Goal: Find specific page/section: Find specific page/section

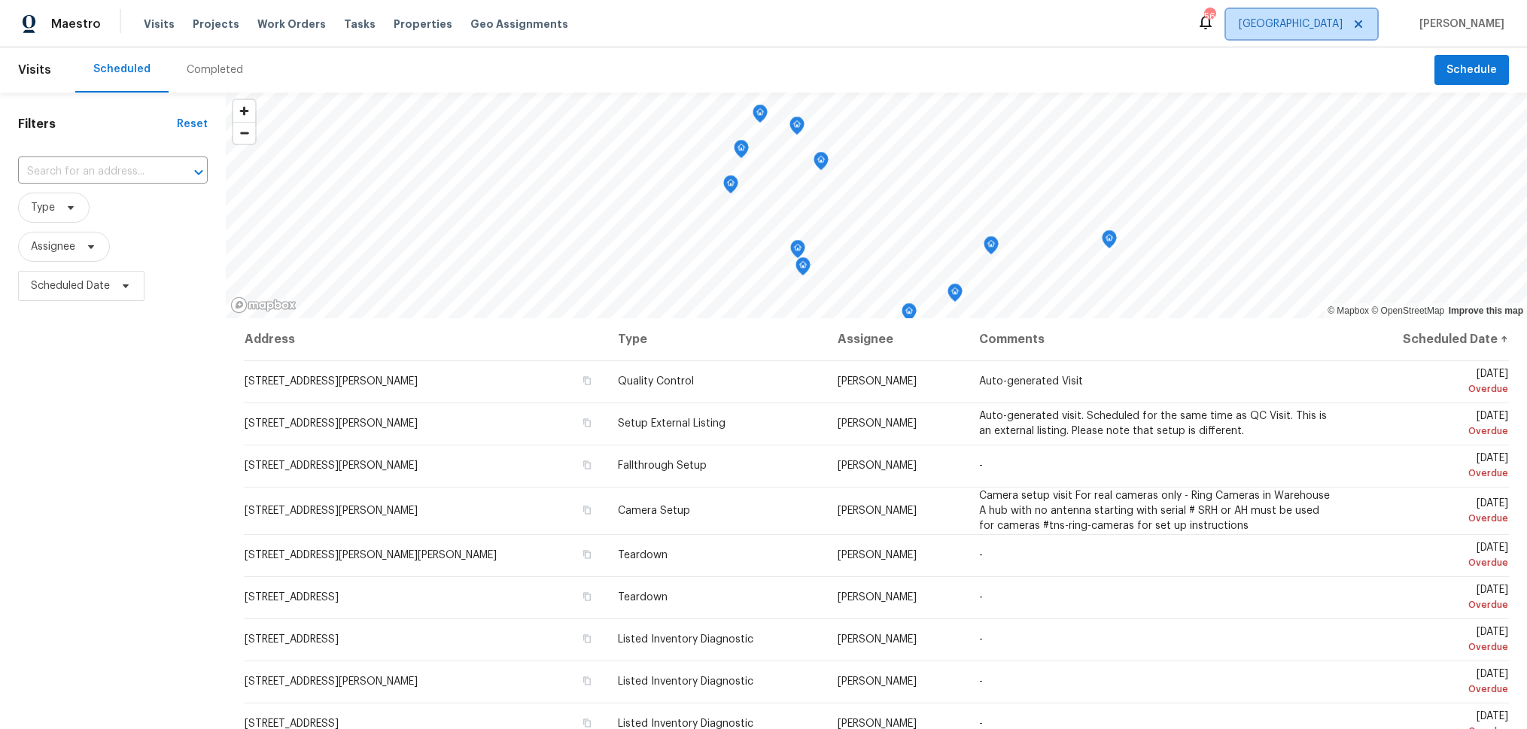
click at [1373, 25] on span "[GEOGRAPHIC_DATA]" at bounding box center [1301, 24] width 151 height 30
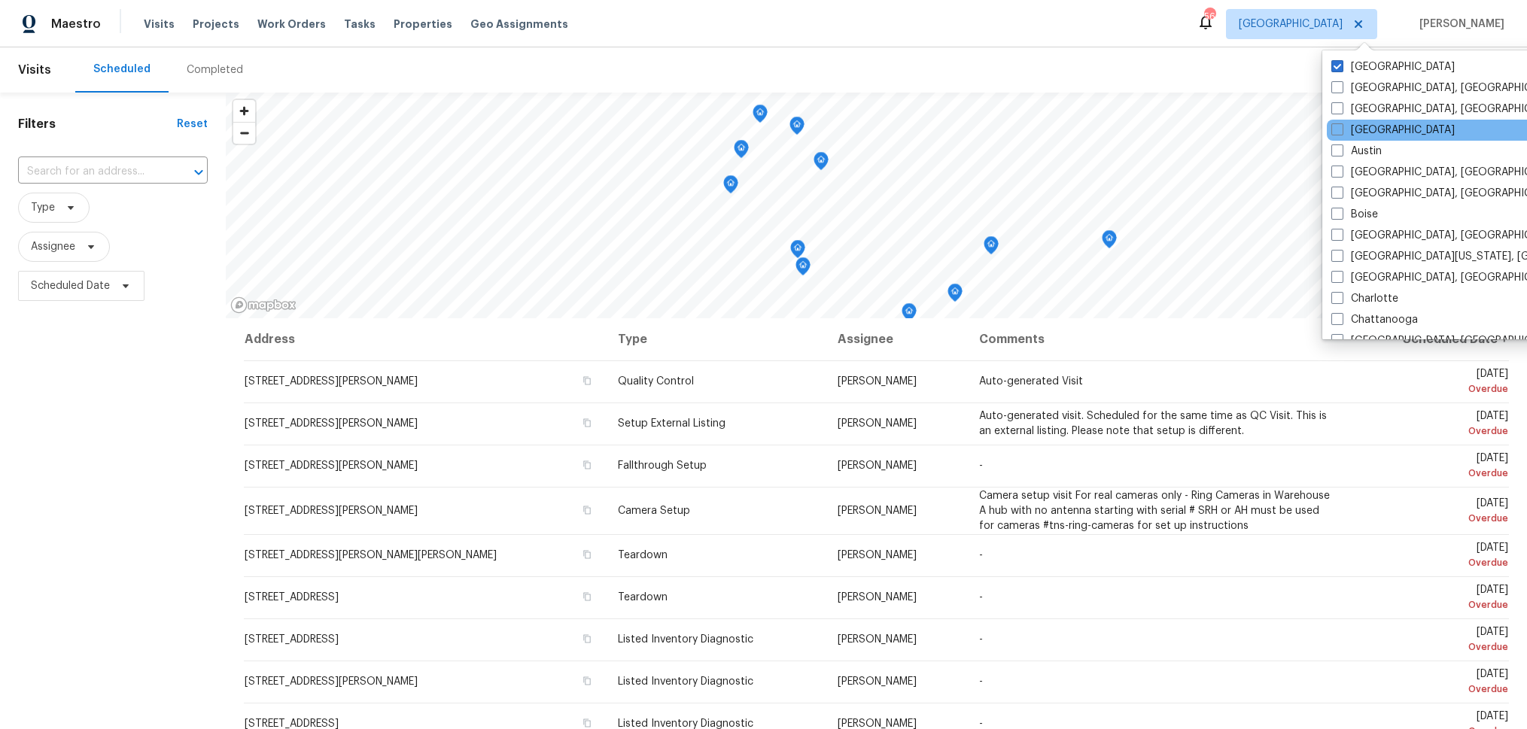
drag, startPoint x: 1337, startPoint y: 71, endPoint x: 1356, endPoint y: 128, distance: 60.5
click at [1337, 71] on span at bounding box center [1337, 66] width 12 height 12
click at [1337, 69] on input "[GEOGRAPHIC_DATA]" at bounding box center [1336, 64] width 10 height 10
checkbox input "false"
checkbox input "true"
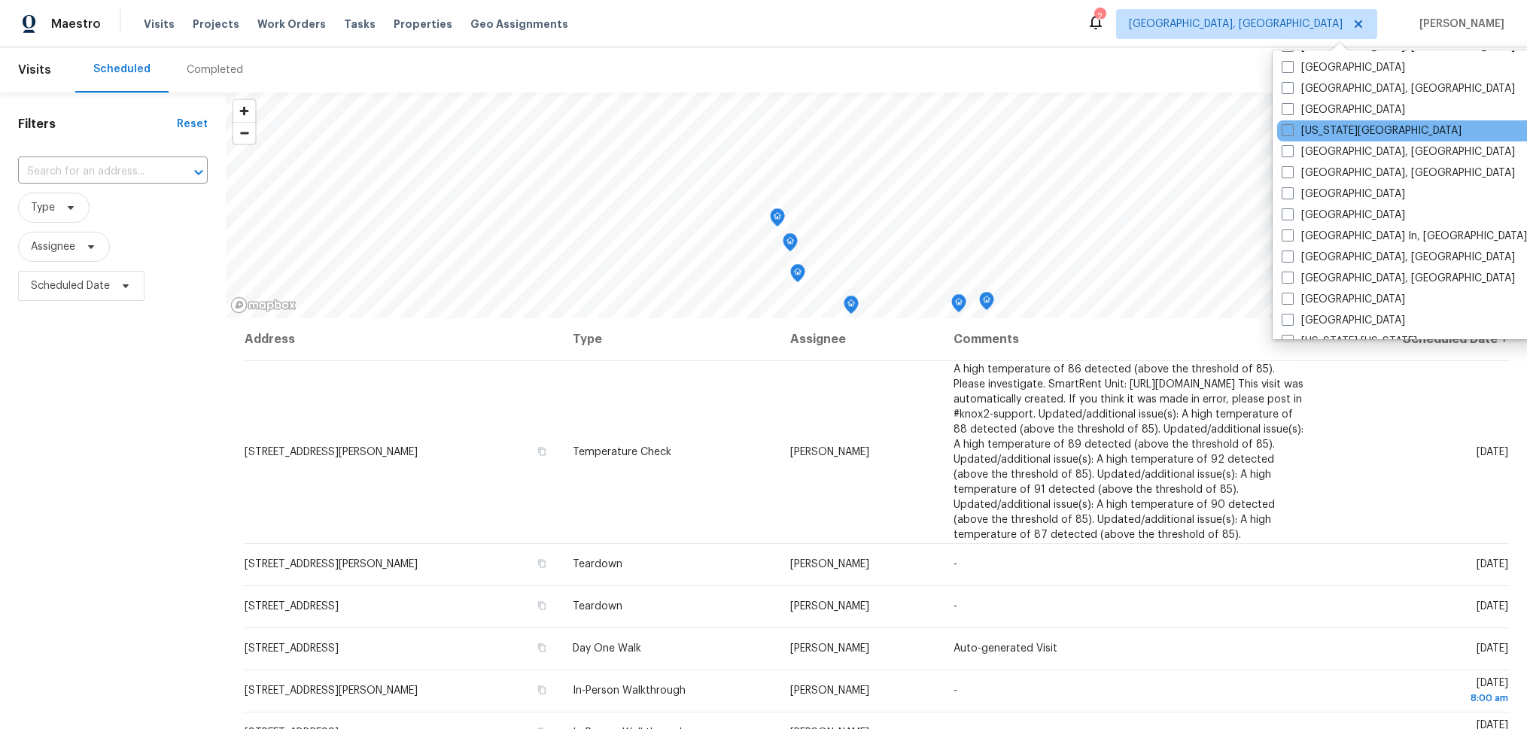
scroll to position [537, 0]
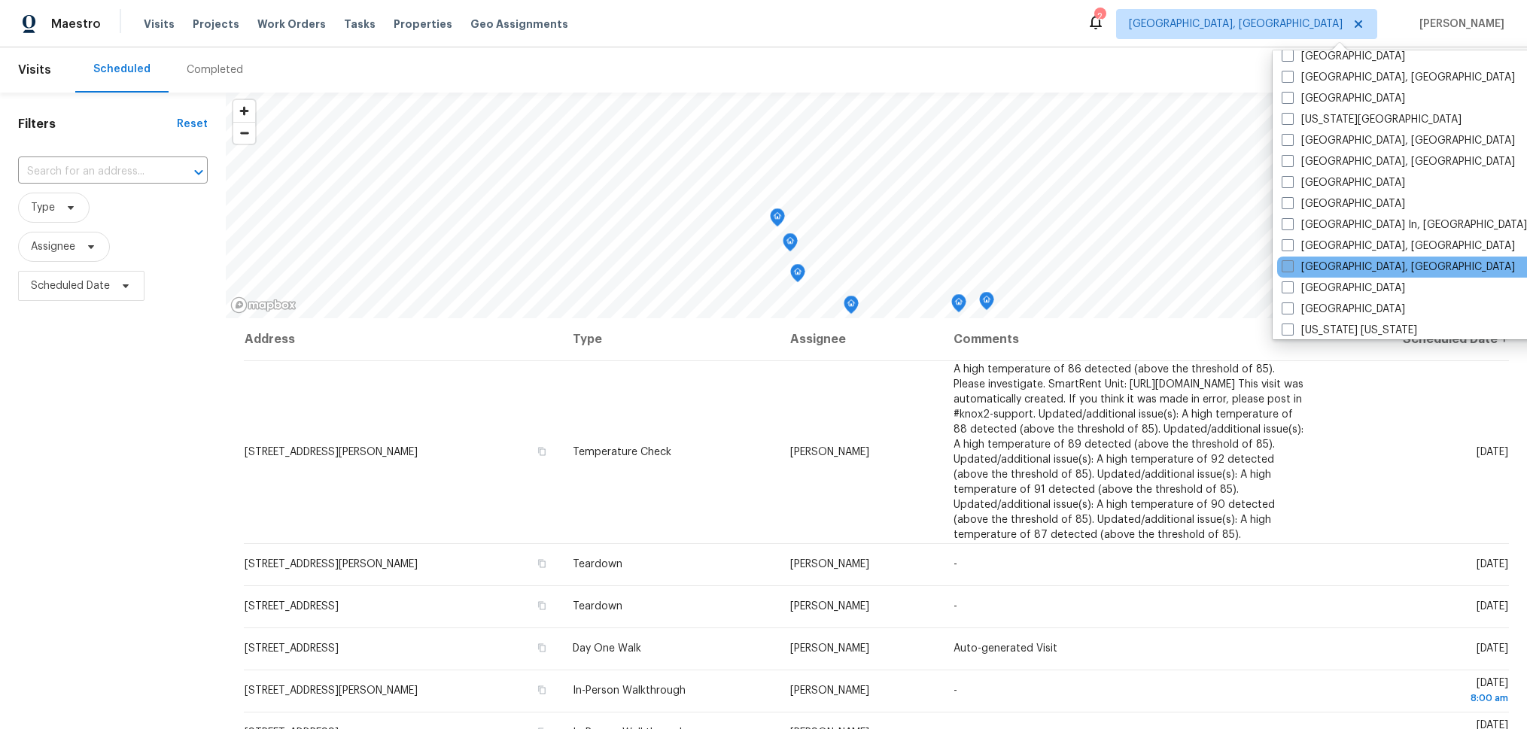
click at [1334, 267] on label "[GEOGRAPHIC_DATA], [GEOGRAPHIC_DATA]" at bounding box center [1398, 267] width 233 height 15
click at [1292, 267] on input "[GEOGRAPHIC_DATA], [GEOGRAPHIC_DATA]" at bounding box center [1287, 265] width 10 height 10
checkbox input "true"
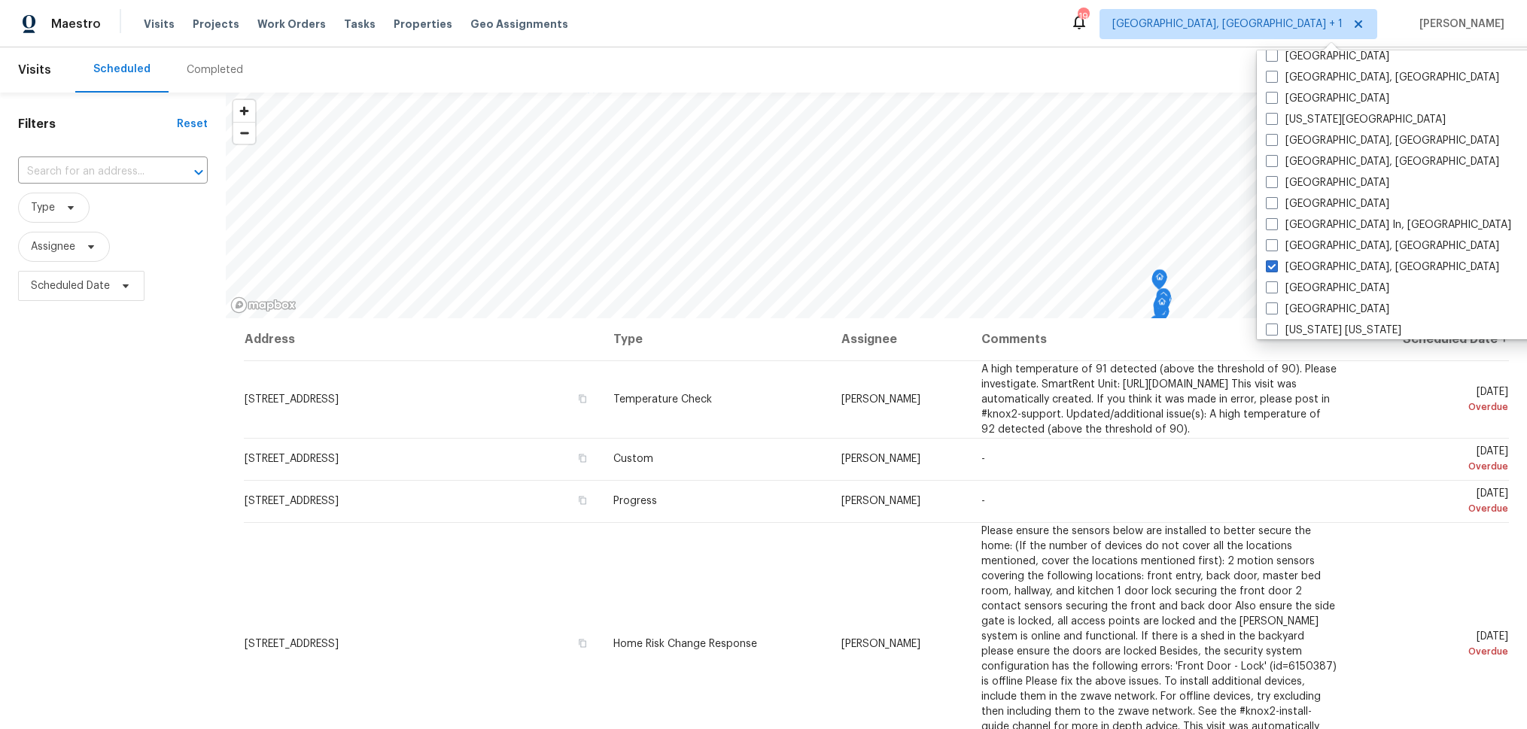
click at [1072, 24] on div "Maestro Visits Projects Work Orders Tasks Properties Geo Assignments 19 [GEOGRA…" at bounding box center [763, 23] width 1527 height 47
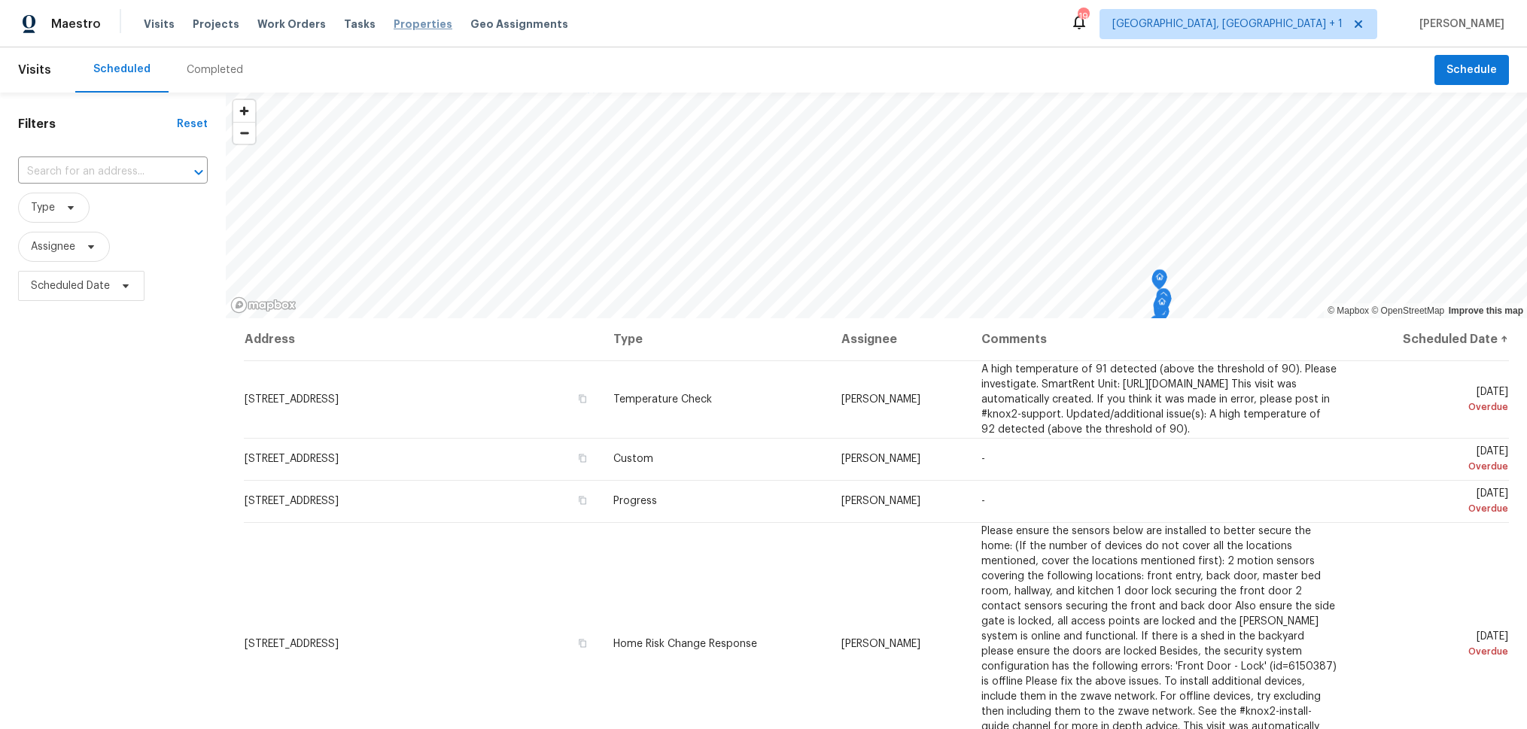
click at [400, 20] on span "Properties" at bounding box center [423, 24] width 59 height 15
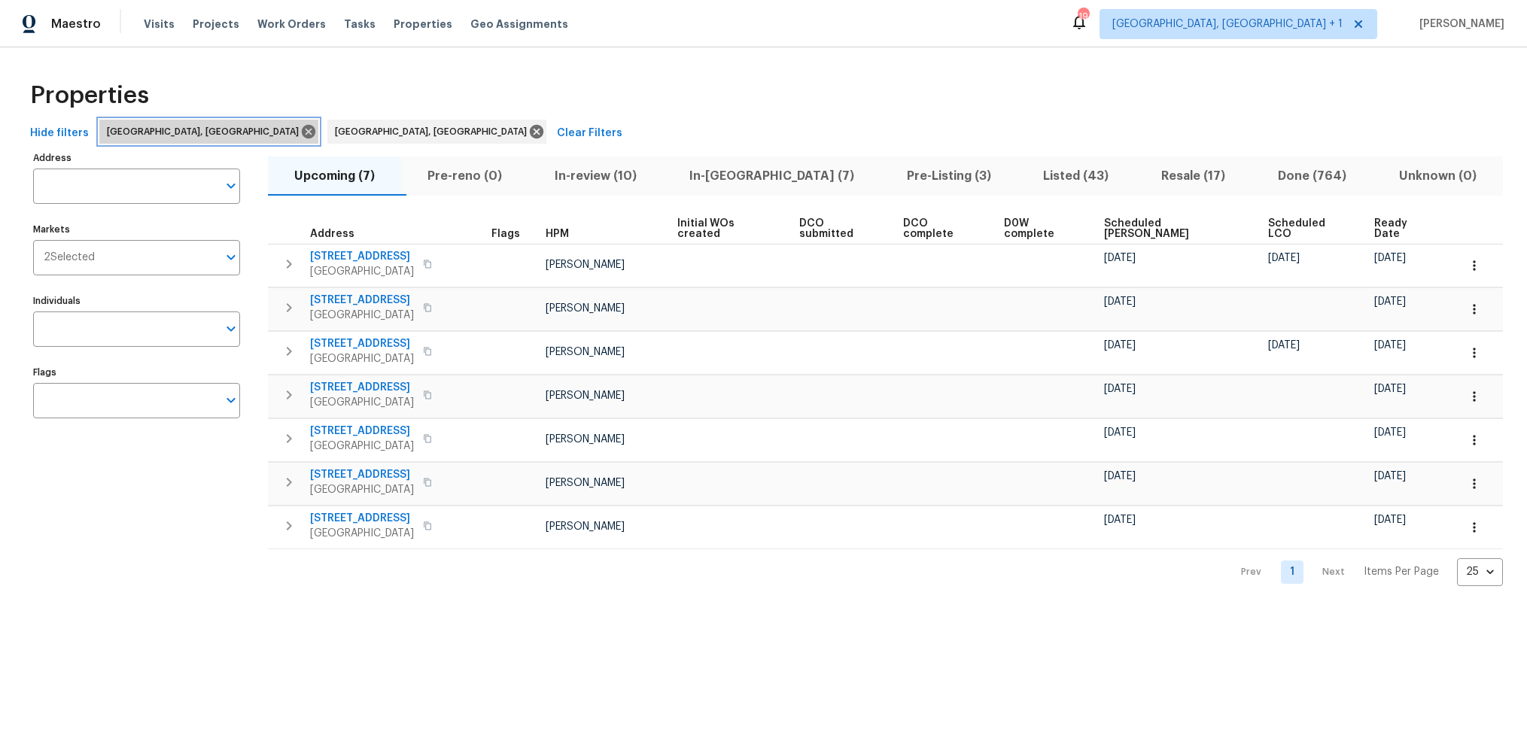
click at [302, 133] on icon at bounding box center [309, 132] width 14 height 14
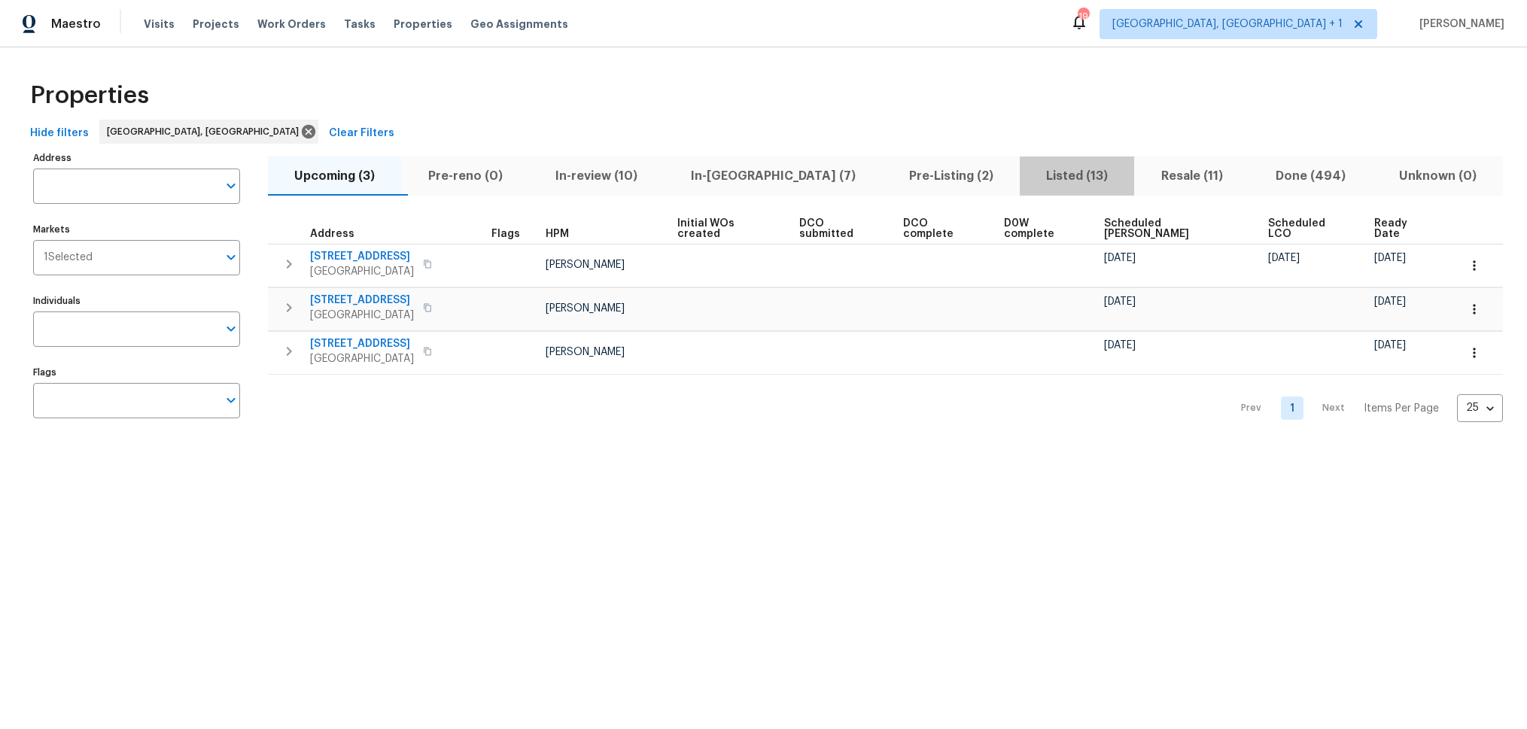
click at [1030, 171] on span "Listed (13)" at bounding box center [1077, 176] width 97 height 21
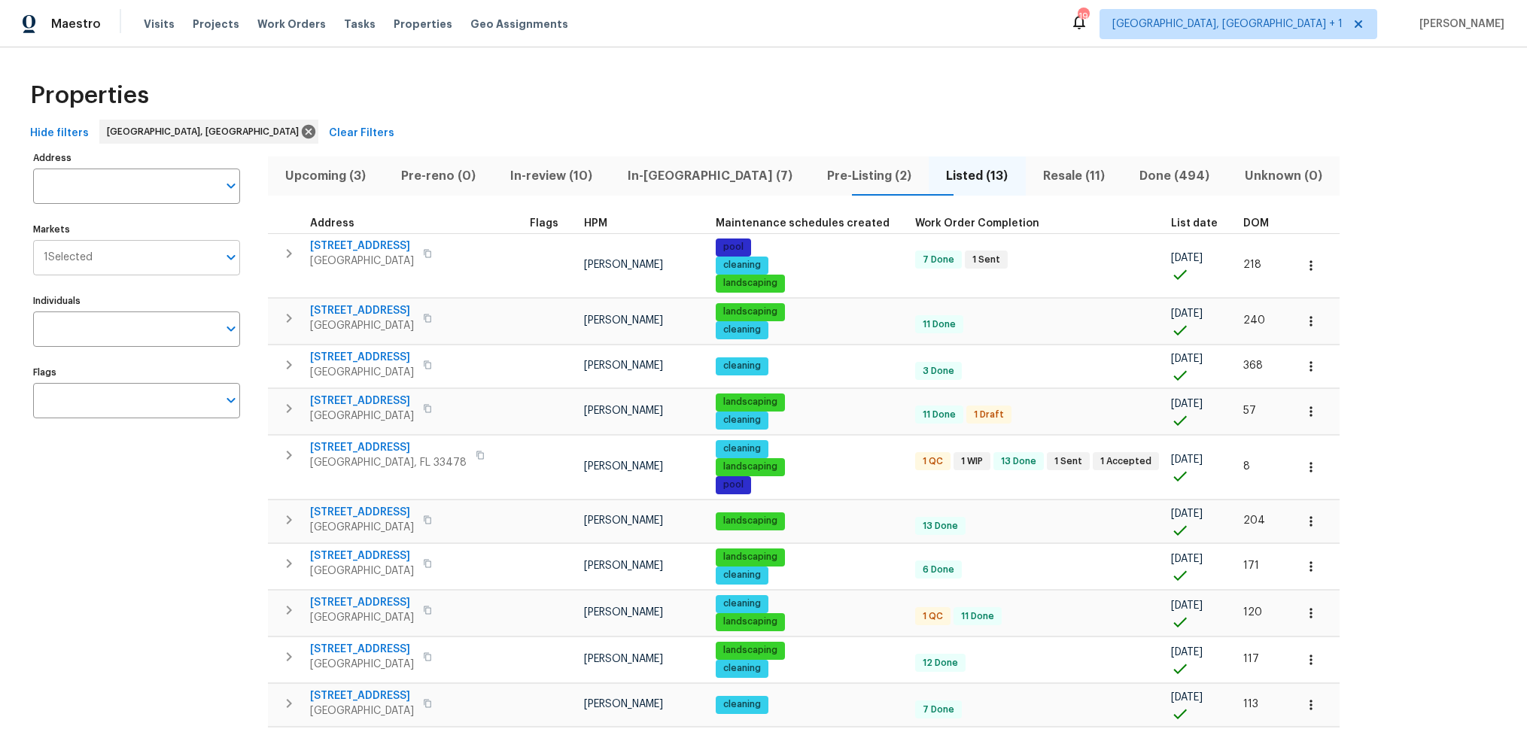
click at [197, 261] on input "Markets" at bounding box center [155, 257] width 125 height 35
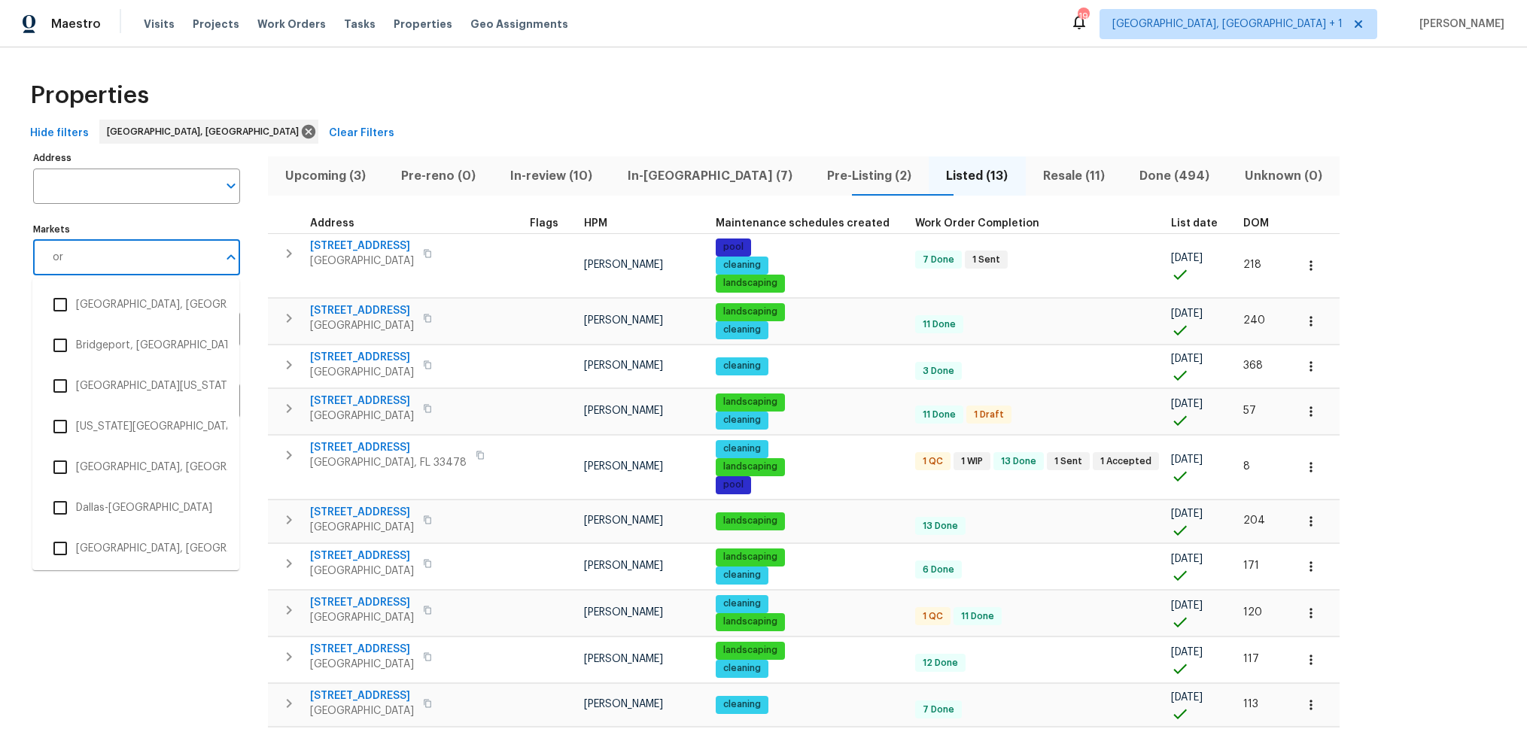
type input "orl"
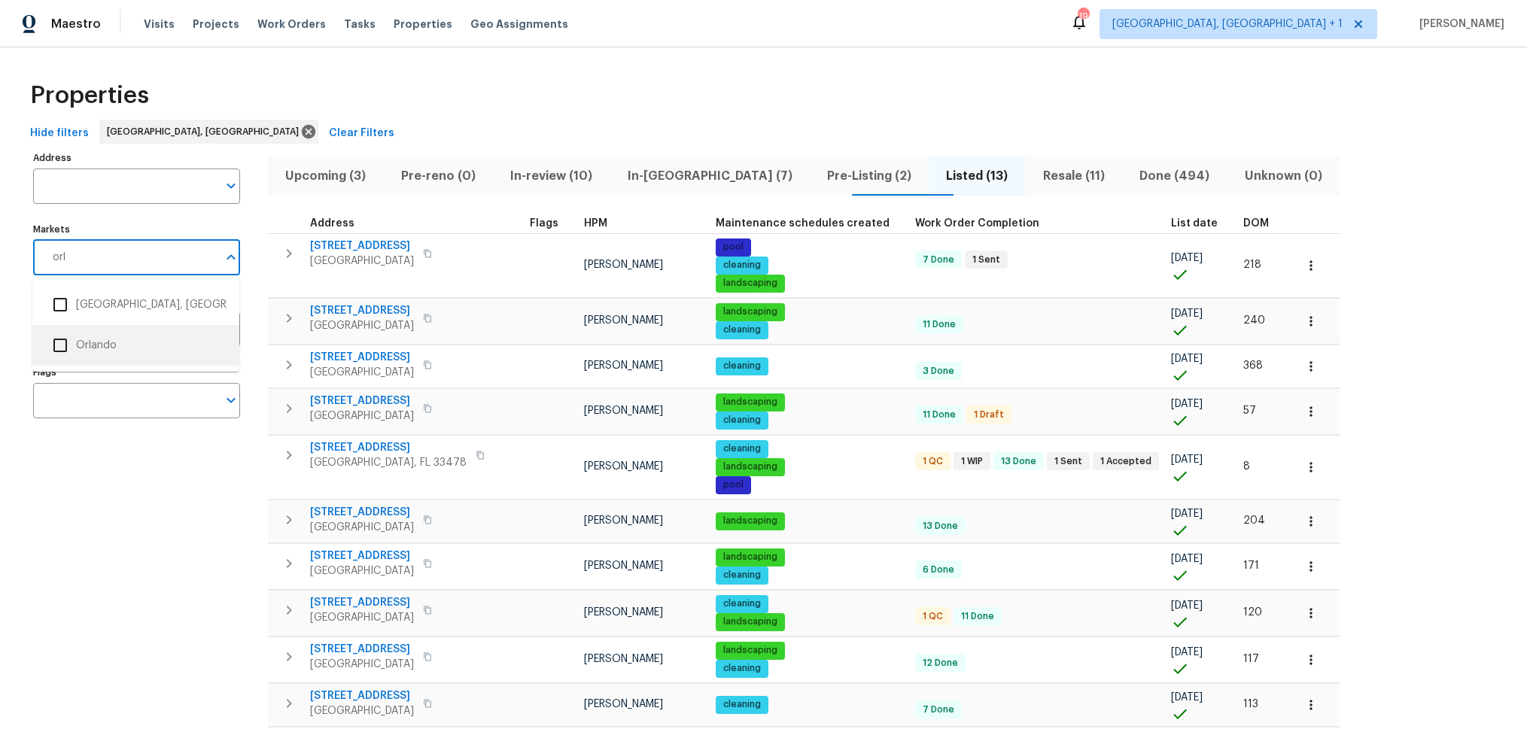
click at [56, 344] on input "checkbox" at bounding box center [60, 346] width 32 height 32
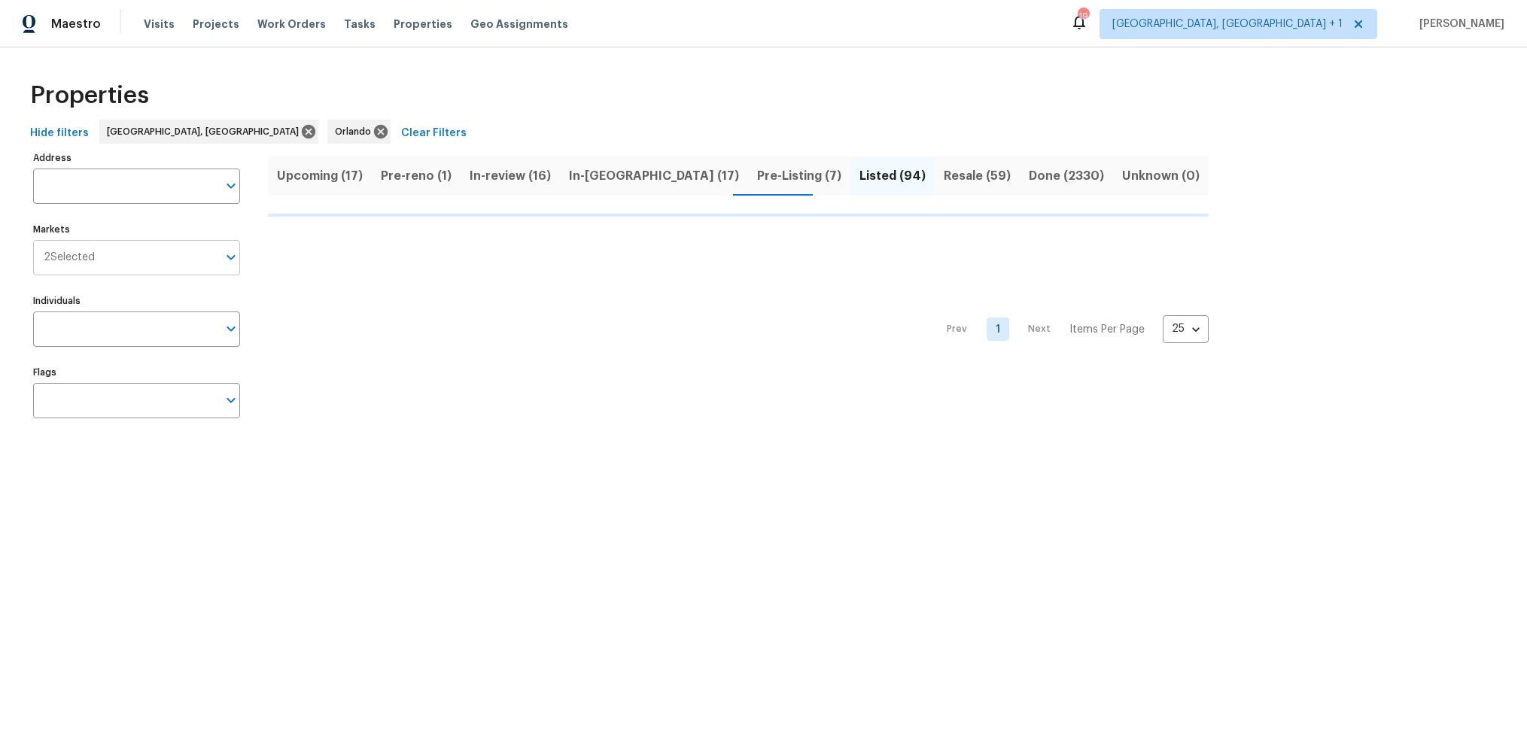
click at [120, 257] on input "Markets" at bounding box center [156, 257] width 123 height 35
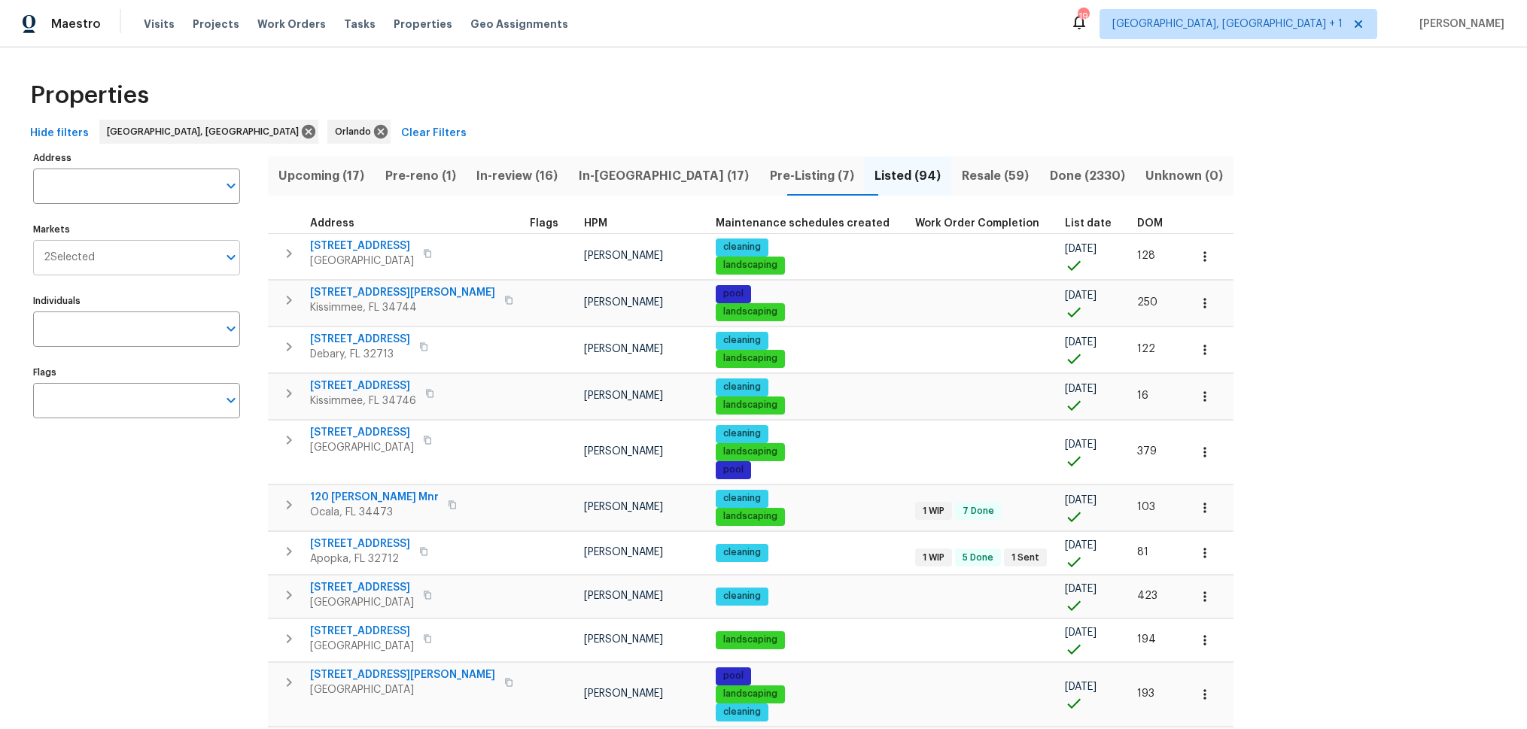
click at [117, 256] on input "Markets" at bounding box center [156, 257] width 123 height 35
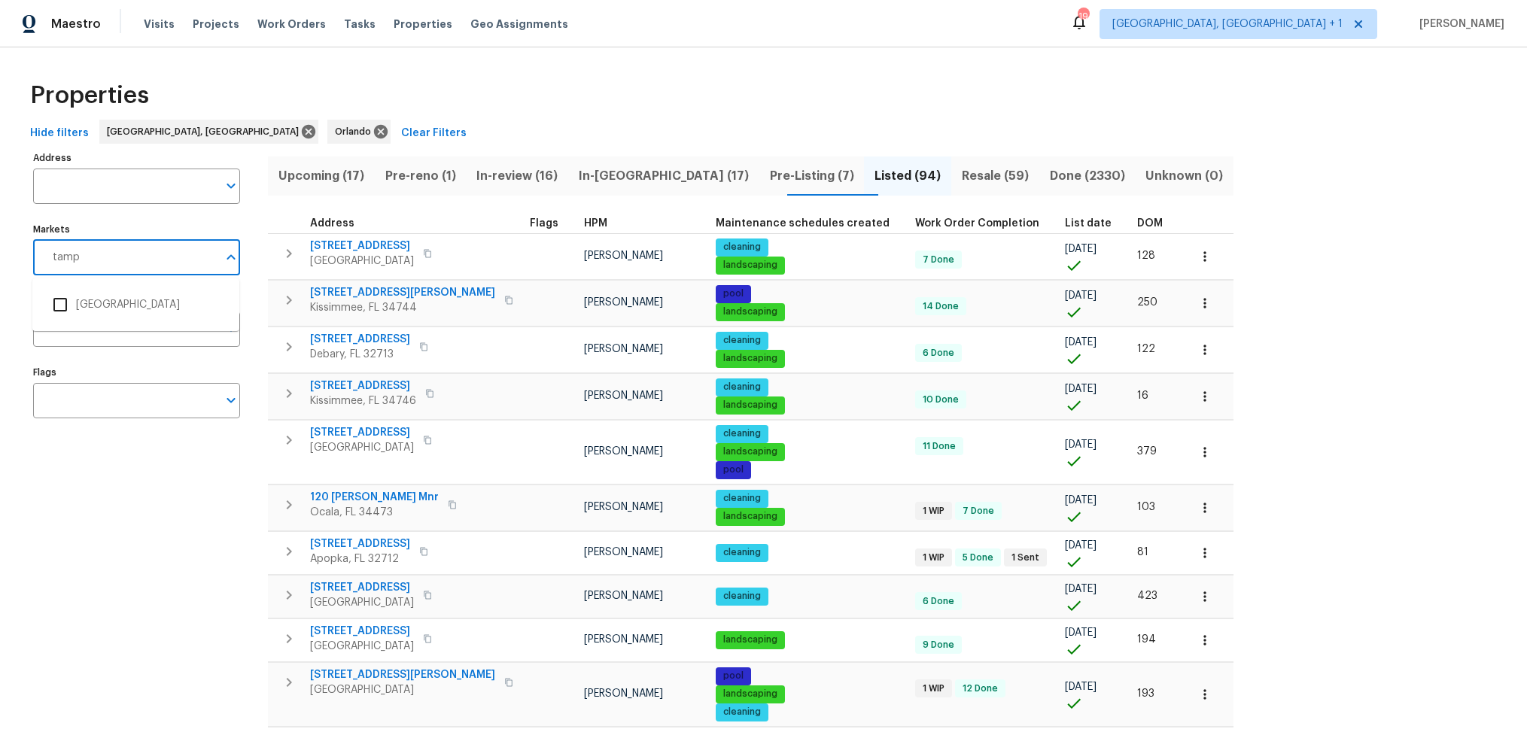
type input "[GEOGRAPHIC_DATA]"
click at [107, 297] on li "[GEOGRAPHIC_DATA]" at bounding box center [135, 305] width 183 height 32
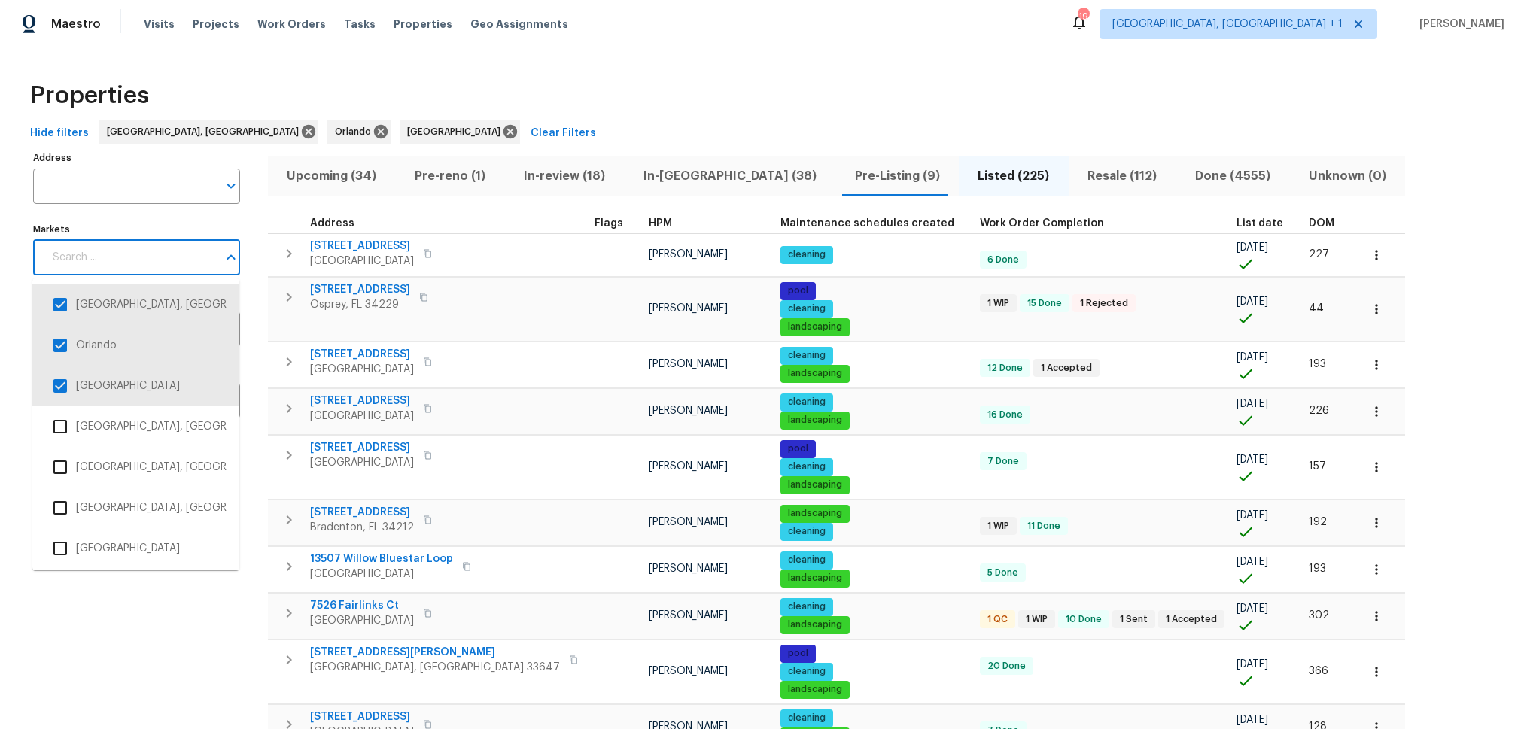
click at [192, 260] on input "Markets" at bounding box center [131, 257] width 174 height 35
click at [65, 346] on input "checkbox" at bounding box center [60, 346] width 32 height 32
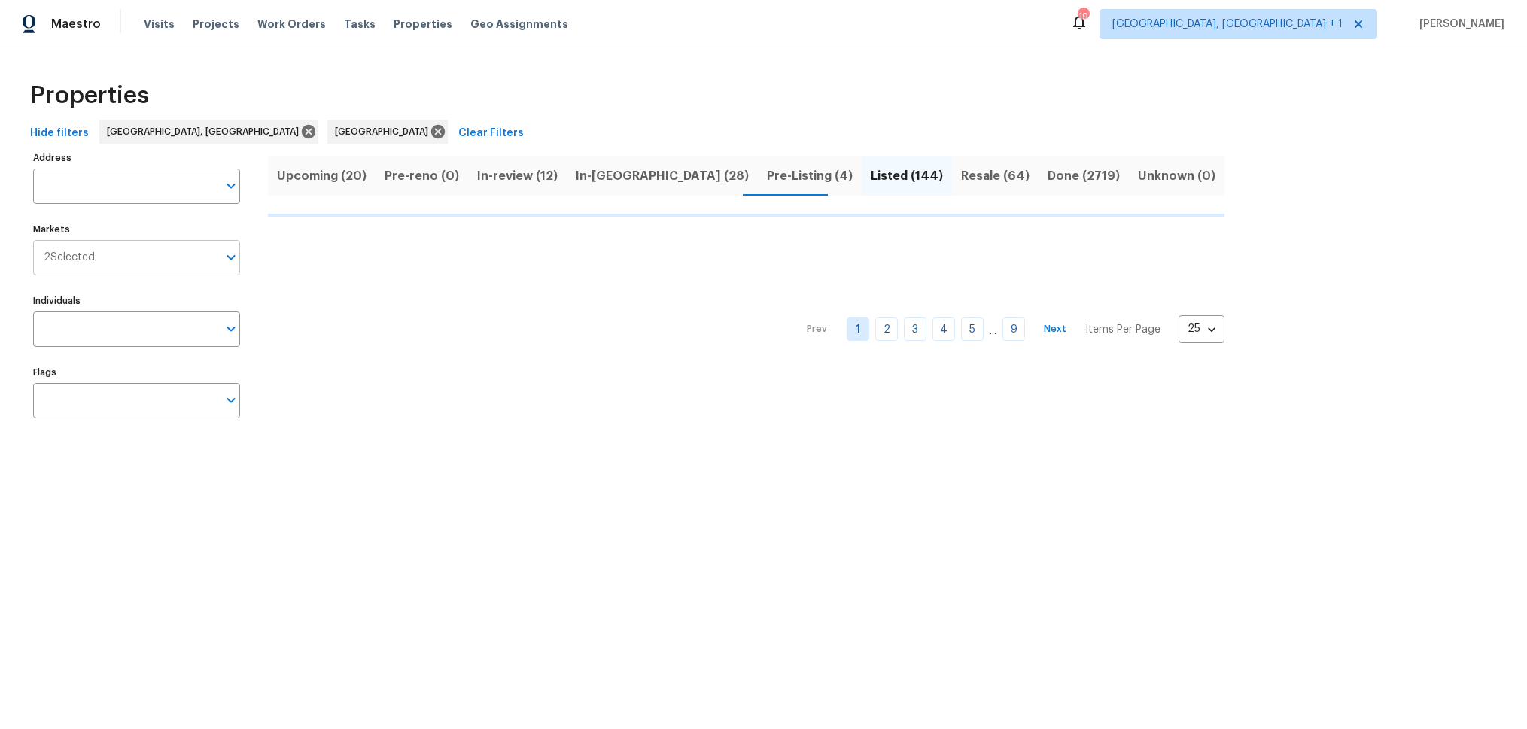
click at [151, 264] on input "Markets" at bounding box center [156, 257] width 123 height 35
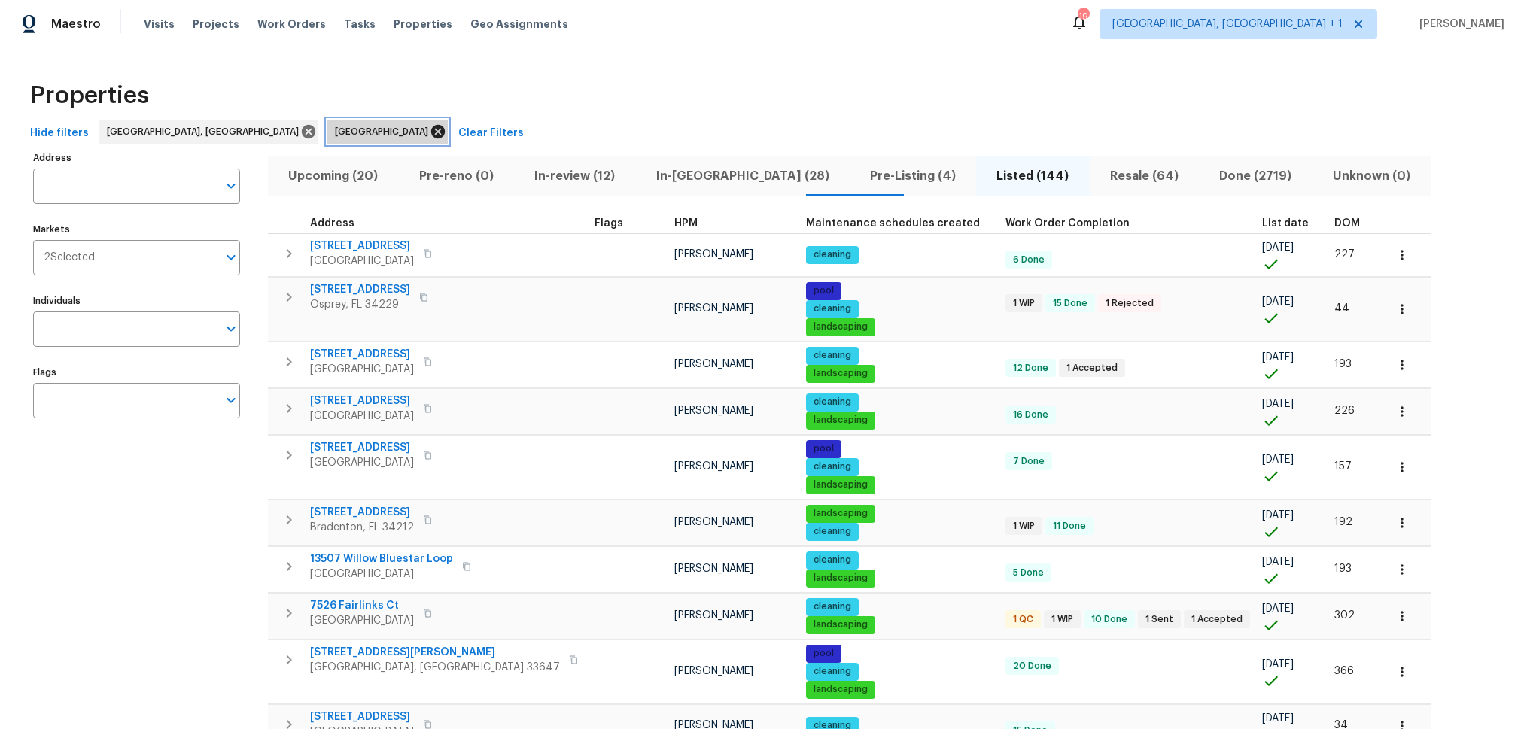
click at [430, 131] on icon at bounding box center [438, 131] width 17 height 17
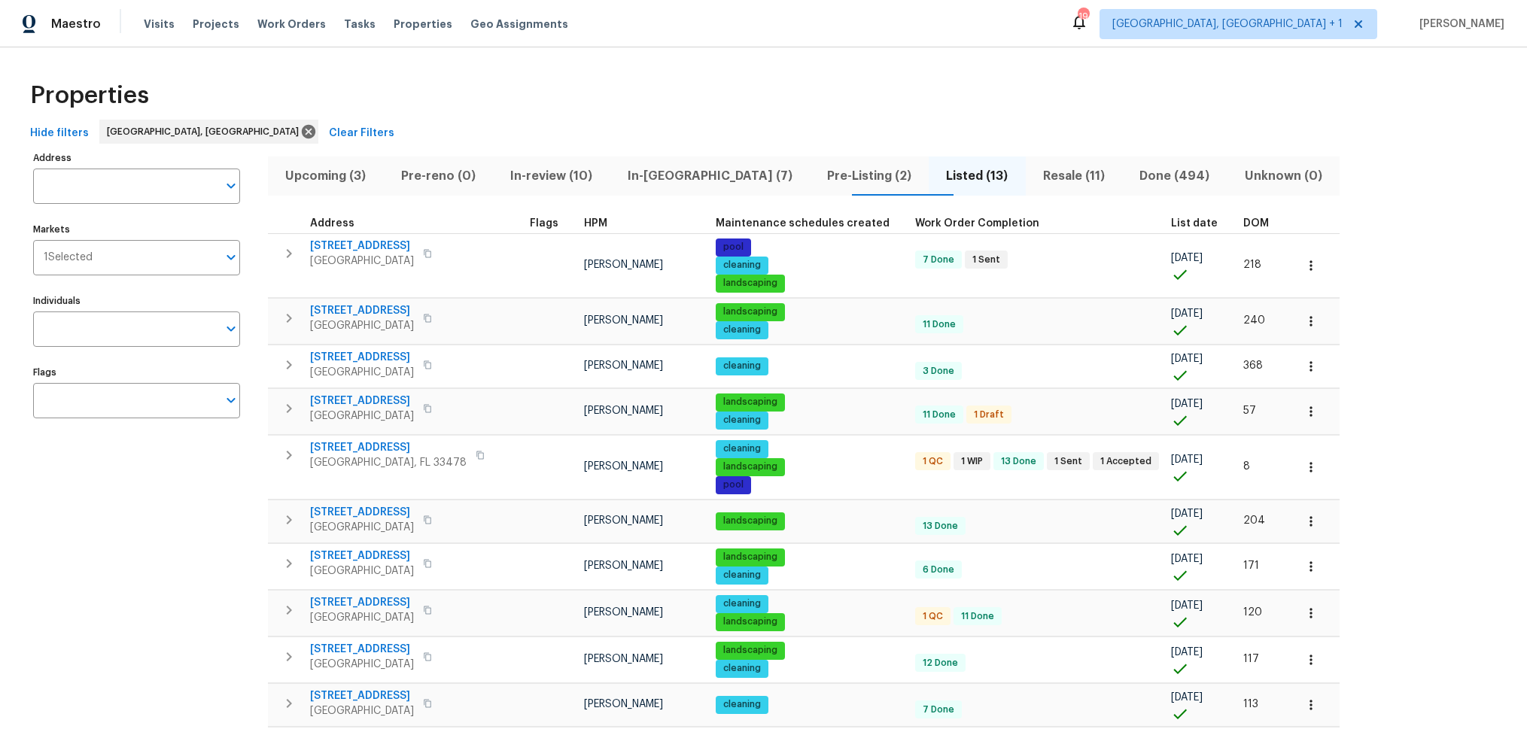
click at [938, 178] on span "Listed (13)" at bounding box center [977, 176] width 78 height 21
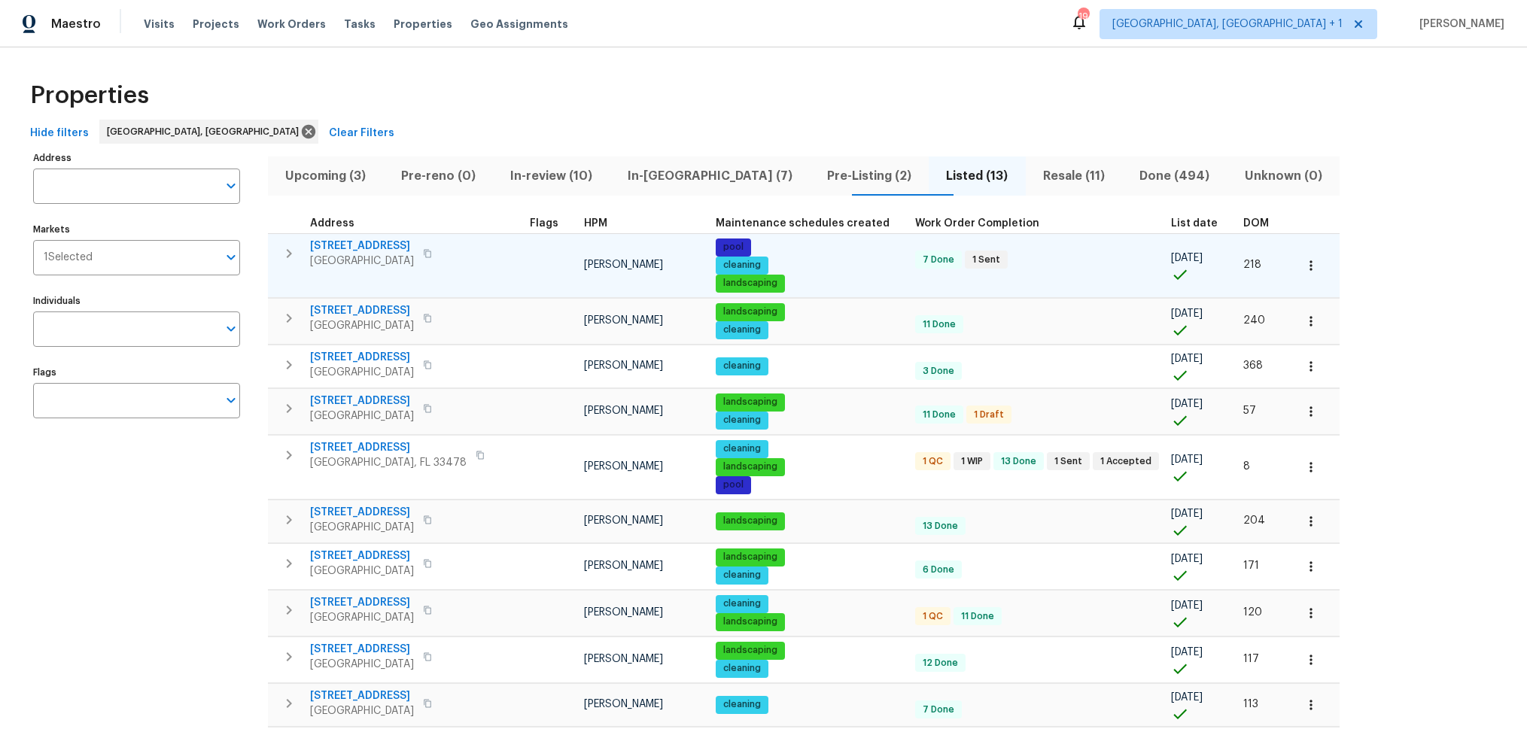
click at [286, 253] on icon "button" at bounding box center [289, 254] width 18 height 18
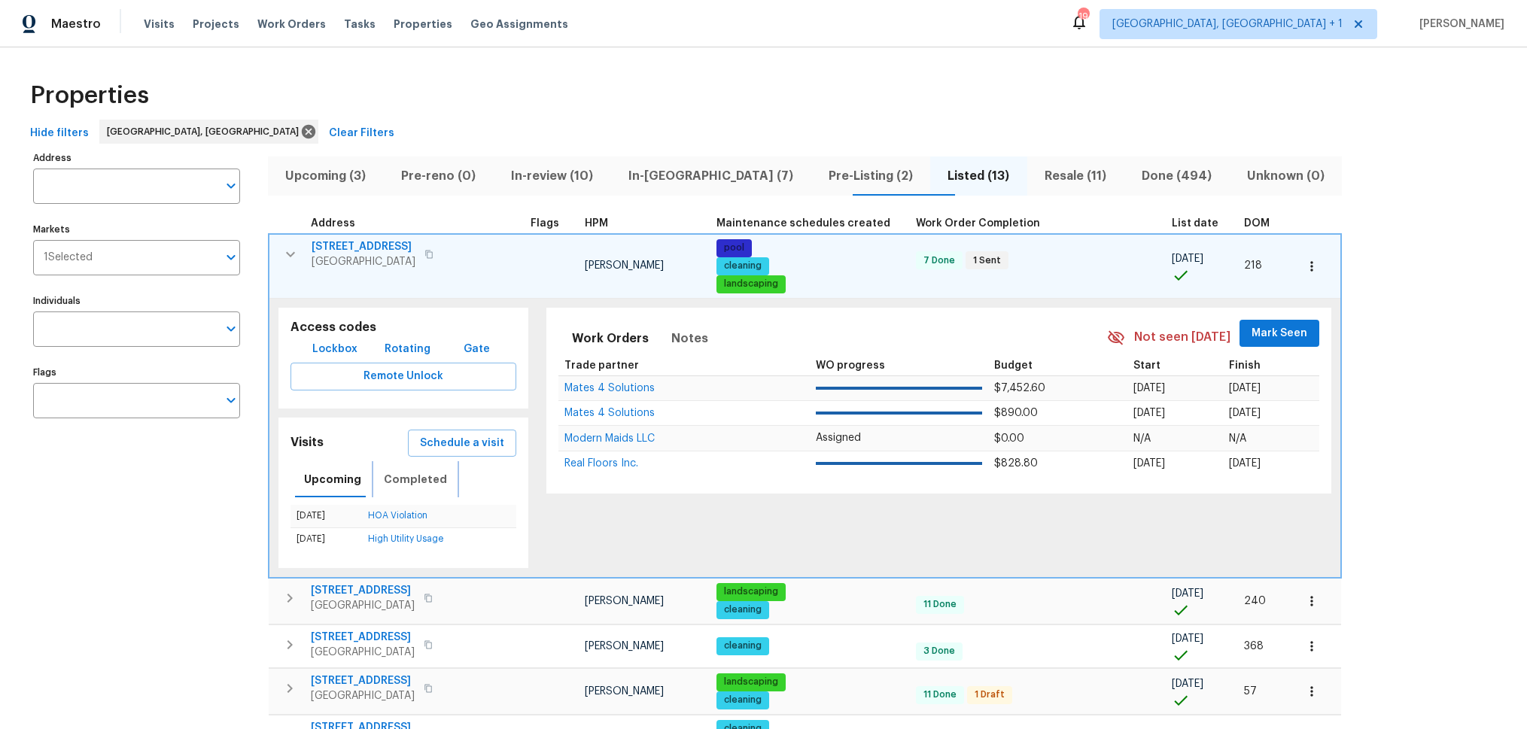
click at [393, 477] on span "Completed" at bounding box center [415, 479] width 63 height 19
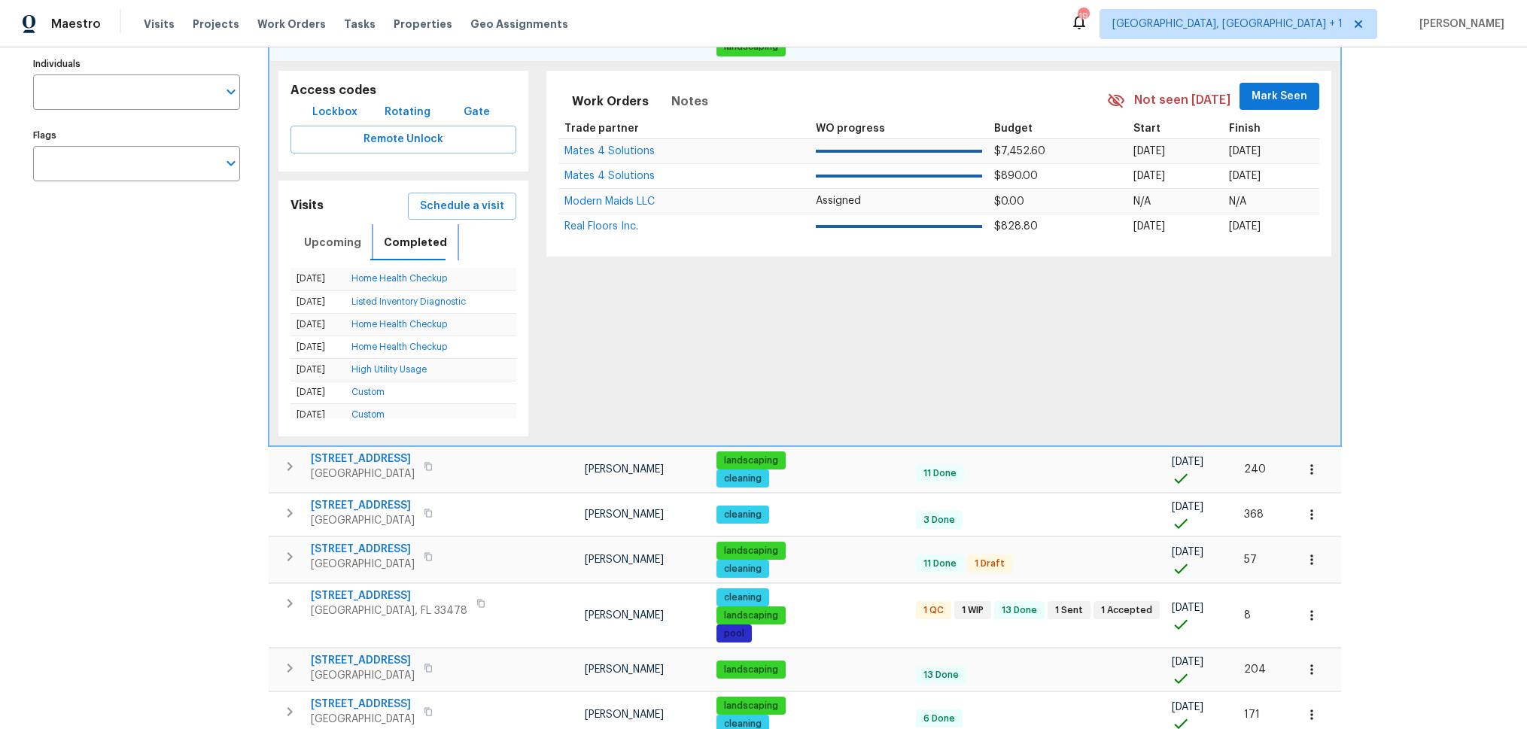
scroll to position [246, 0]
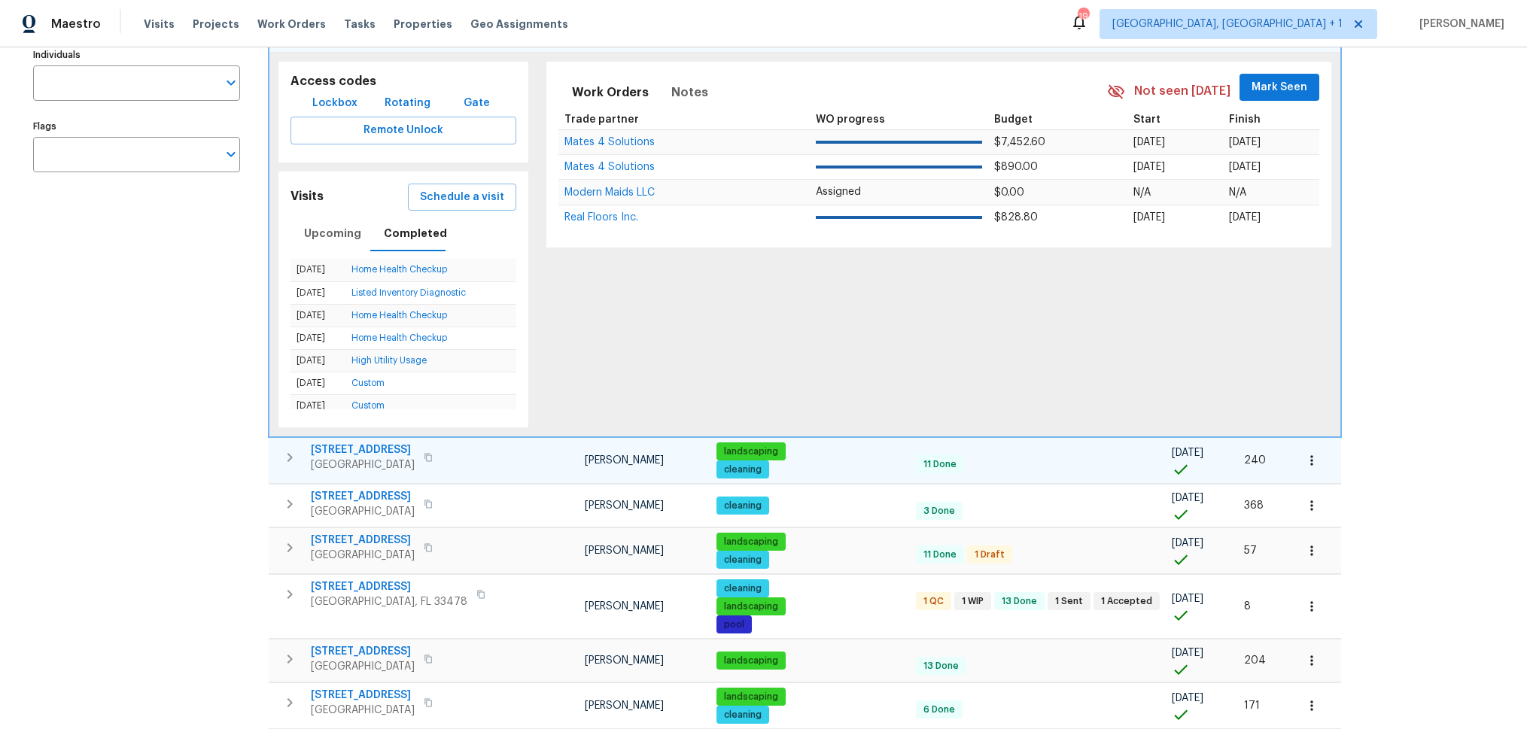
click at [291, 456] on icon "button" at bounding box center [290, 457] width 5 height 9
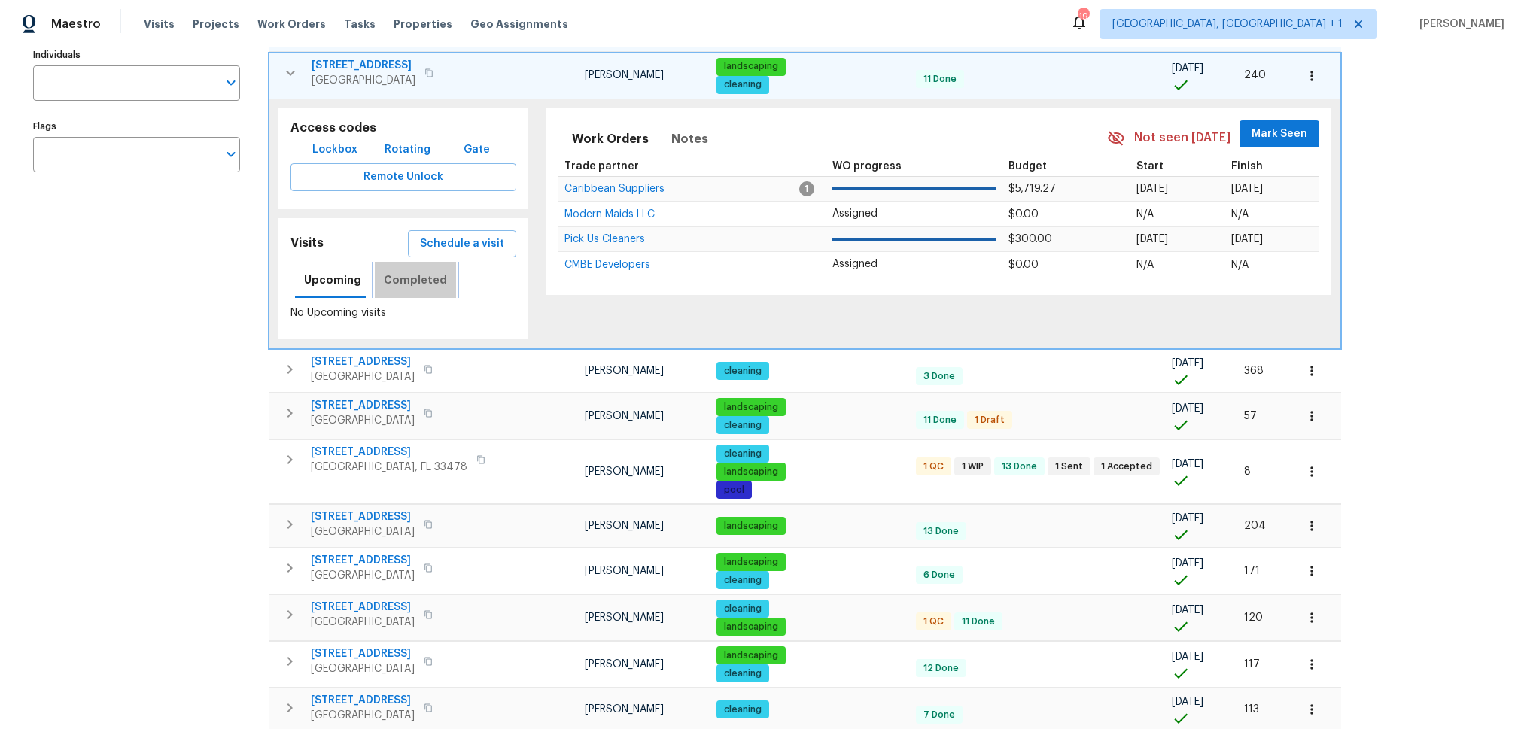
click at [412, 278] on span "Completed" at bounding box center [415, 280] width 63 height 19
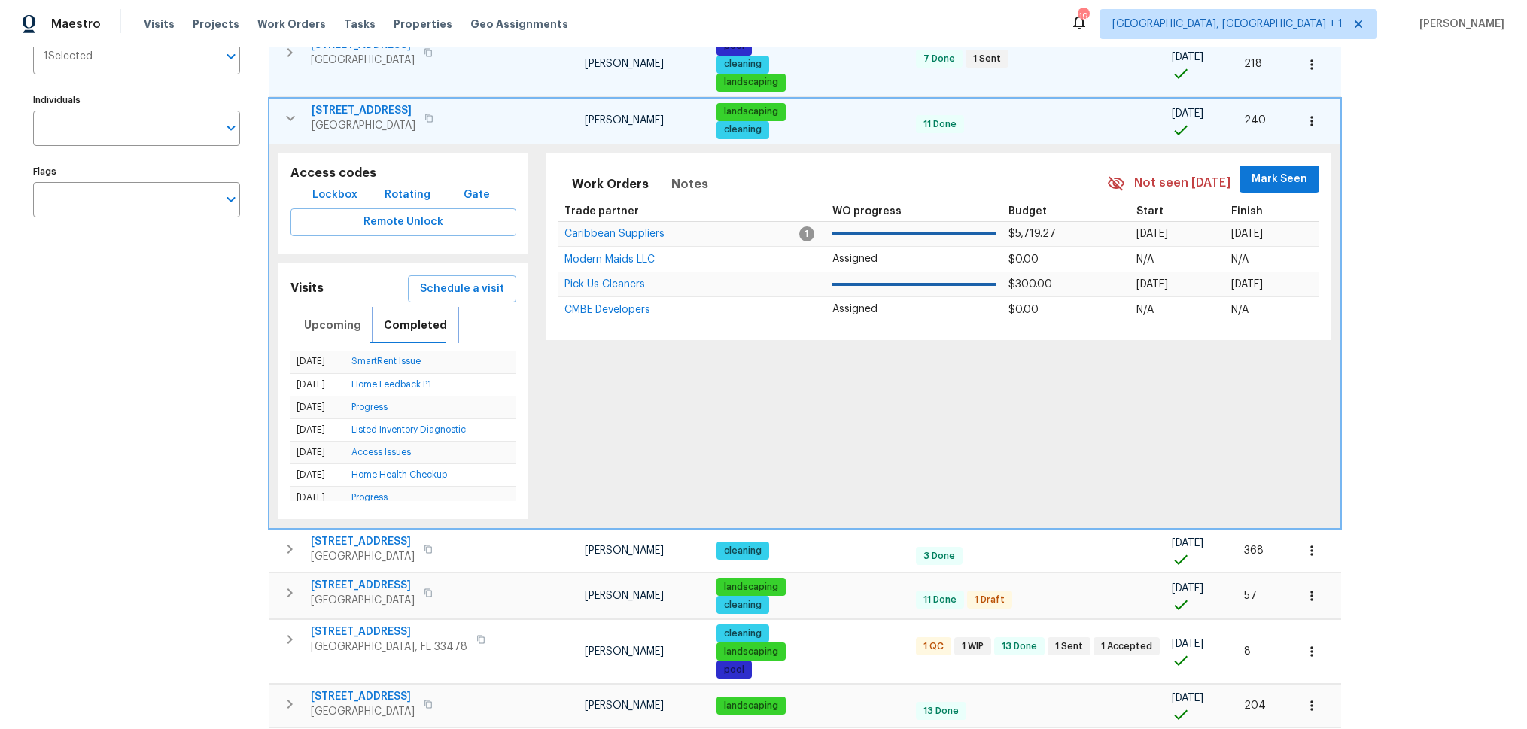
scroll to position [195, 0]
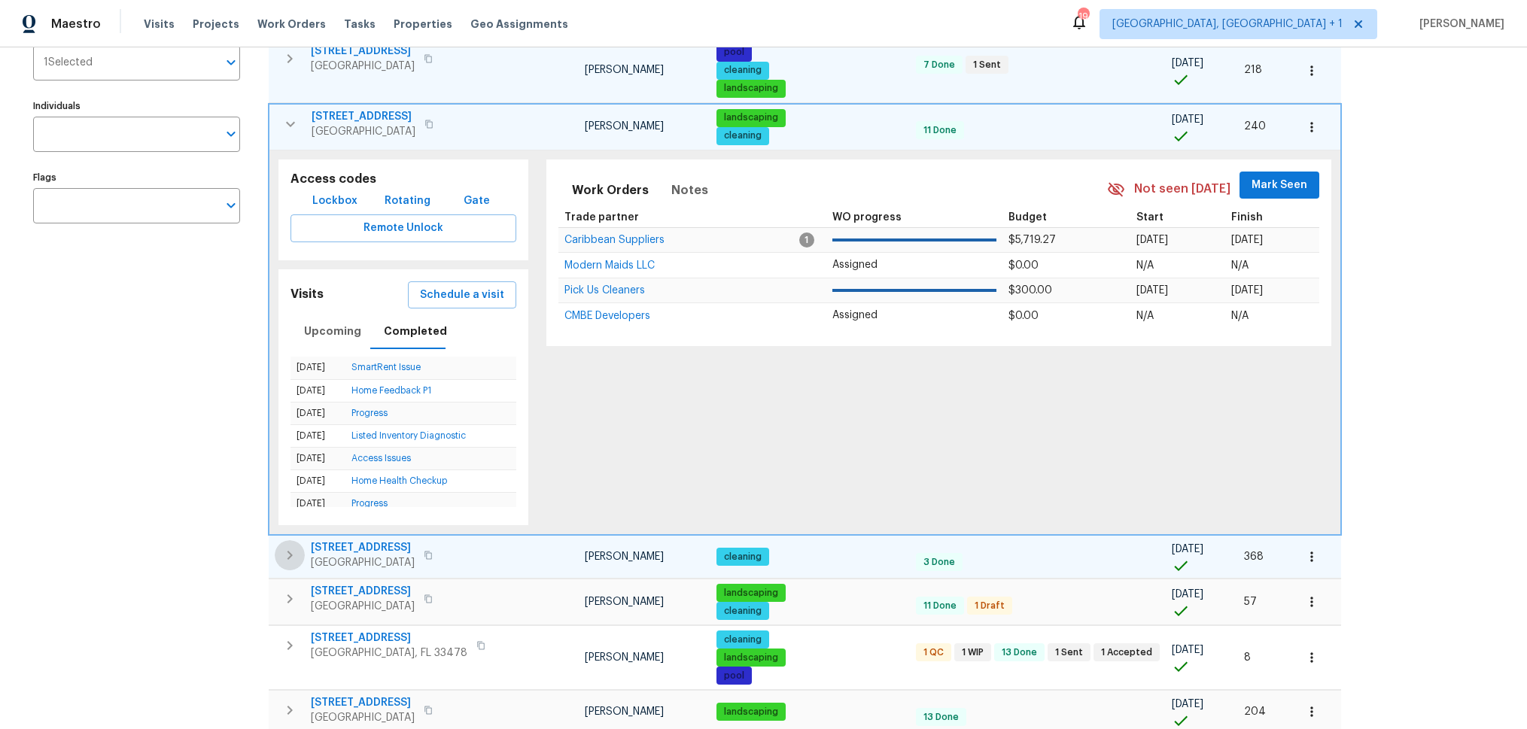
click at [291, 556] on icon "button" at bounding box center [290, 555] width 5 height 9
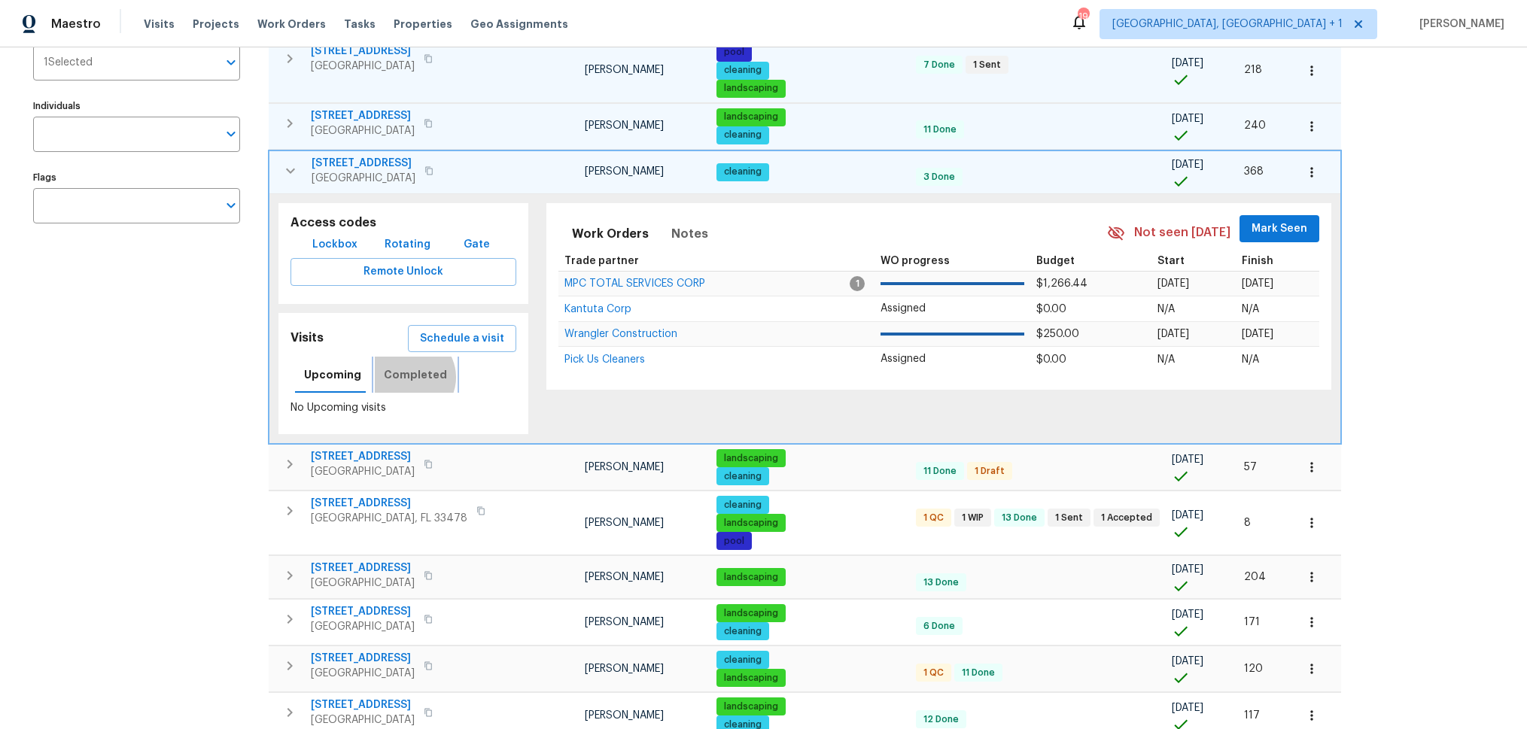
click at [403, 377] on span "Completed" at bounding box center [415, 375] width 63 height 19
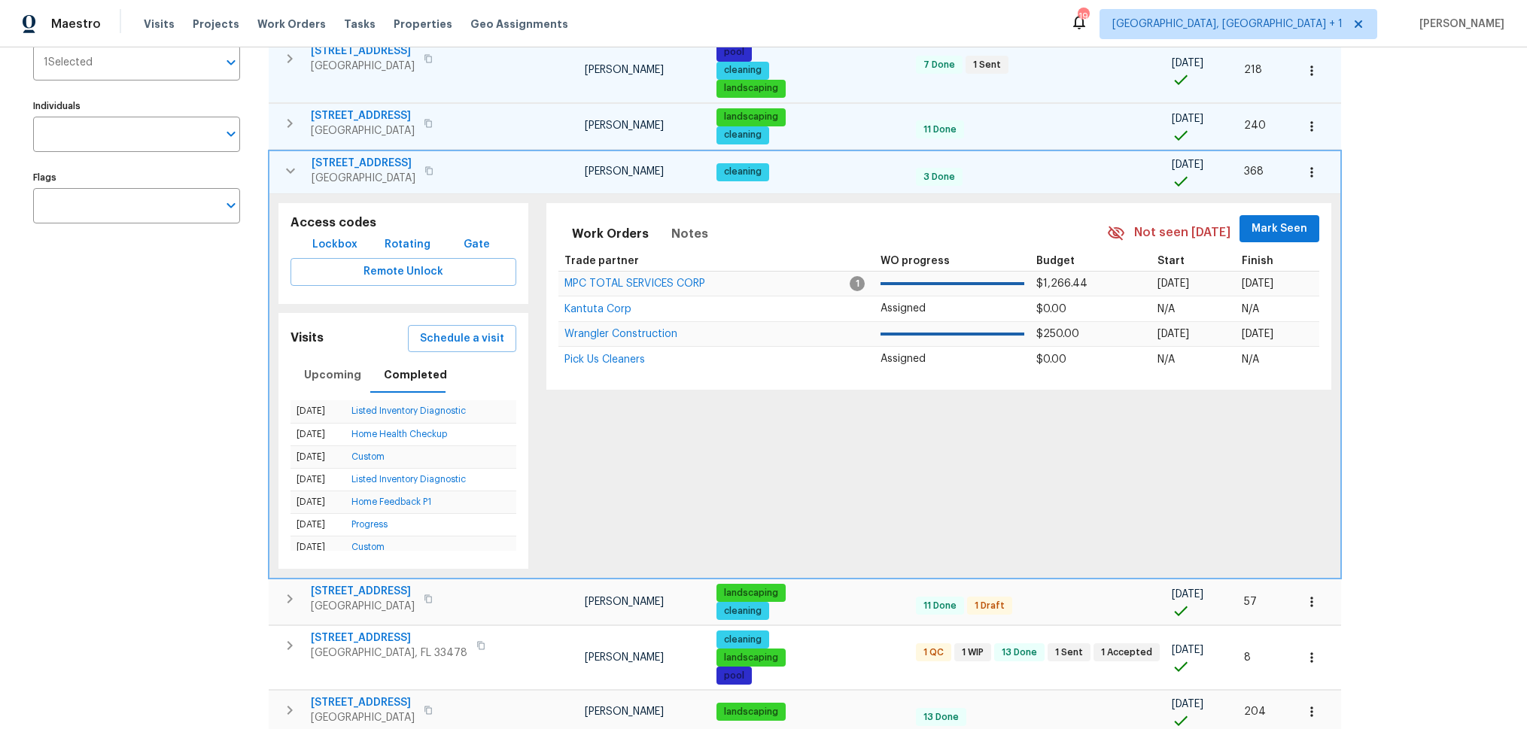
click at [293, 174] on icon "button" at bounding box center [290, 171] width 18 height 18
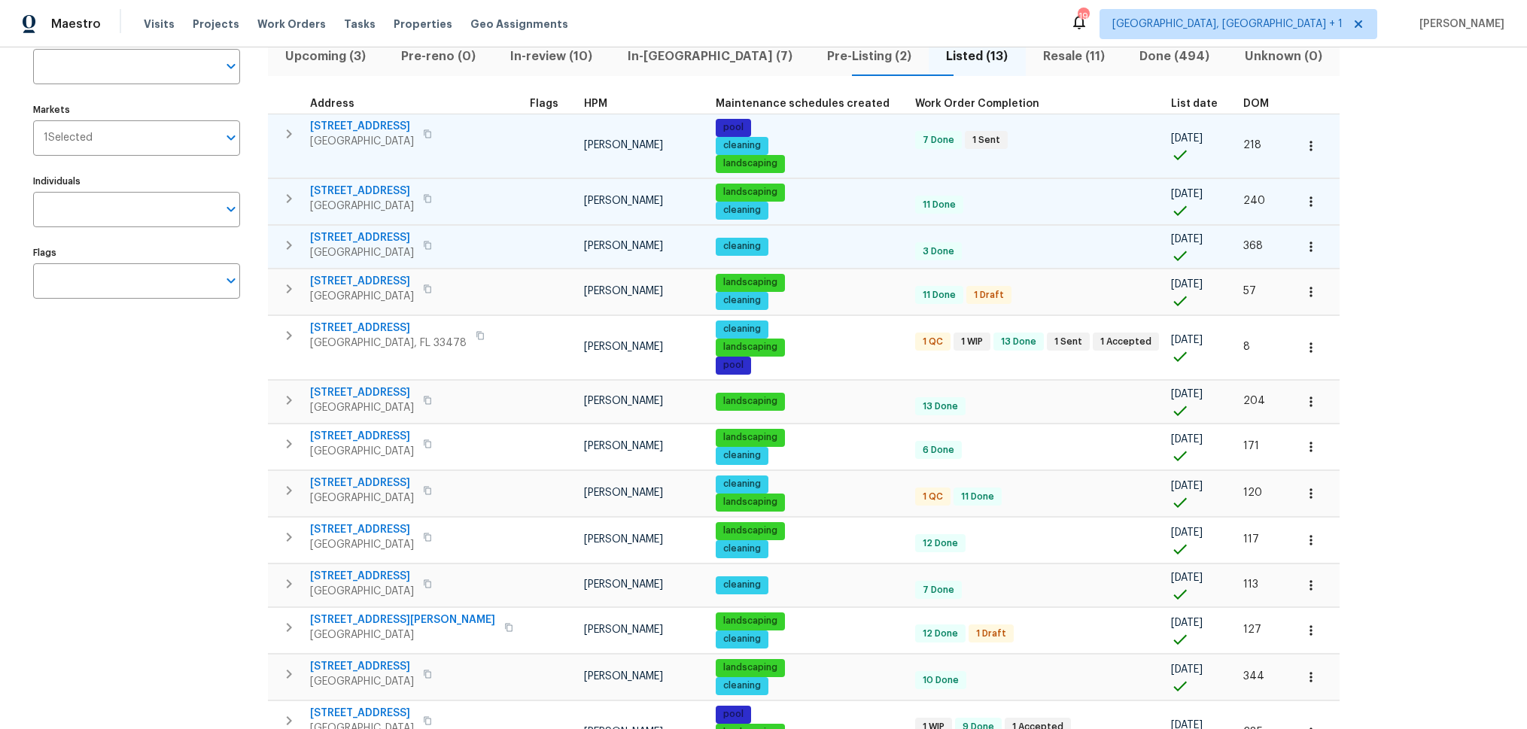
scroll to position [88, 0]
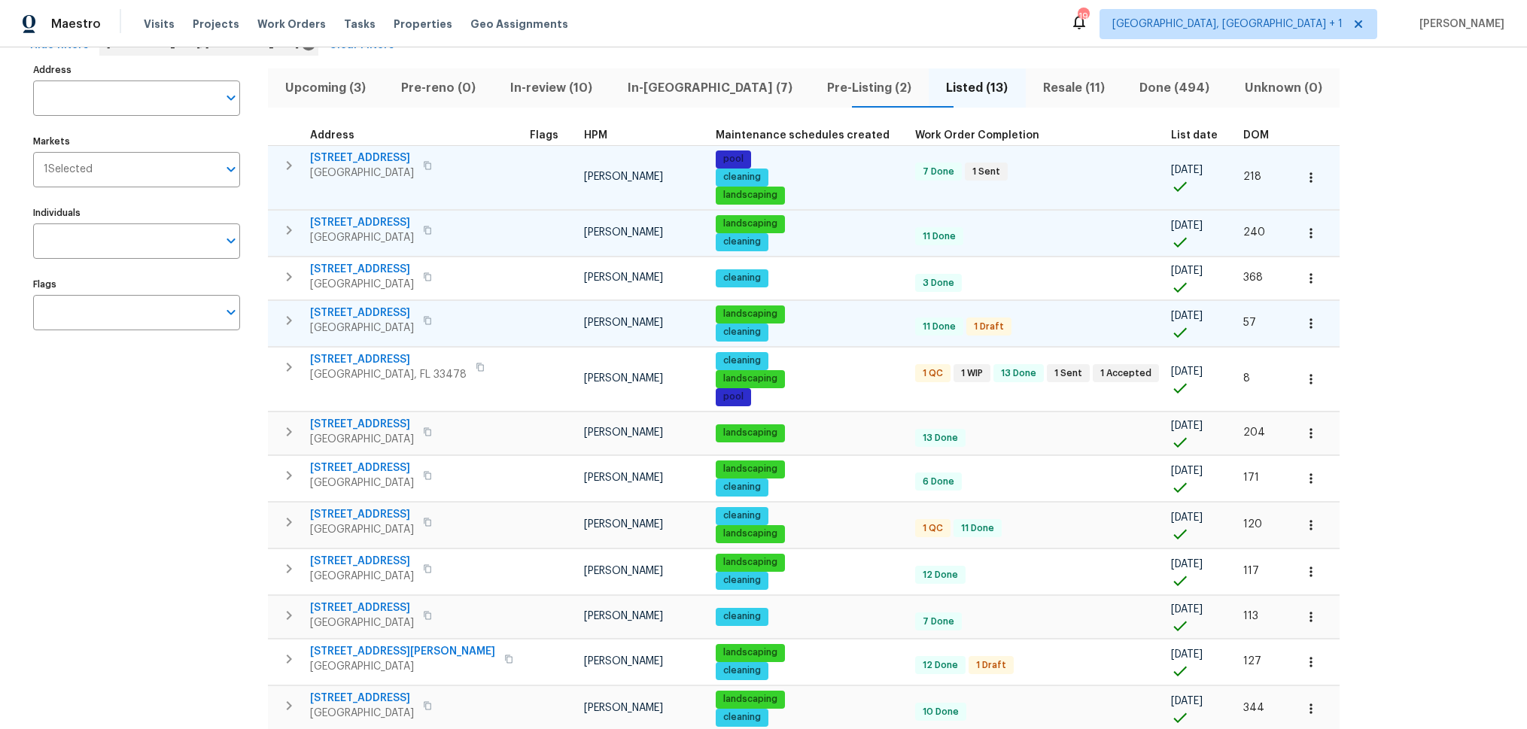
click at [288, 319] on icon "button" at bounding box center [289, 321] width 18 height 18
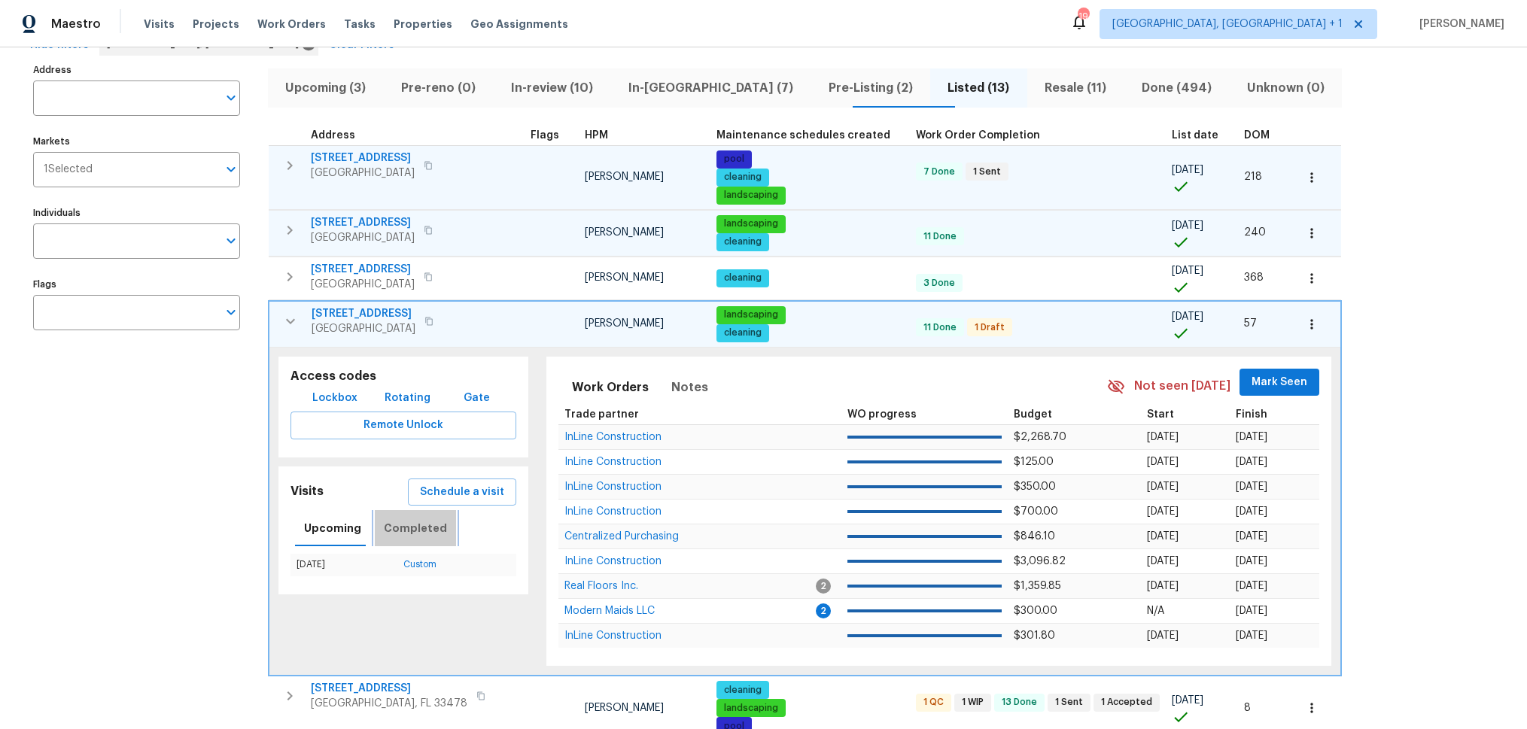
click at [415, 525] on span "Completed" at bounding box center [415, 528] width 63 height 19
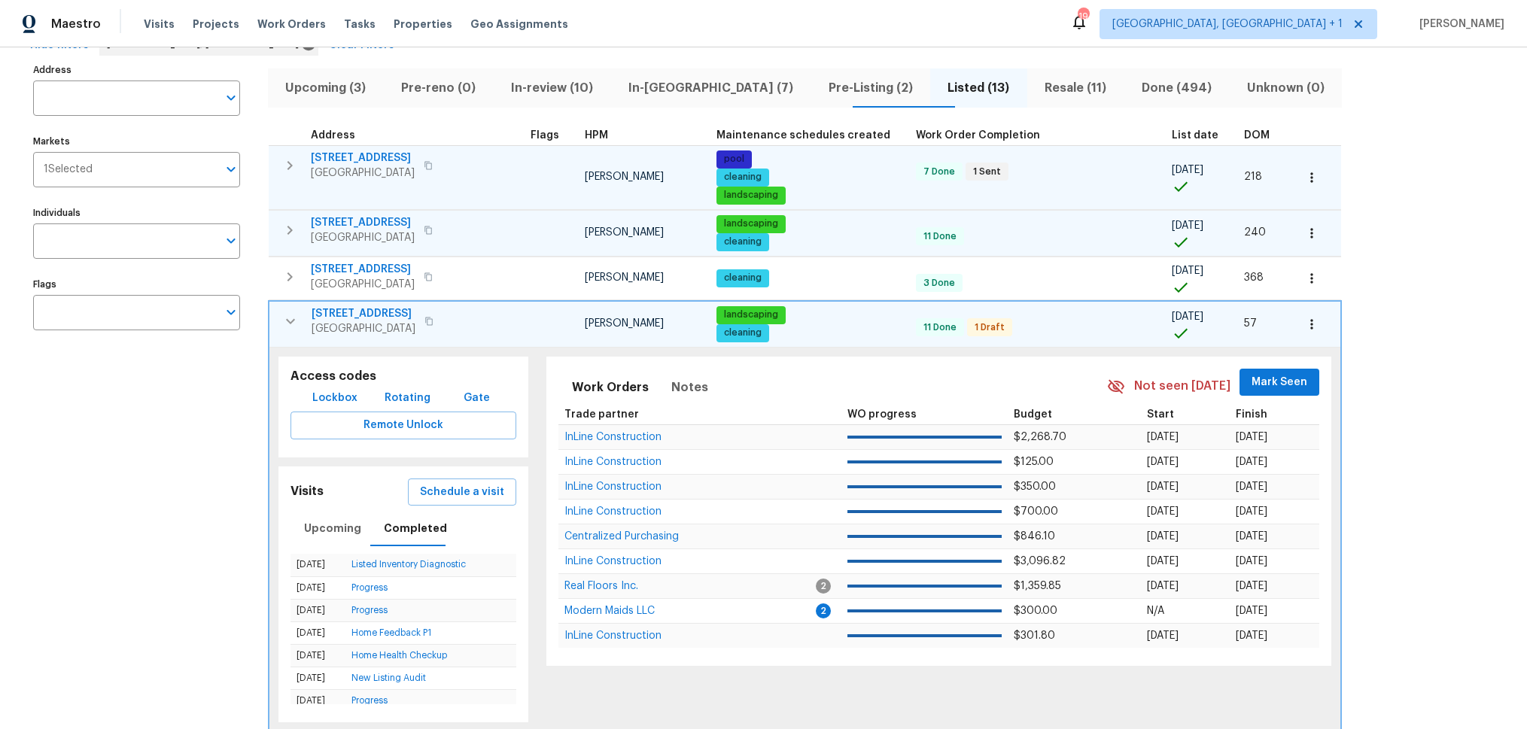
click at [293, 319] on icon "button" at bounding box center [290, 320] width 9 height 5
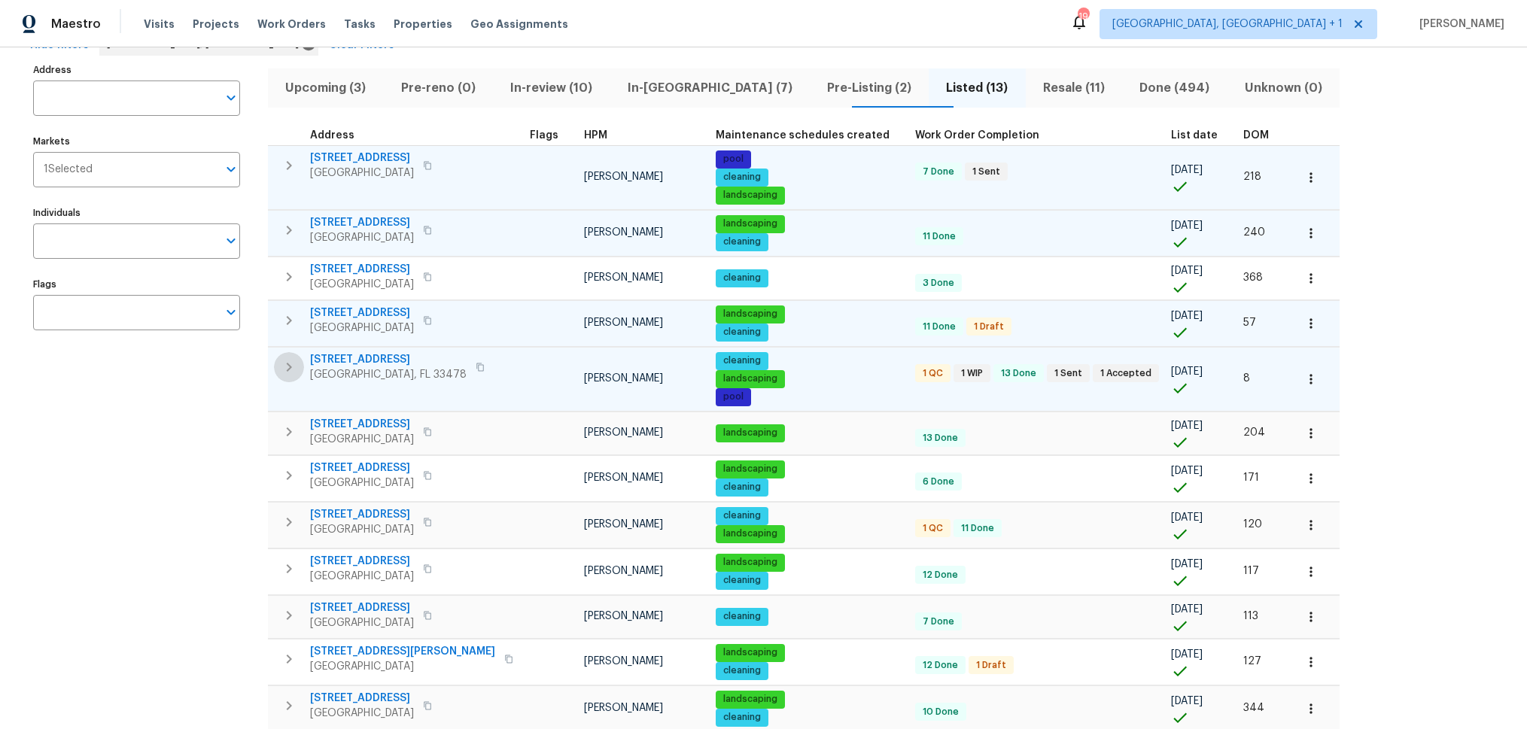
click at [289, 373] on icon "button" at bounding box center [289, 367] width 18 height 18
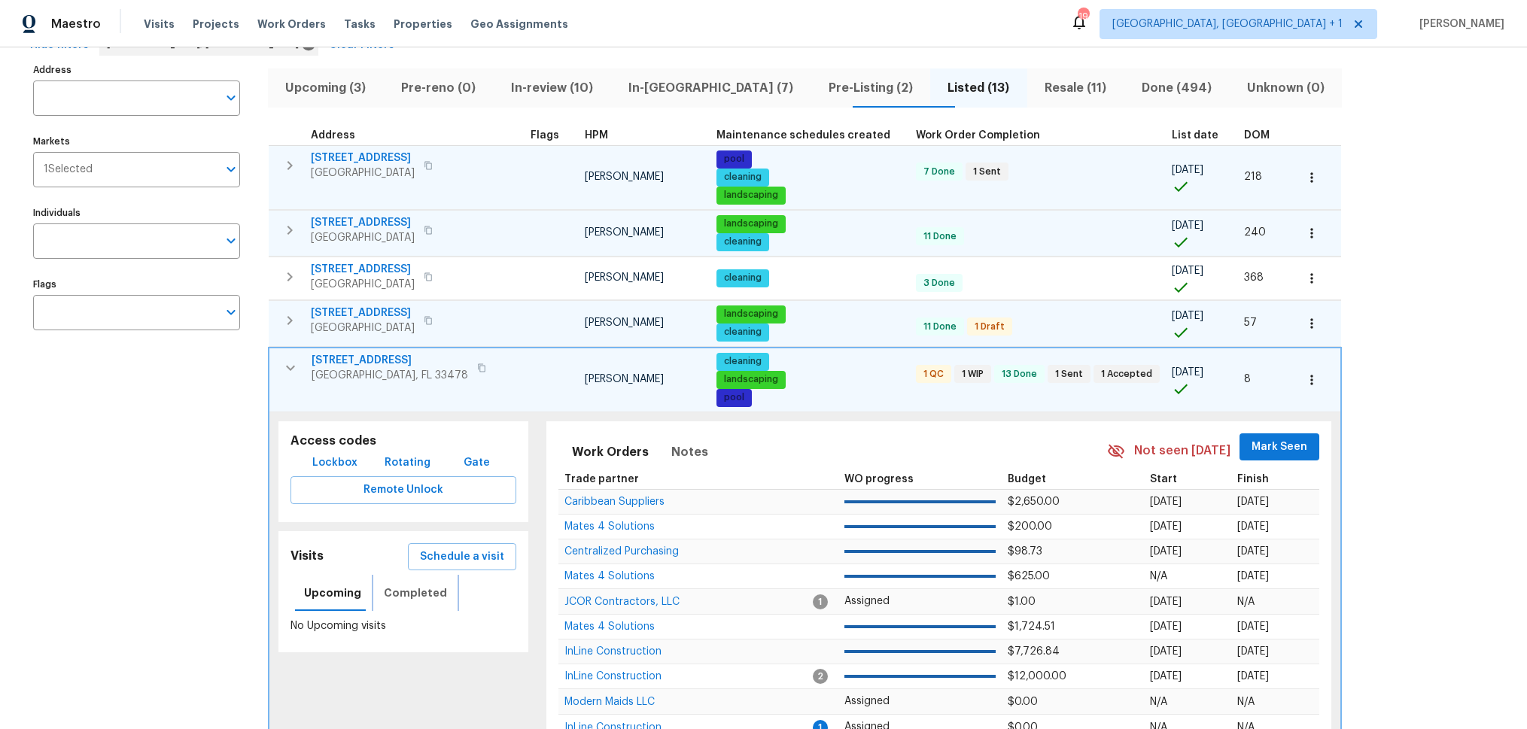
click at [405, 596] on span "Completed" at bounding box center [415, 593] width 63 height 19
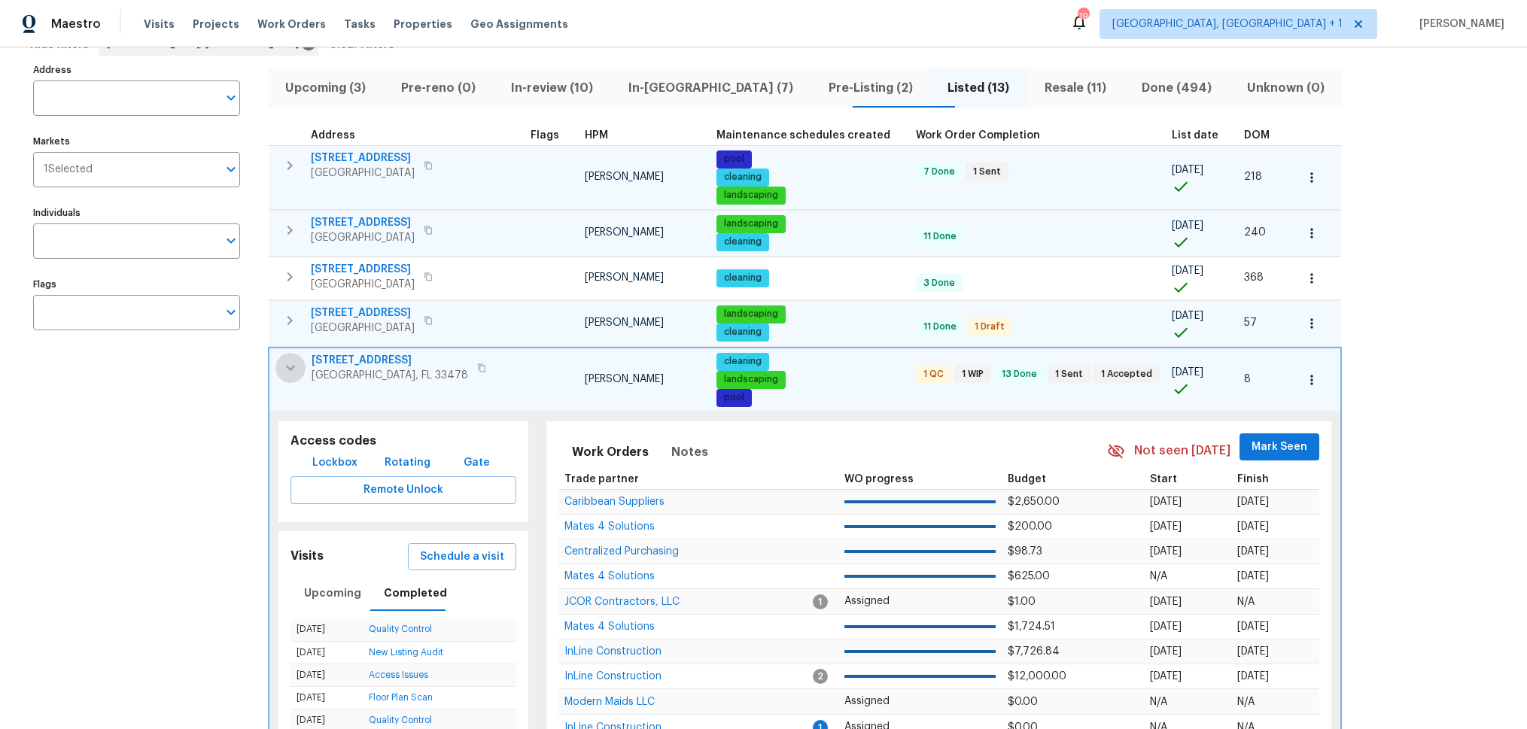
click at [288, 367] on icon "button" at bounding box center [290, 367] width 9 height 5
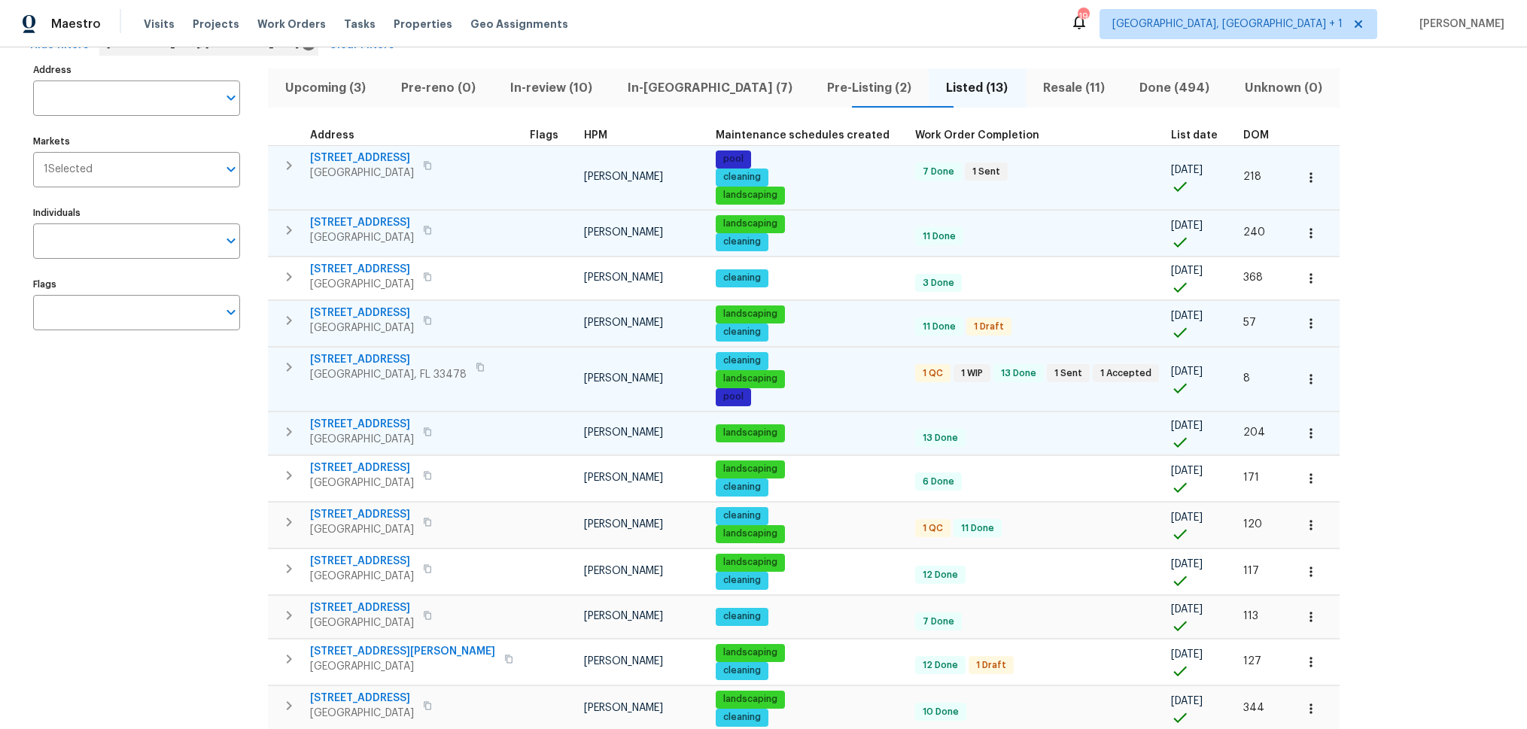
scroll to position [217, 0]
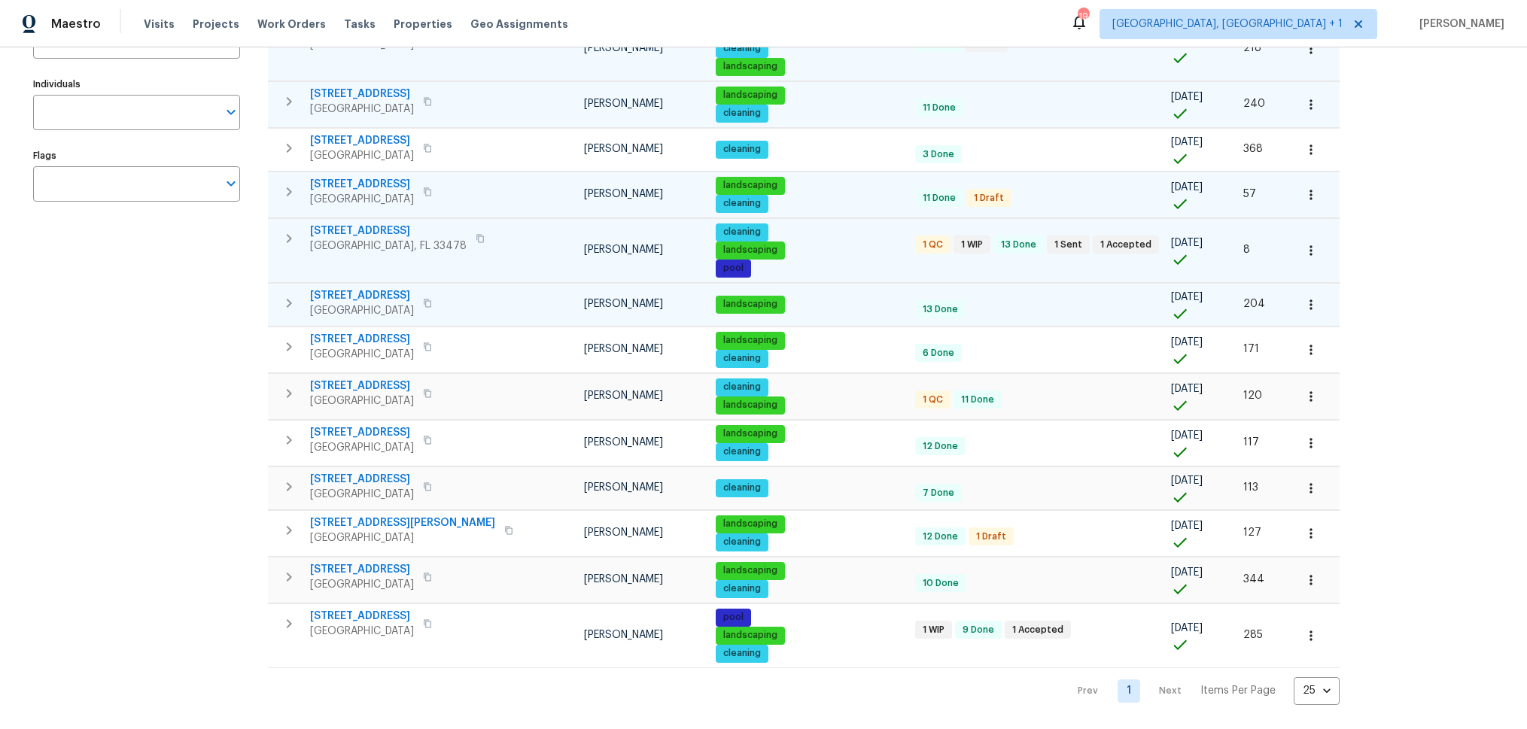
click at [288, 300] on icon "button" at bounding box center [289, 303] width 5 height 9
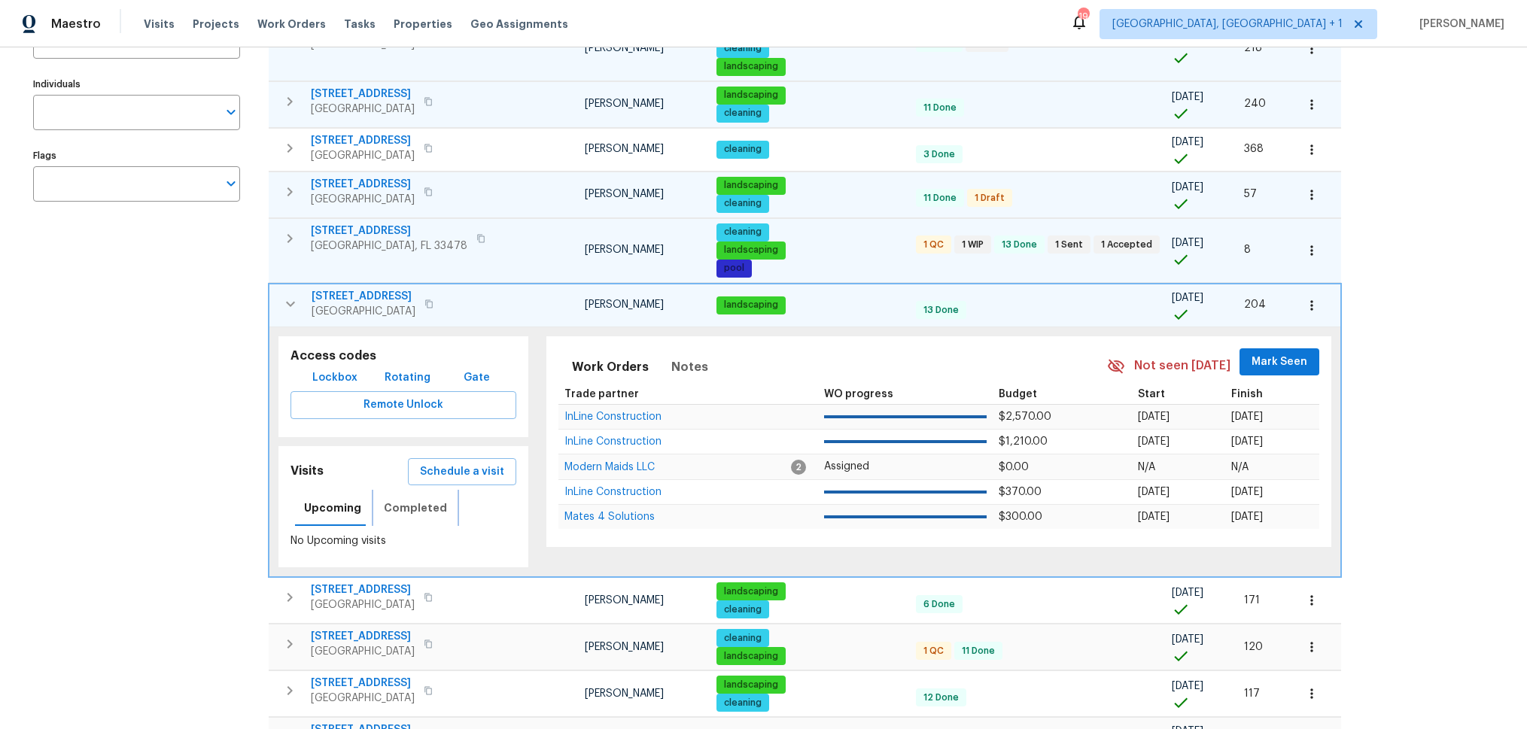
click at [414, 505] on span "Completed" at bounding box center [415, 508] width 63 height 19
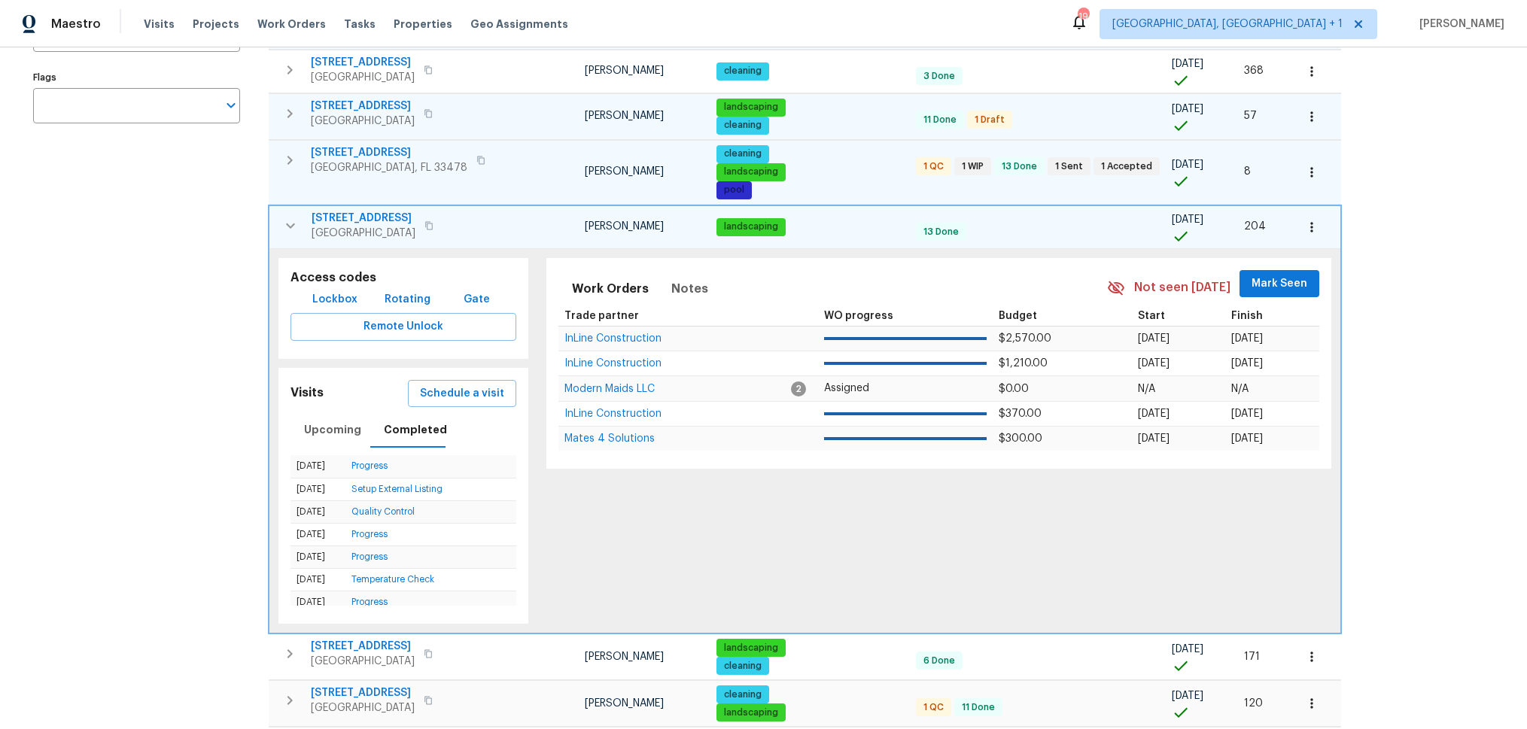
scroll to position [300, 0]
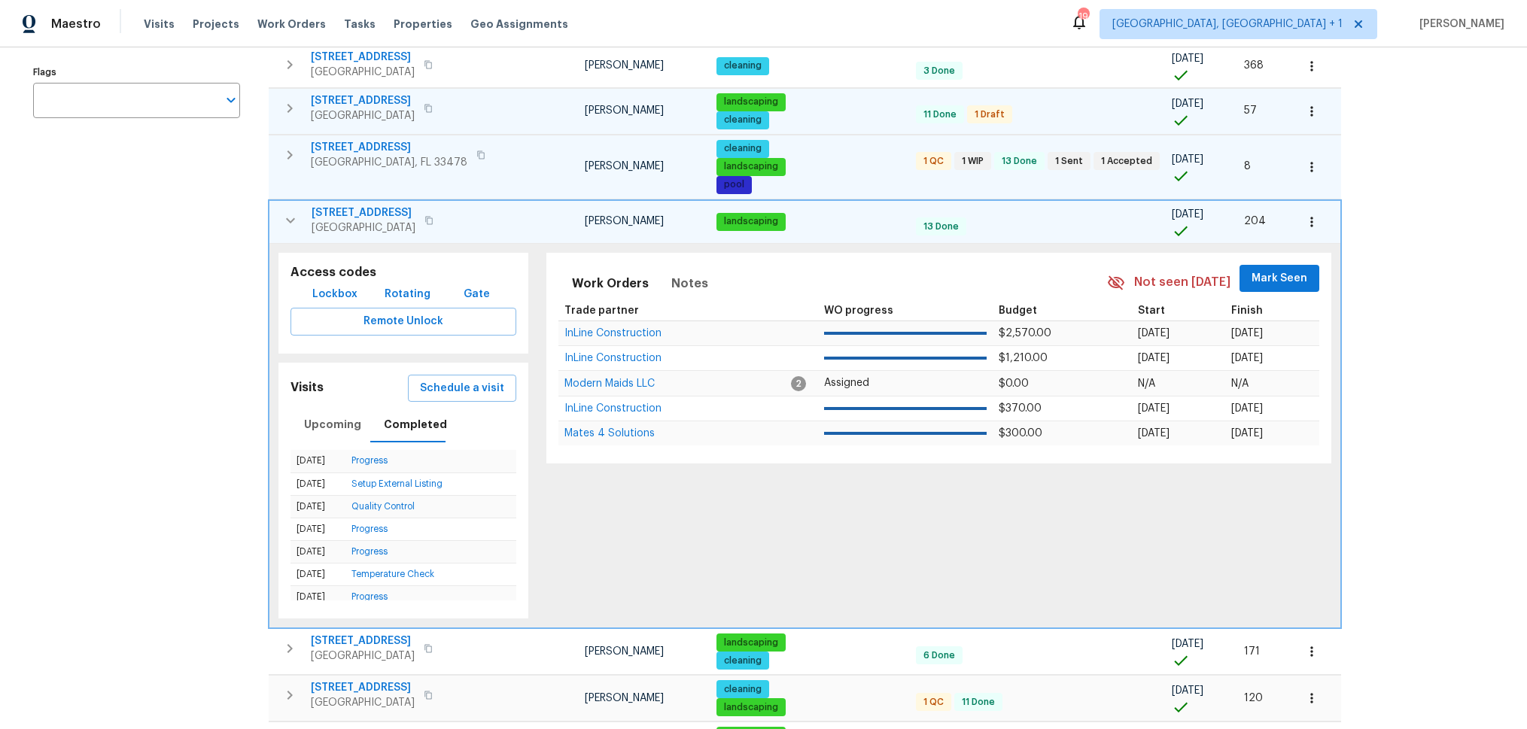
click at [292, 236] on td "[STREET_ADDRESS]" at bounding box center [396, 220] width 255 height 39
click at [292, 224] on icon "button" at bounding box center [290, 220] width 18 height 18
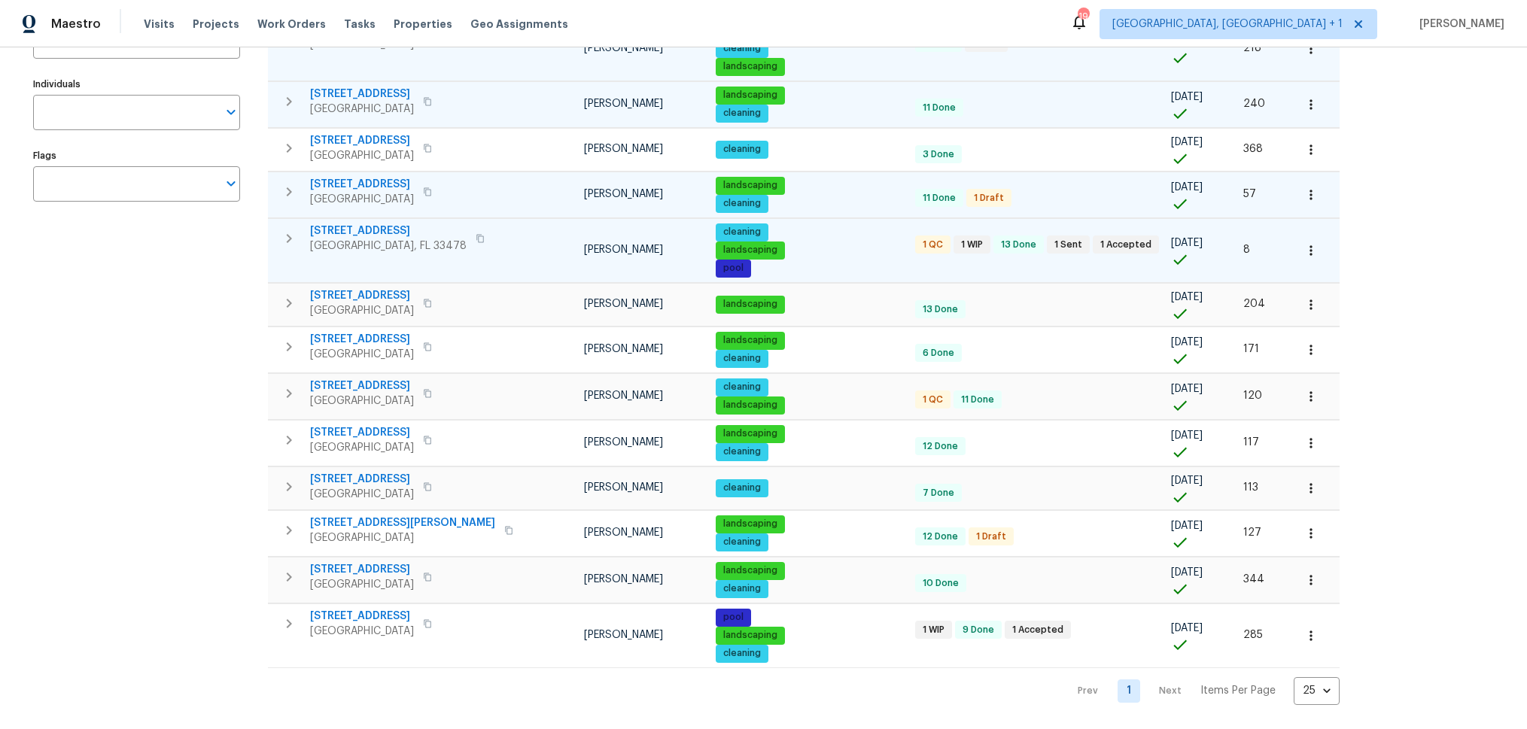
scroll to position [217, 0]
click at [290, 305] on icon "button" at bounding box center [289, 303] width 18 height 18
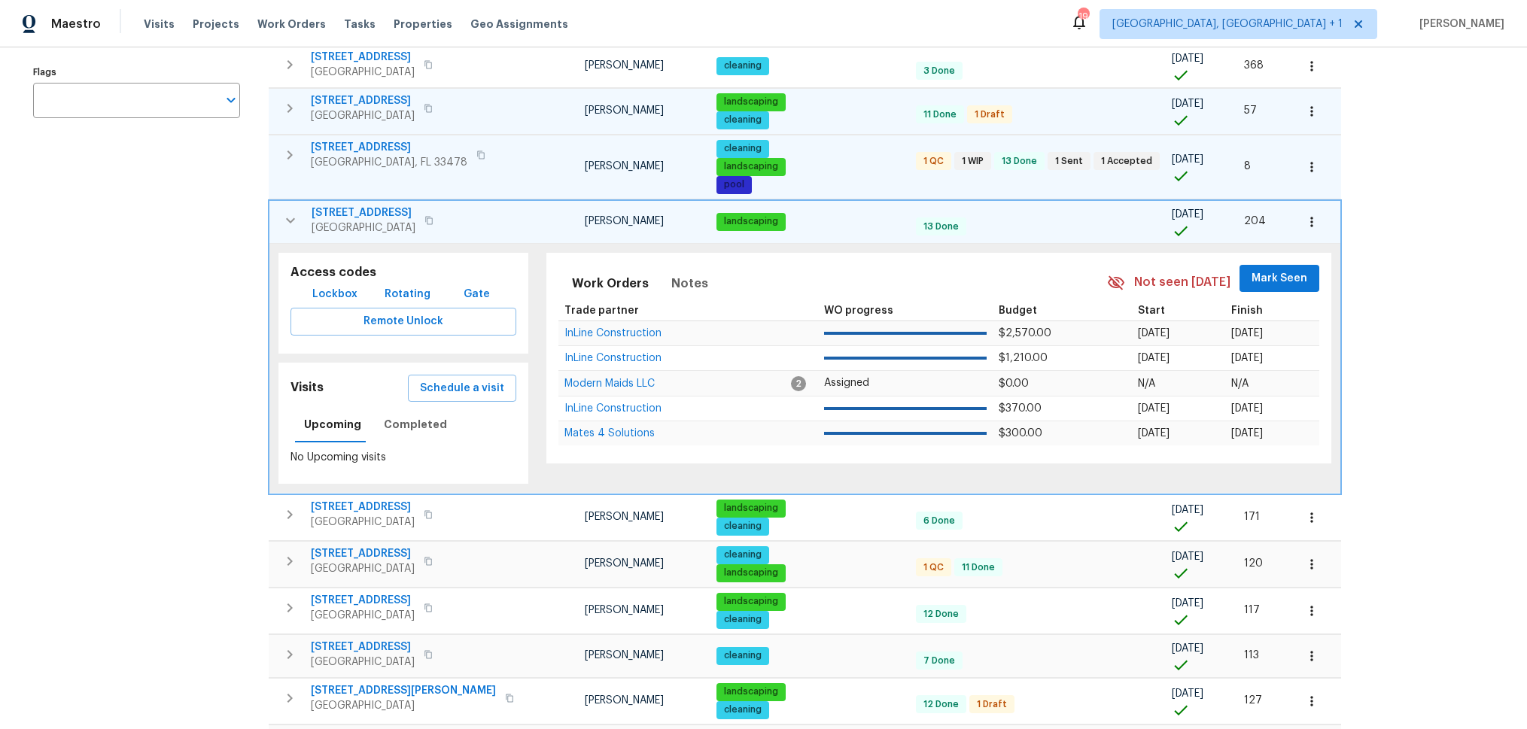
scroll to position [300, 0]
click at [414, 428] on span "Completed" at bounding box center [415, 424] width 63 height 19
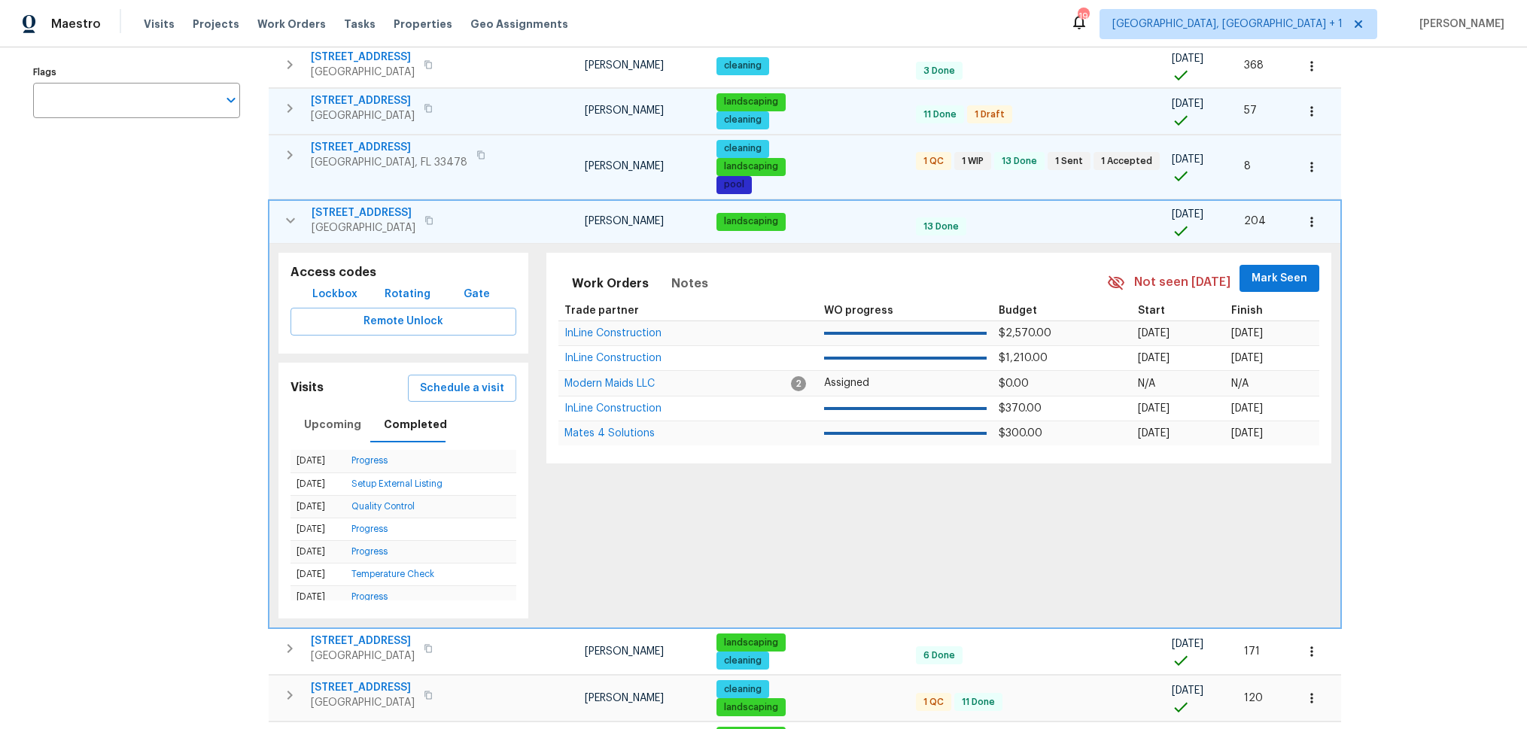
click at [284, 216] on icon "button" at bounding box center [290, 220] width 18 height 18
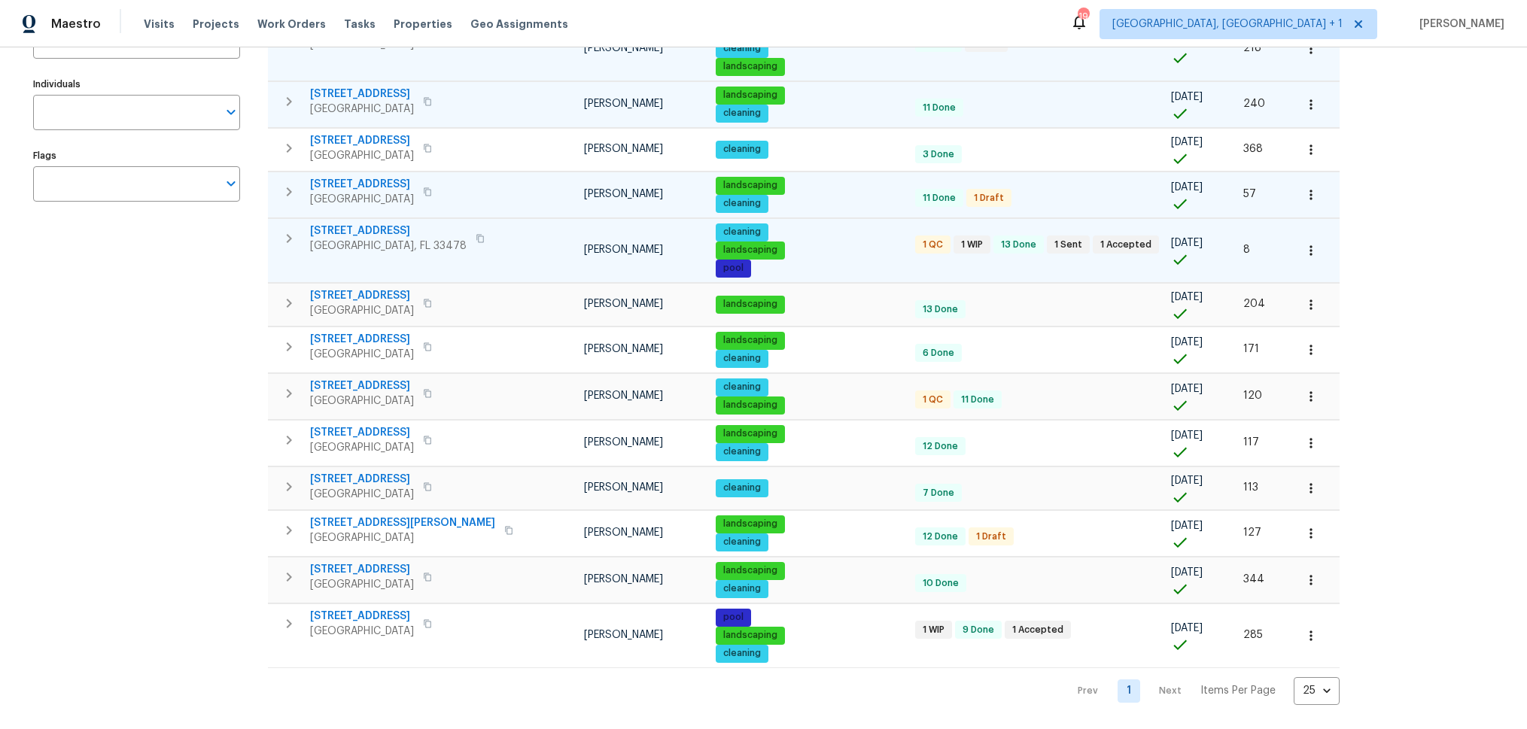
scroll to position [217, 0]
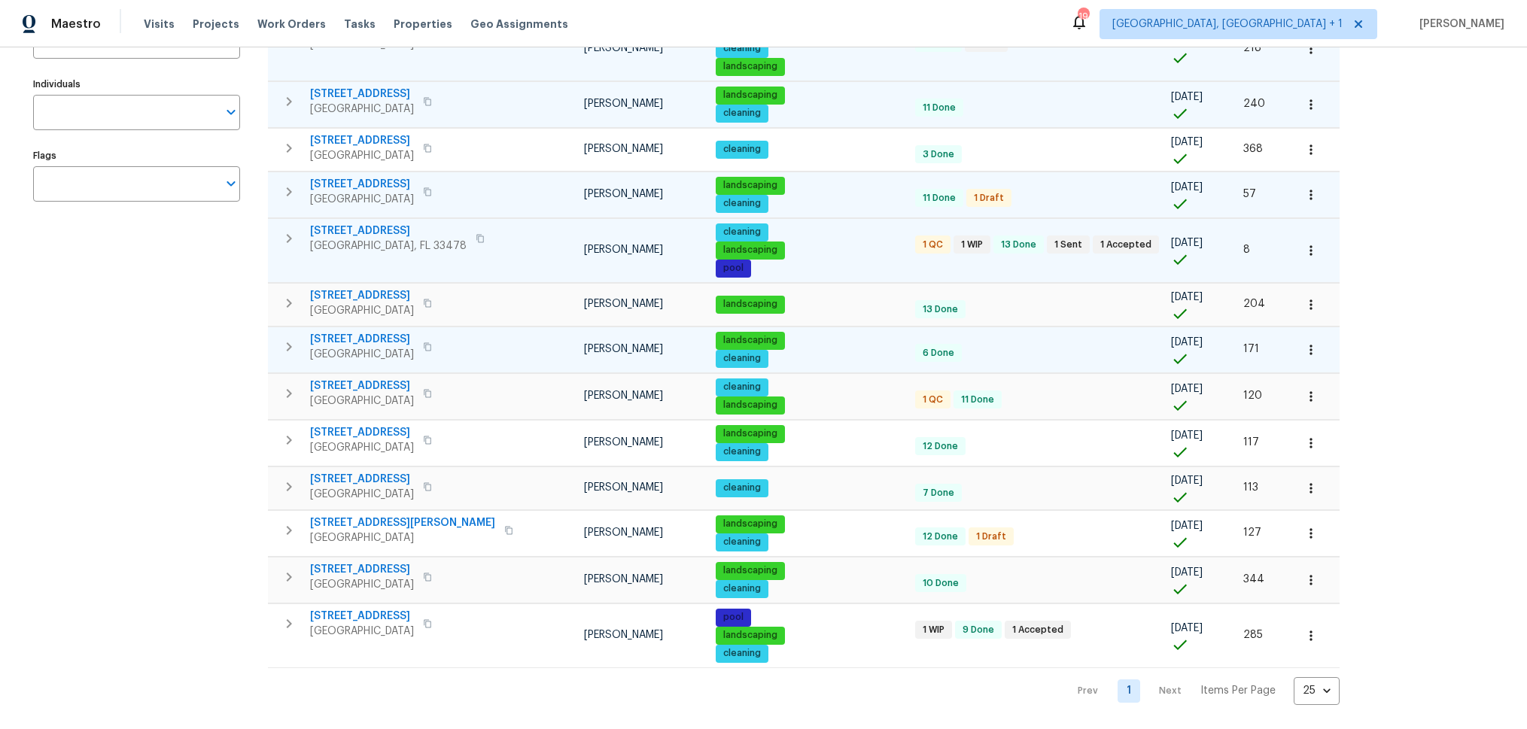
click at [285, 349] on icon "button" at bounding box center [289, 347] width 18 height 18
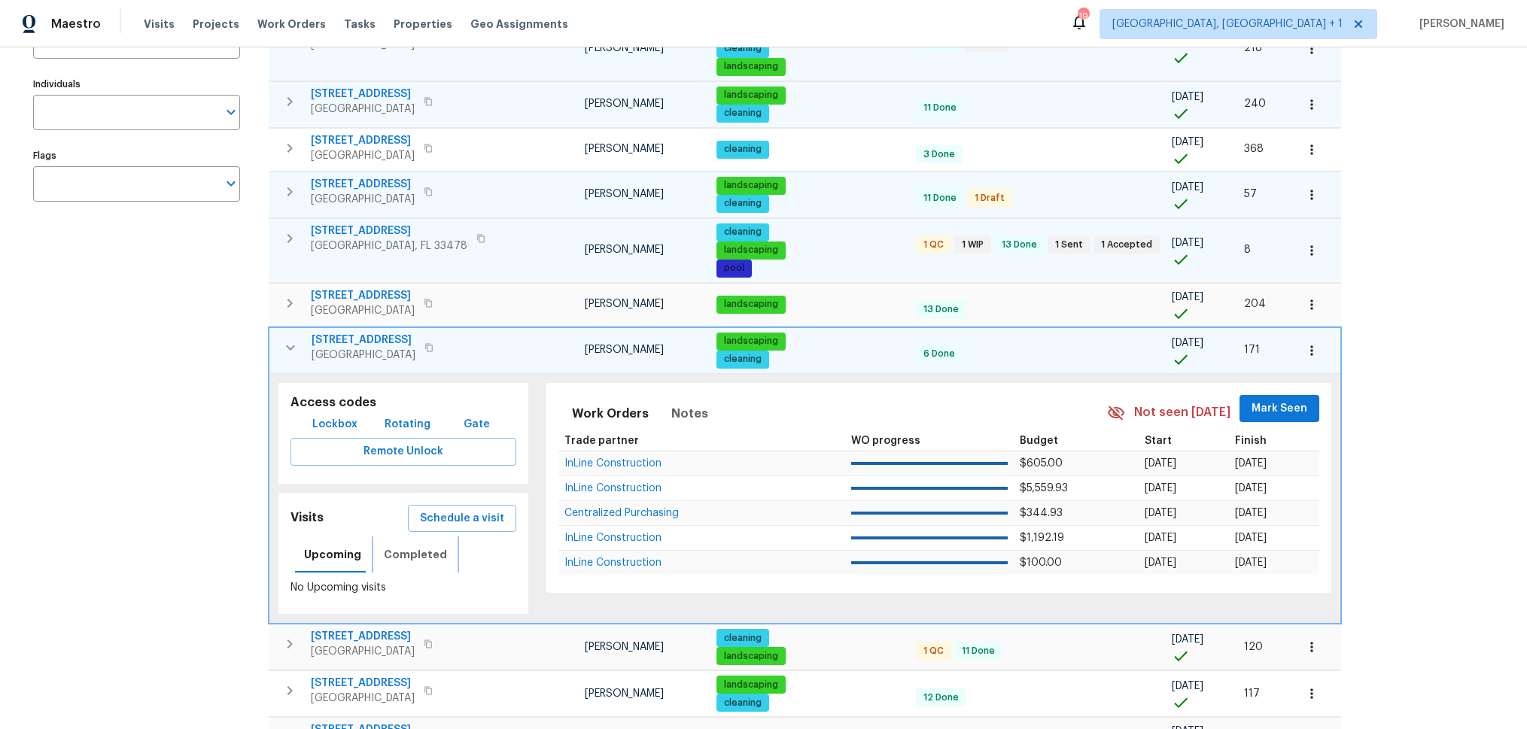
click at [394, 555] on span "Completed" at bounding box center [415, 555] width 63 height 19
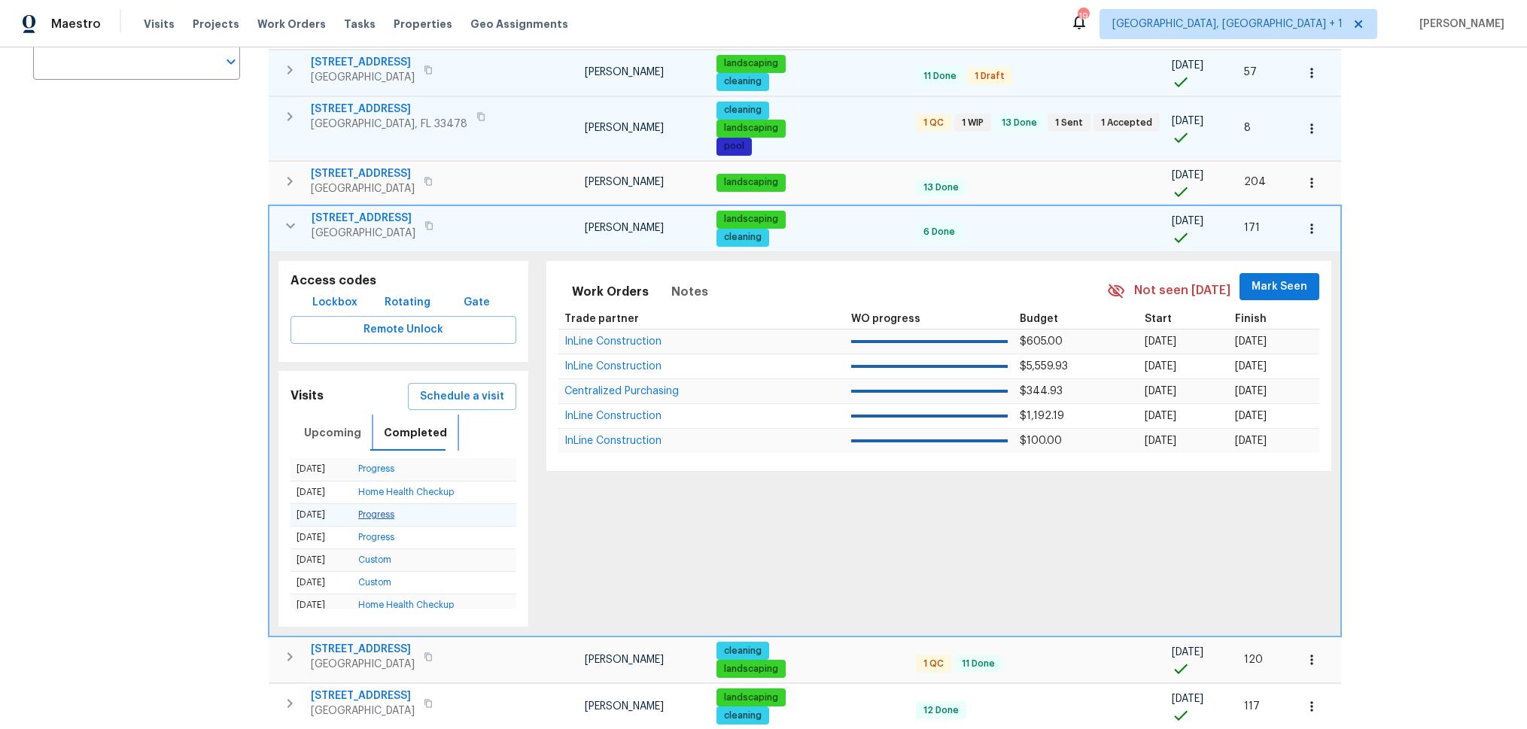
scroll to position [335, 0]
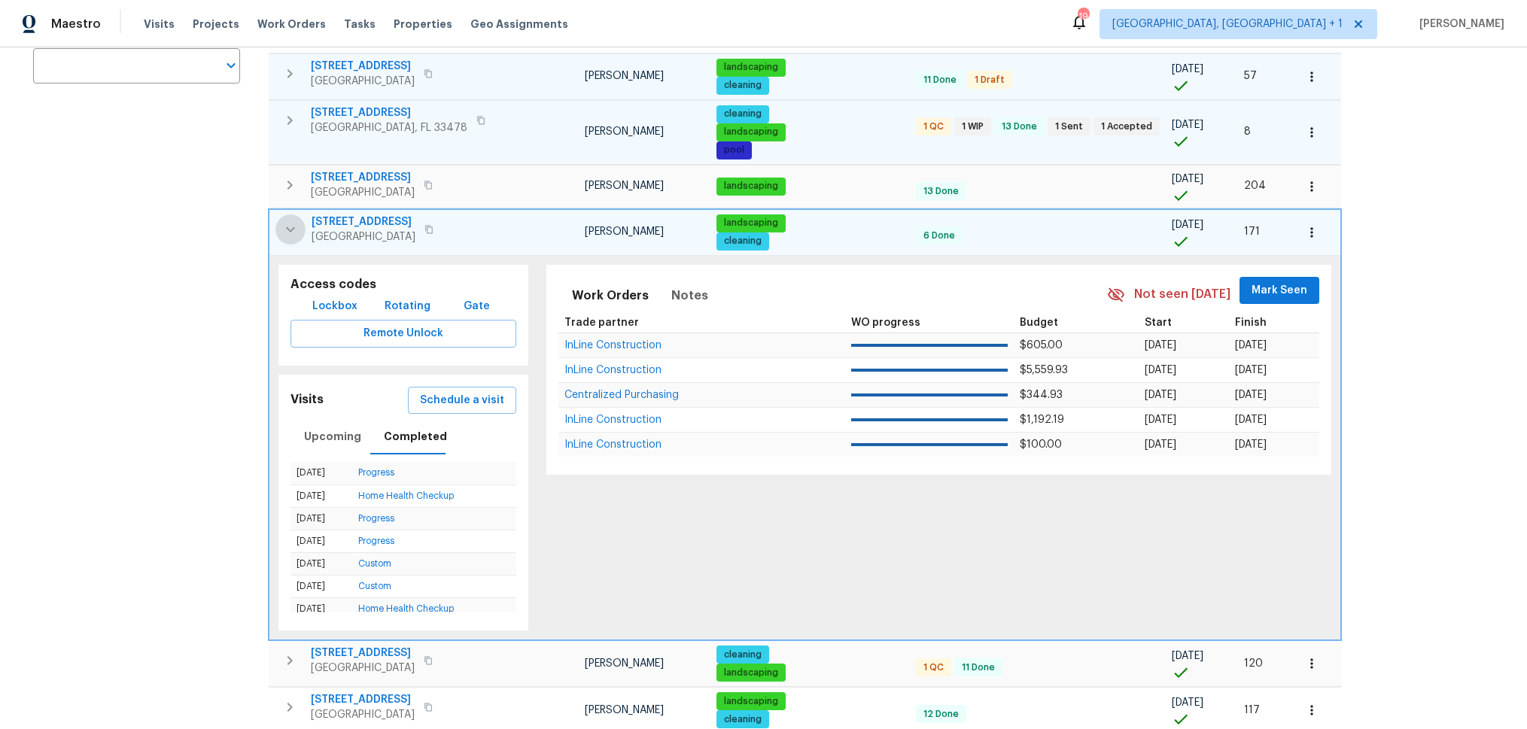
click at [292, 234] on icon "button" at bounding box center [290, 230] width 18 height 18
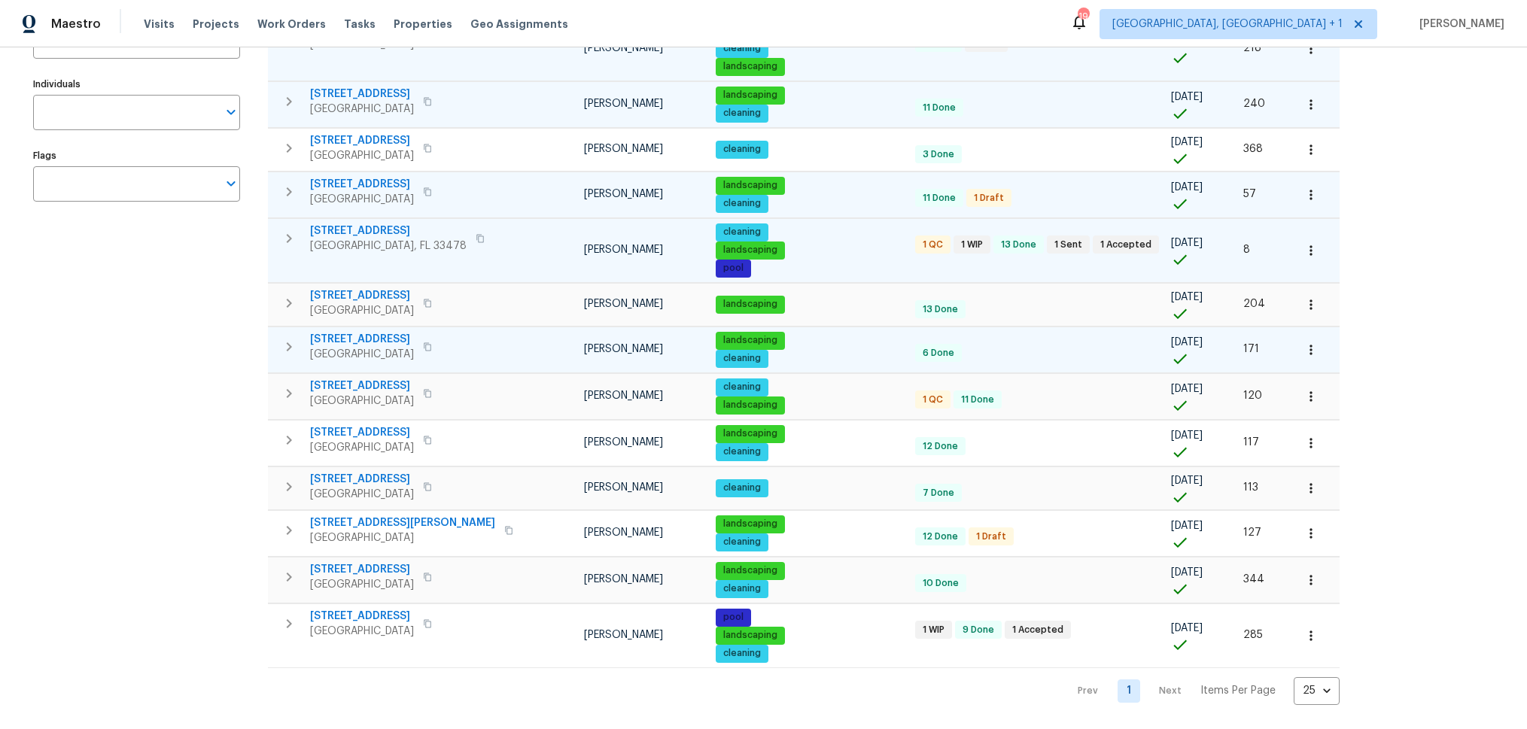
scroll to position [217, 0]
click at [285, 393] on icon "button" at bounding box center [289, 394] width 18 height 18
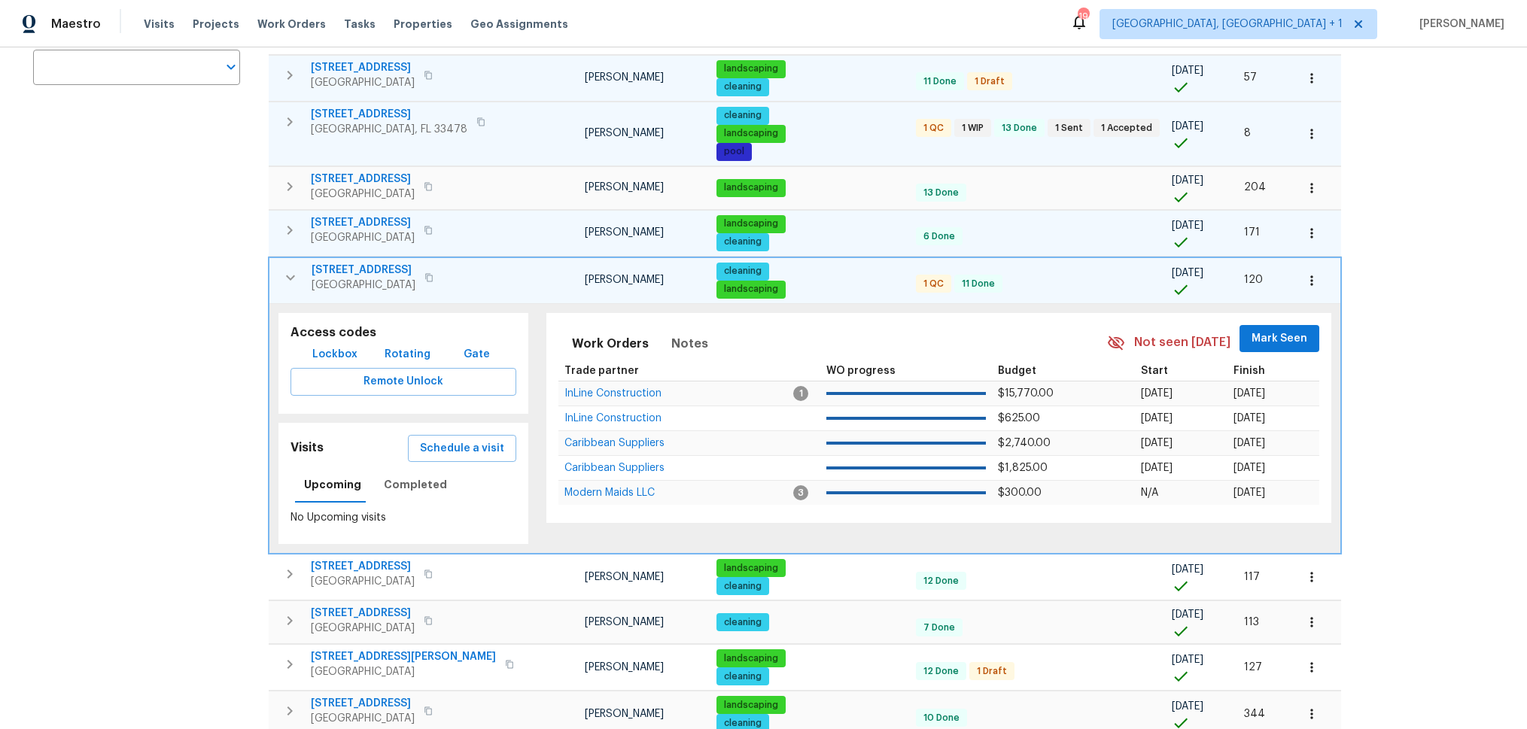
scroll to position [334, 0]
click at [409, 480] on span "Completed" at bounding box center [415, 484] width 63 height 19
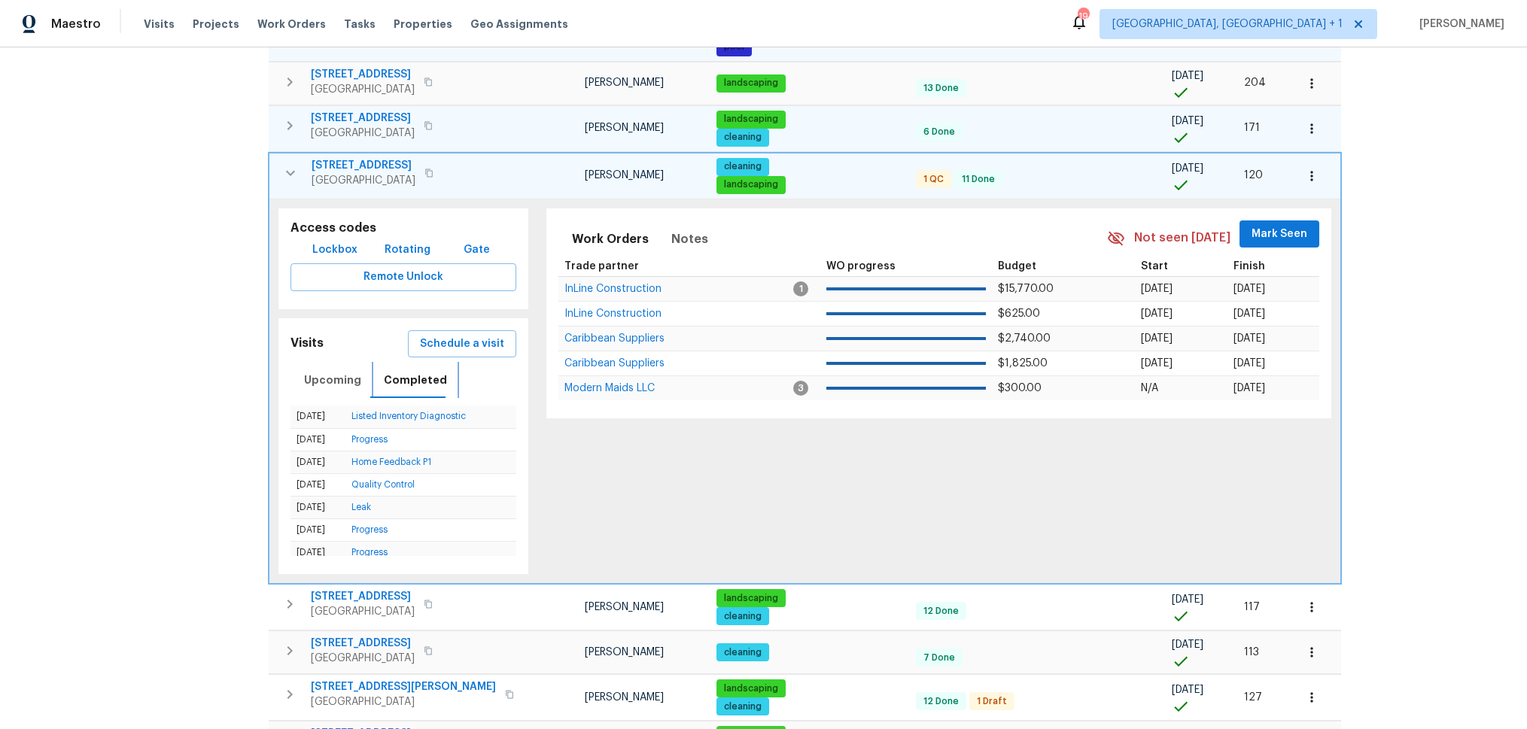
scroll to position [440, 0]
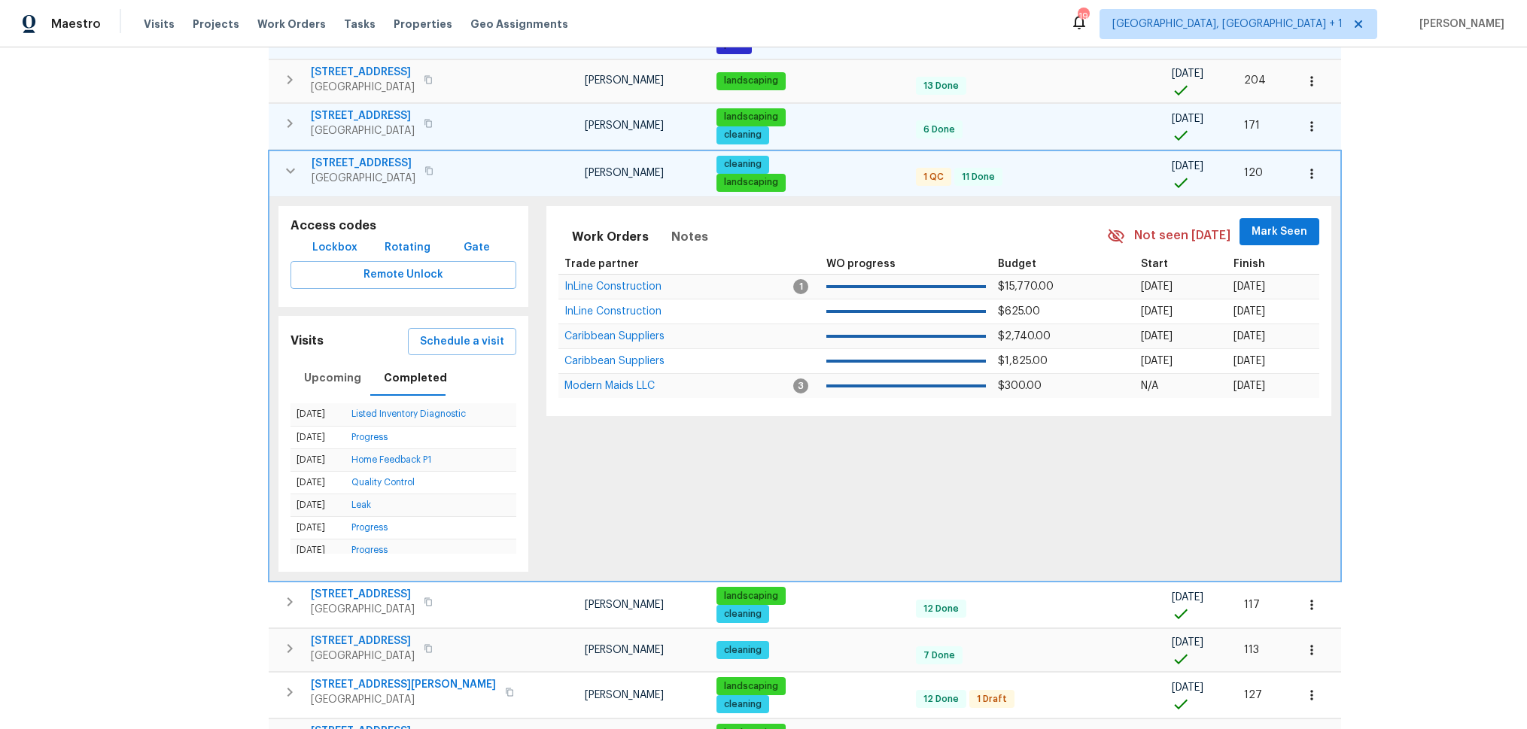
click at [286, 169] on icon "button" at bounding box center [290, 171] width 18 height 18
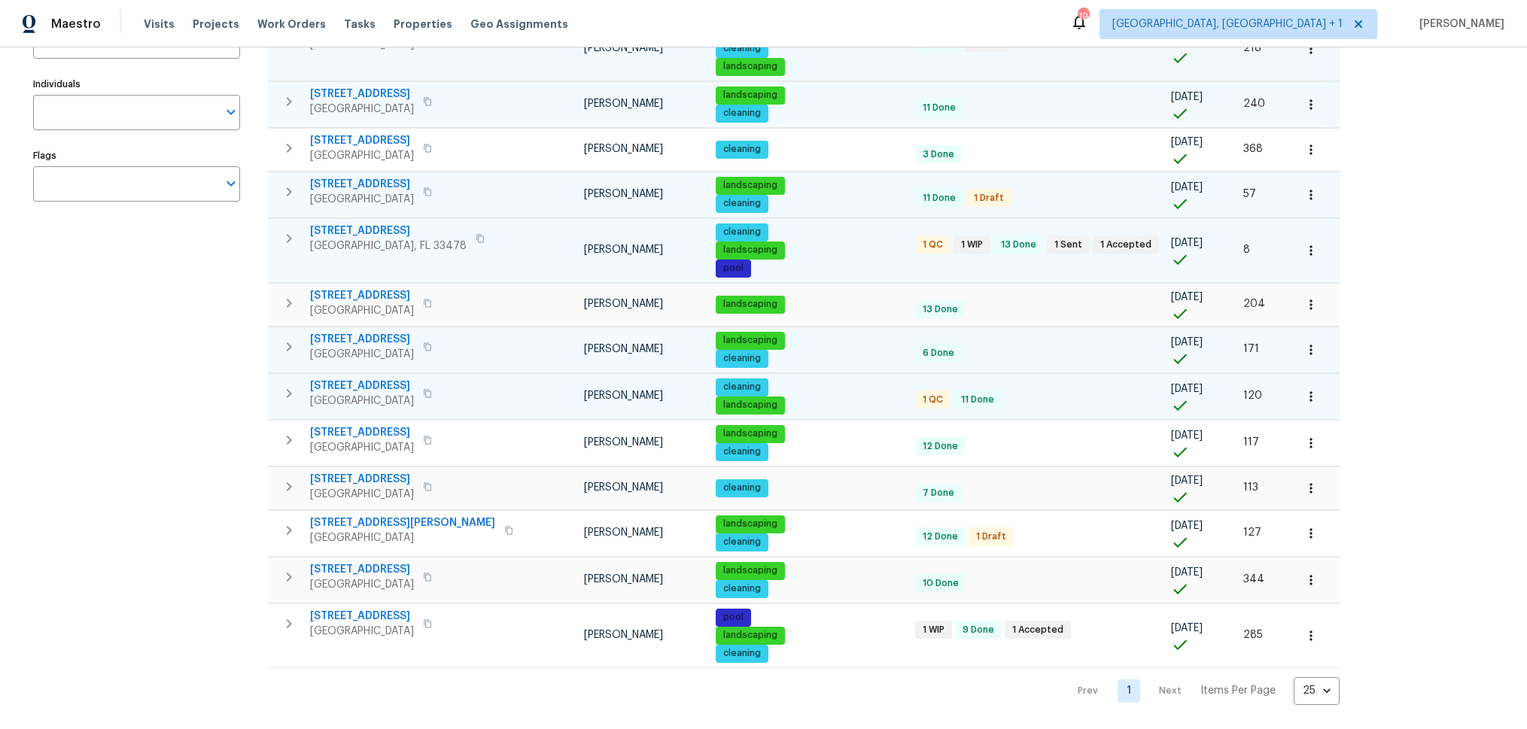
scroll to position [217, 0]
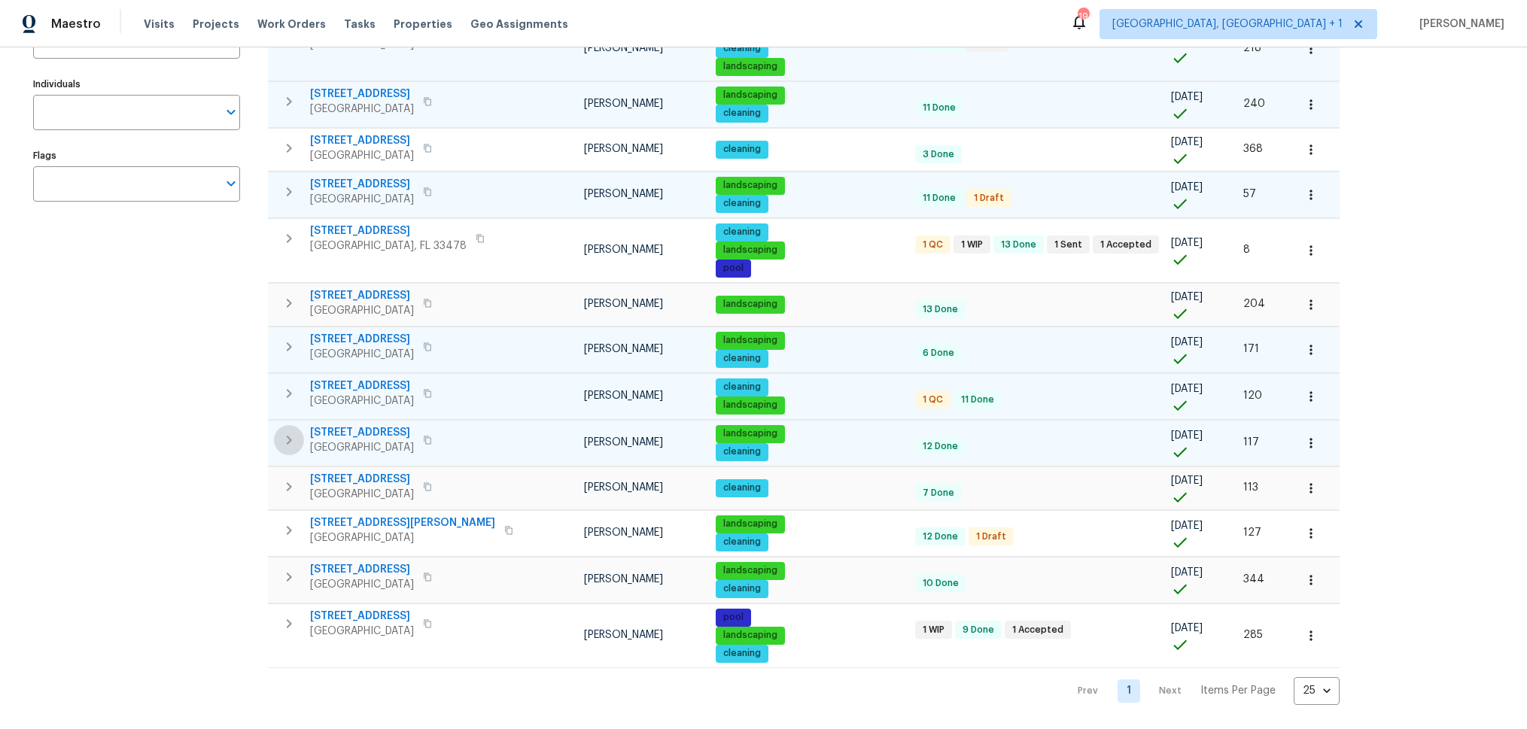
click at [288, 439] on icon "button" at bounding box center [289, 440] width 18 height 18
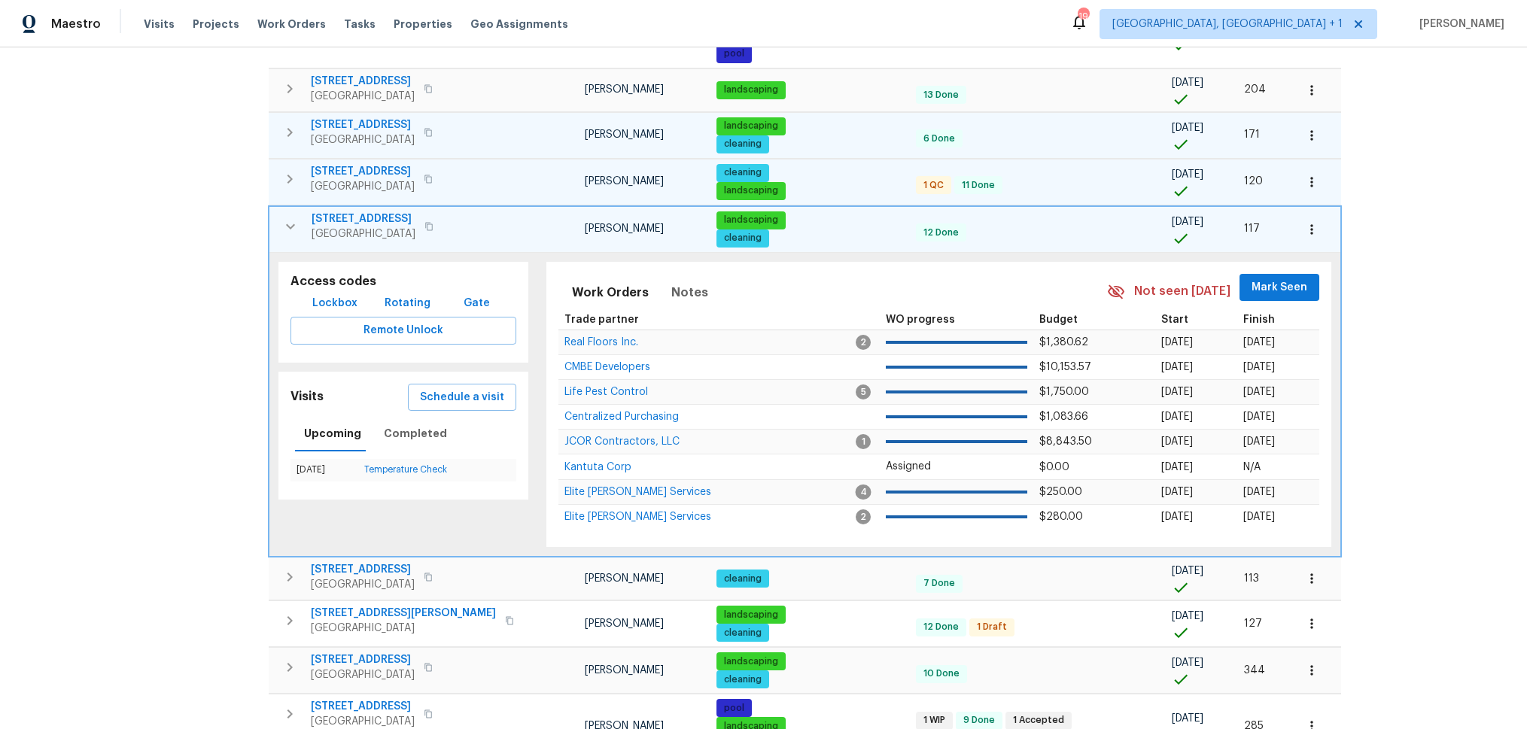
scroll to position [432, 0]
click at [412, 434] on span "Completed" at bounding box center [415, 433] width 63 height 19
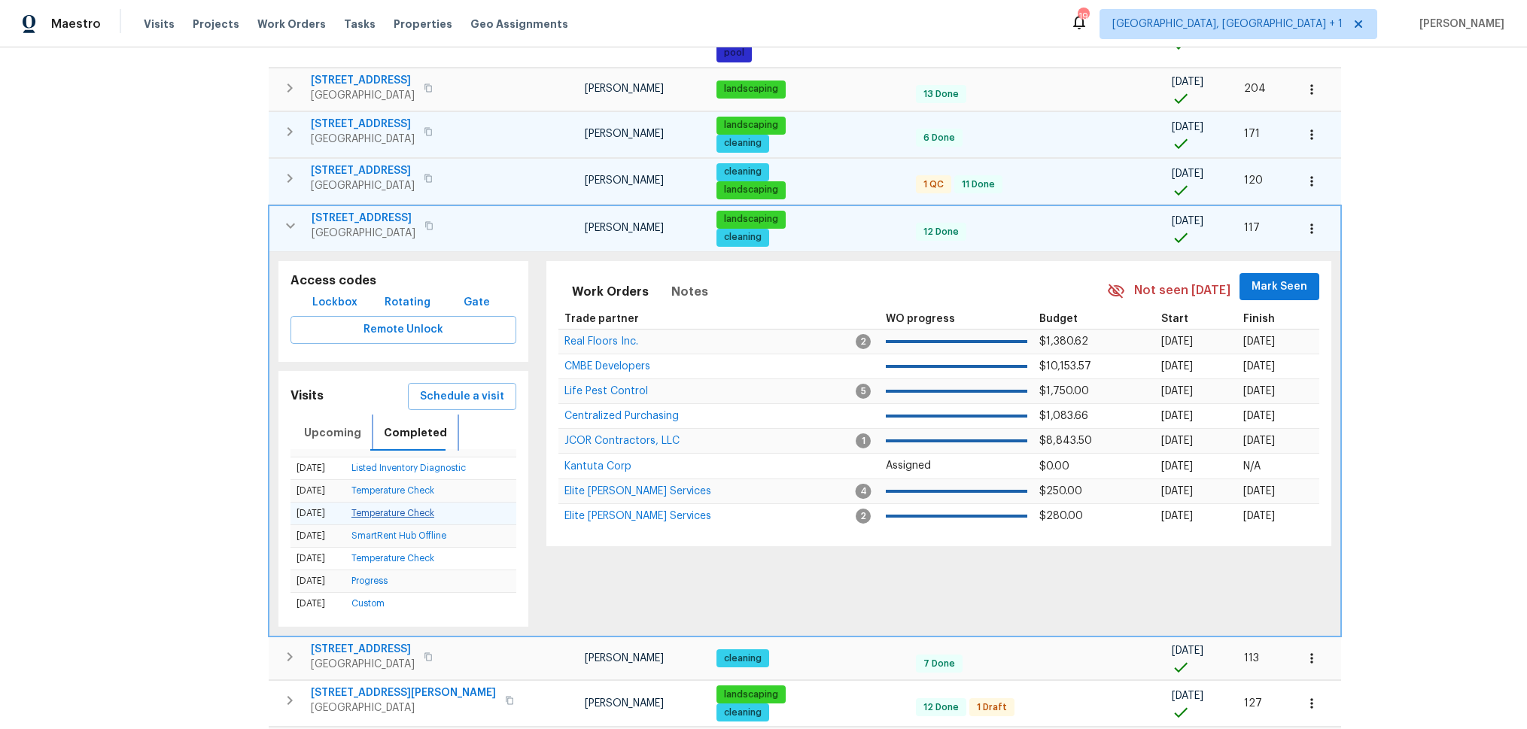
scroll to position [0, 0]
click at [294, 227] on icon "button" at bounding box center [290, 226] width 18 height 18
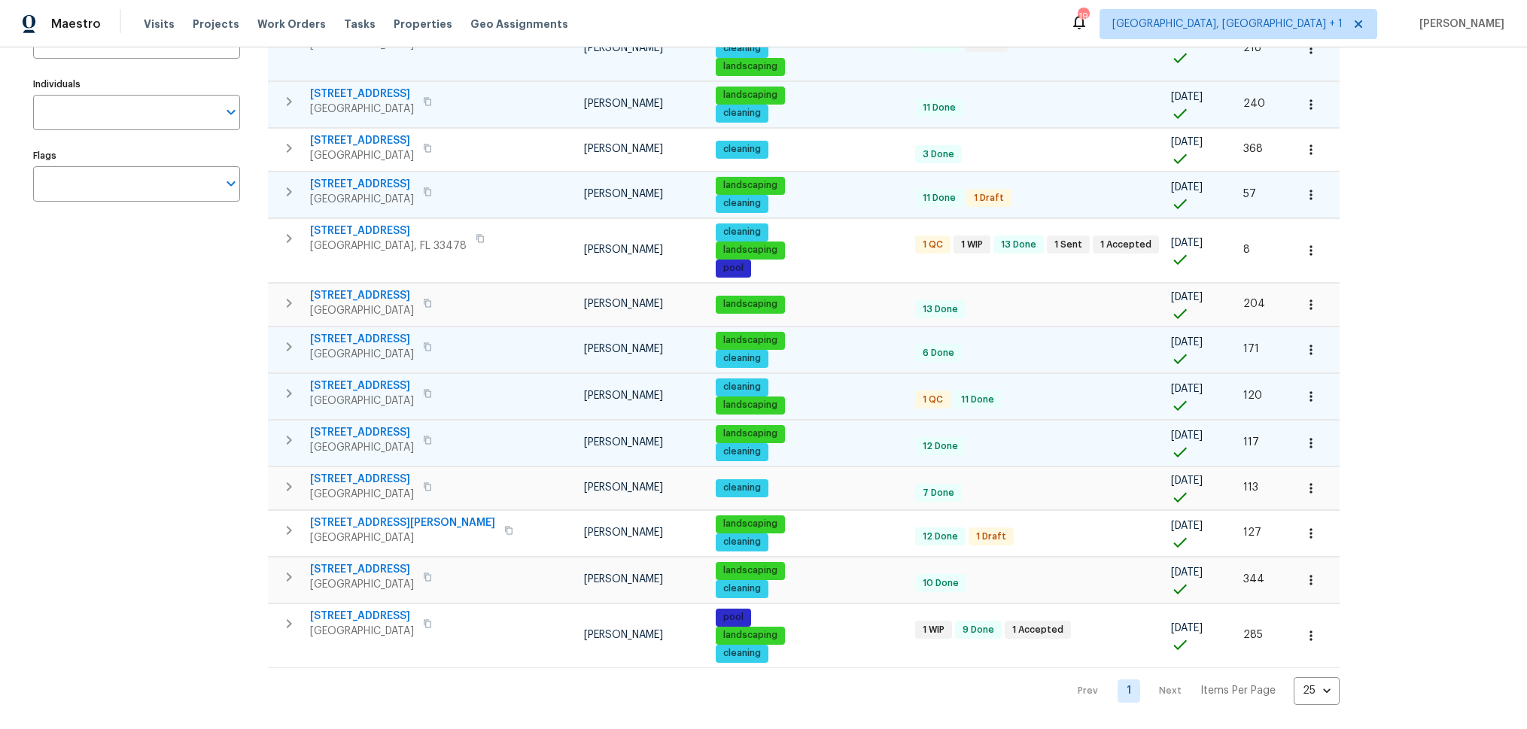
scroll to position [217, 0]
click at [291, 348] on icon "button" at bounding box center [289, 347] width 18 height 18
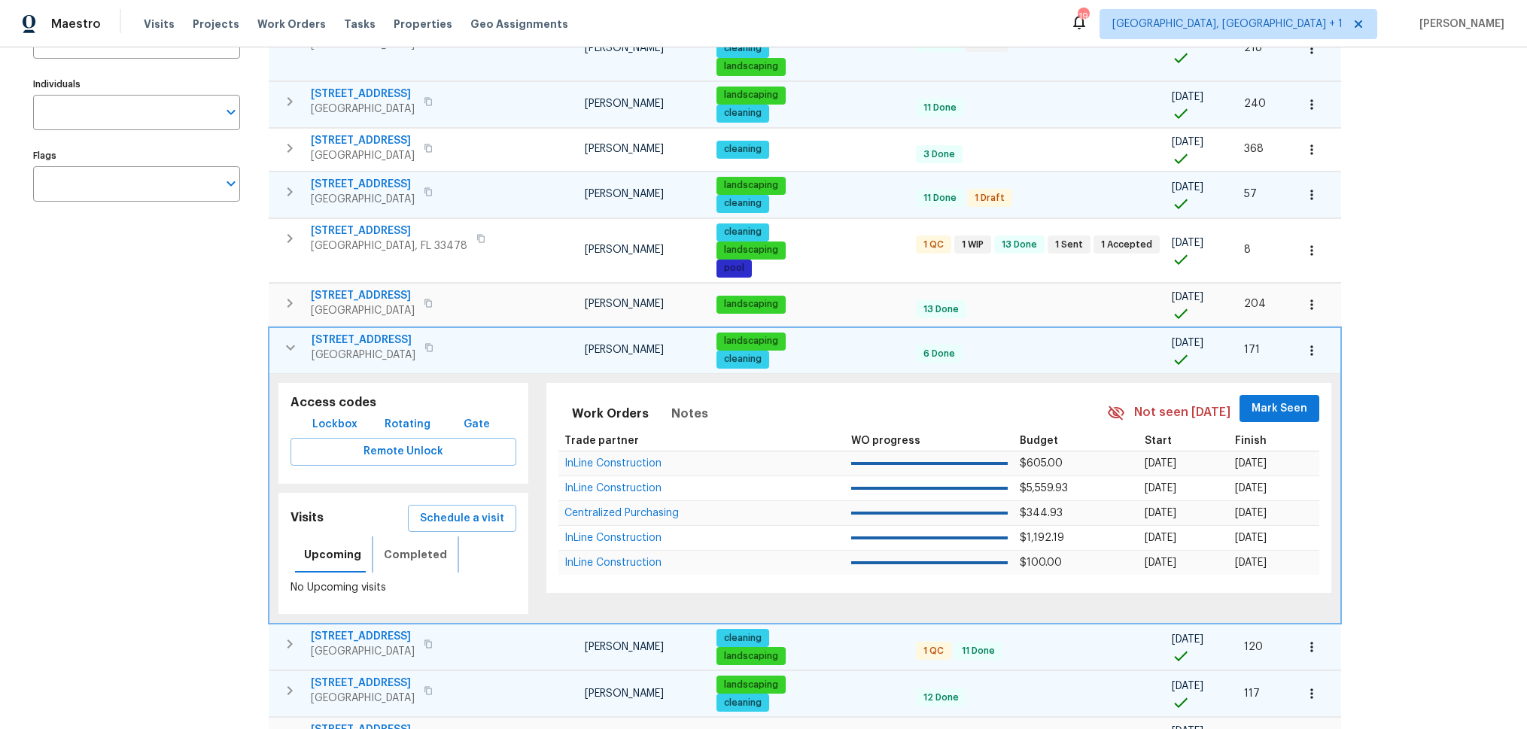
click at [406, 560] on span "Completed" at bounding box center [415, 555] width 63 height 19
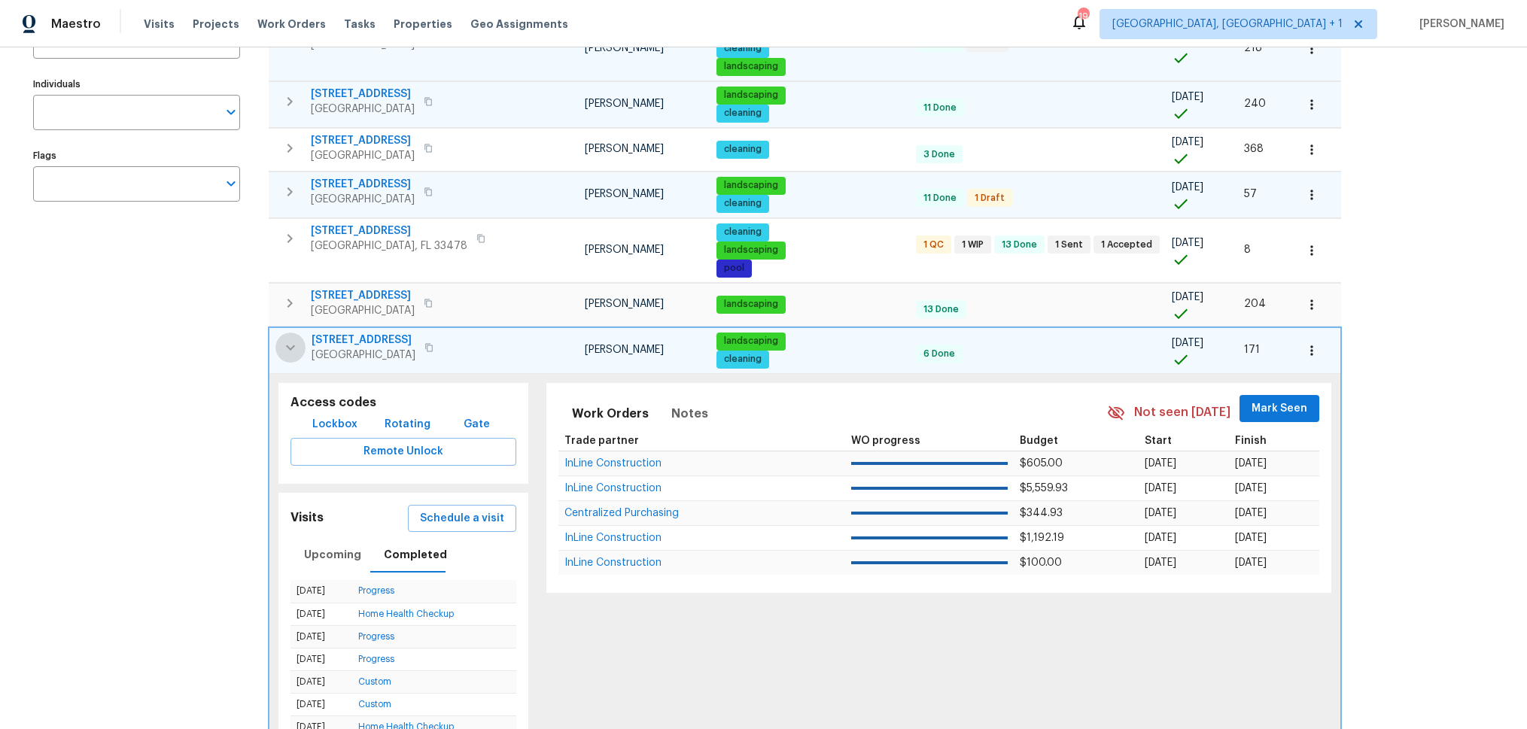
click at [291, 345] on icon "button" at bounding box center [290, 348] width 18 height 18
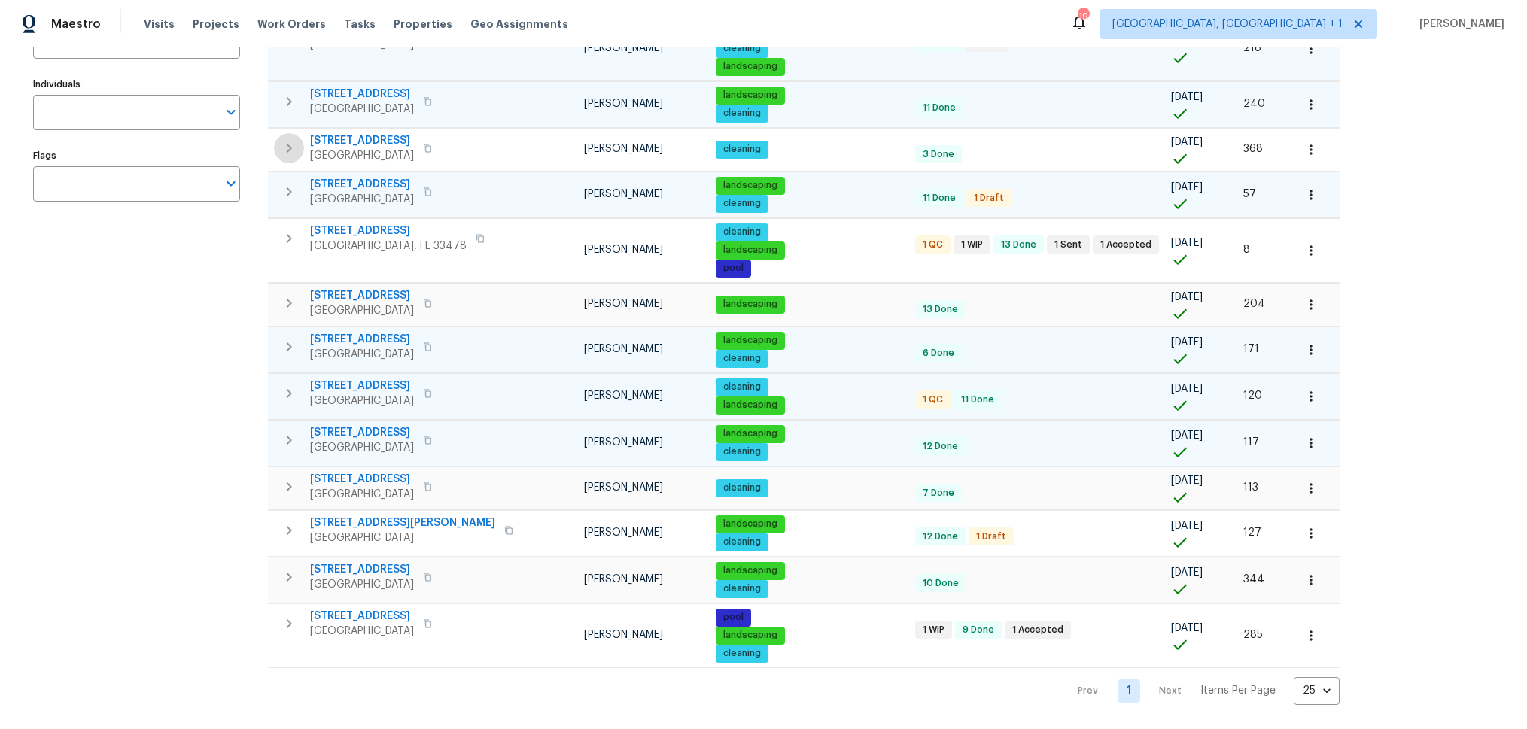
click at [289, 149] on icon "button" at bounding box center [289, 148] width 5 height 9
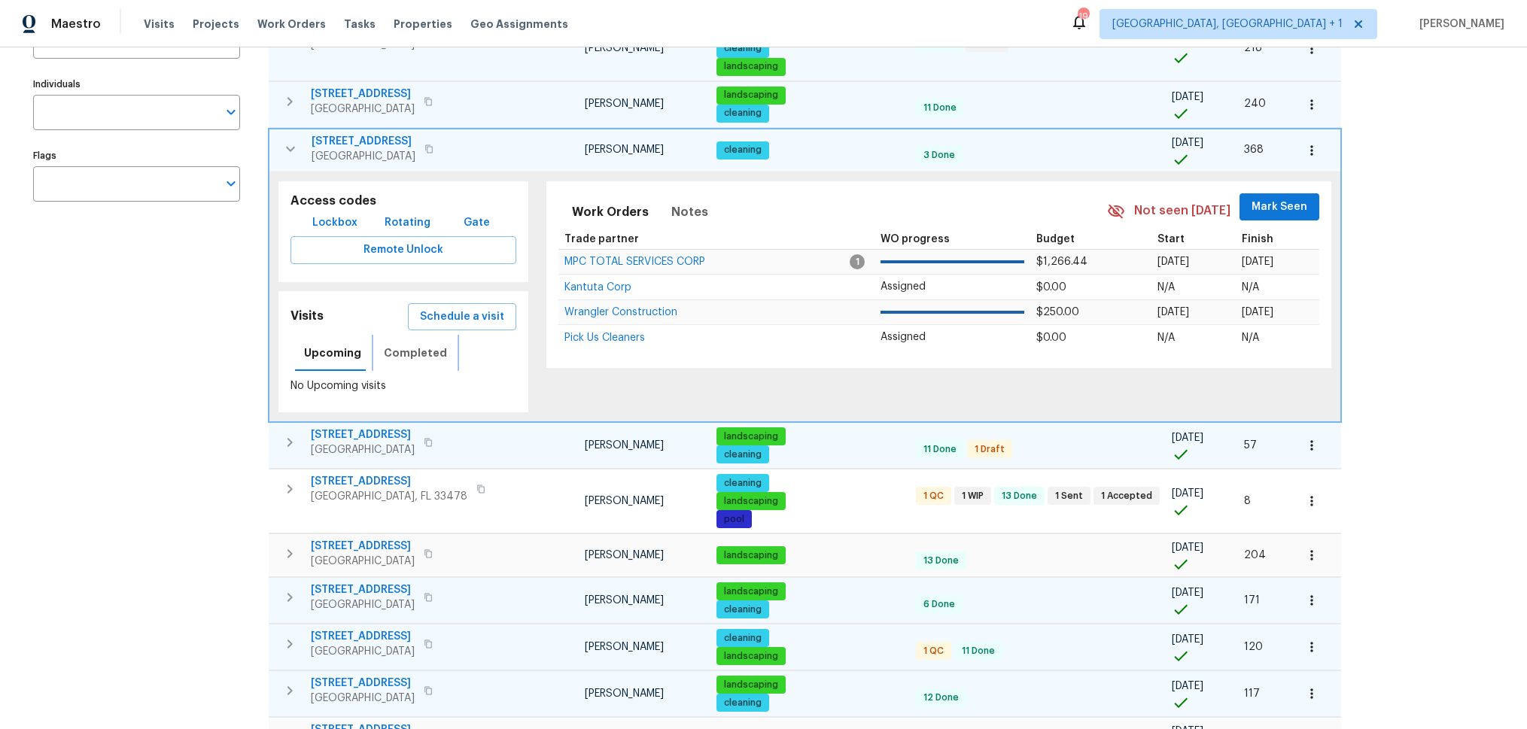
click at [388, 353] on span "Completed" at bounding box center [415, 353] width 63 height 19
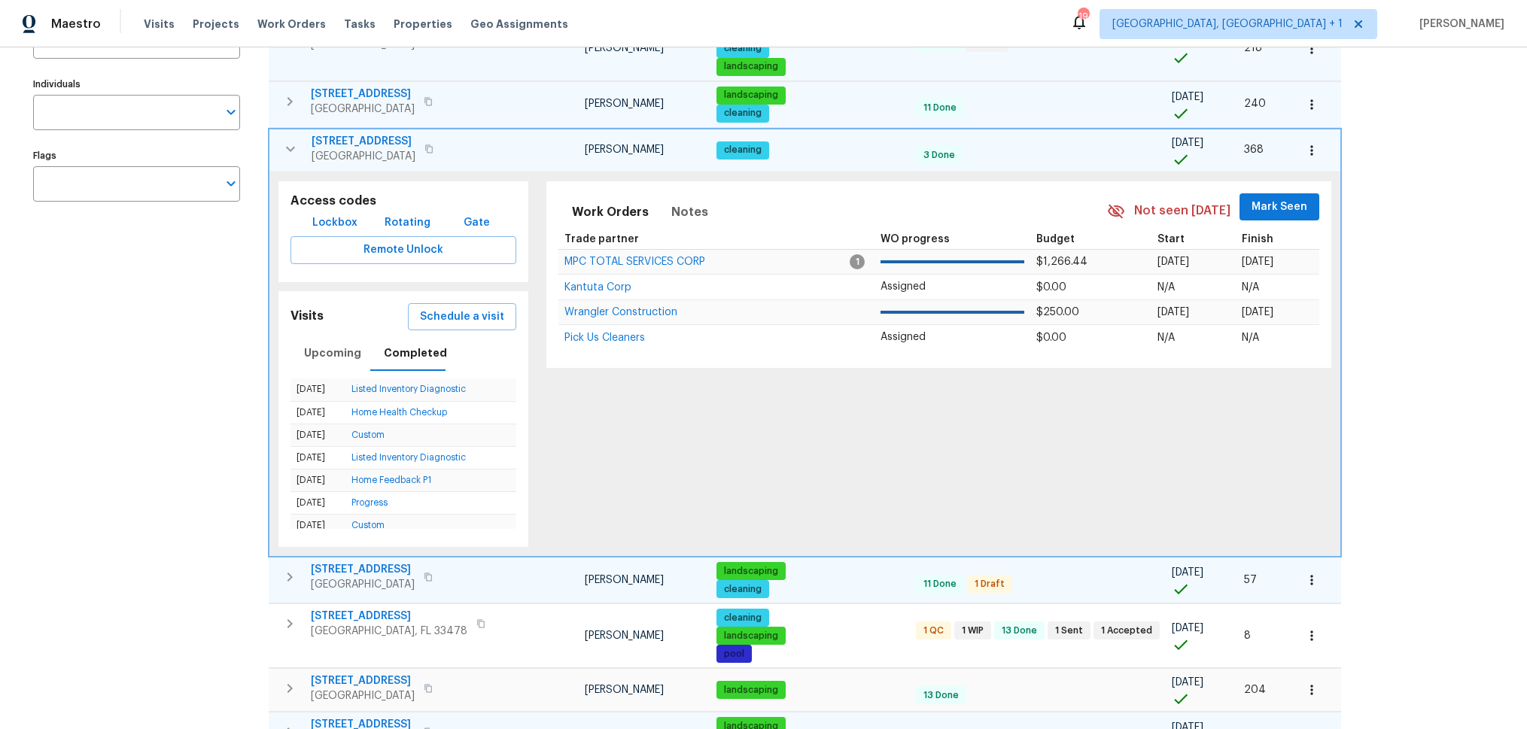
click at [291, 145] on icon "button" at bounding box center [290, 149] width 18 height 18
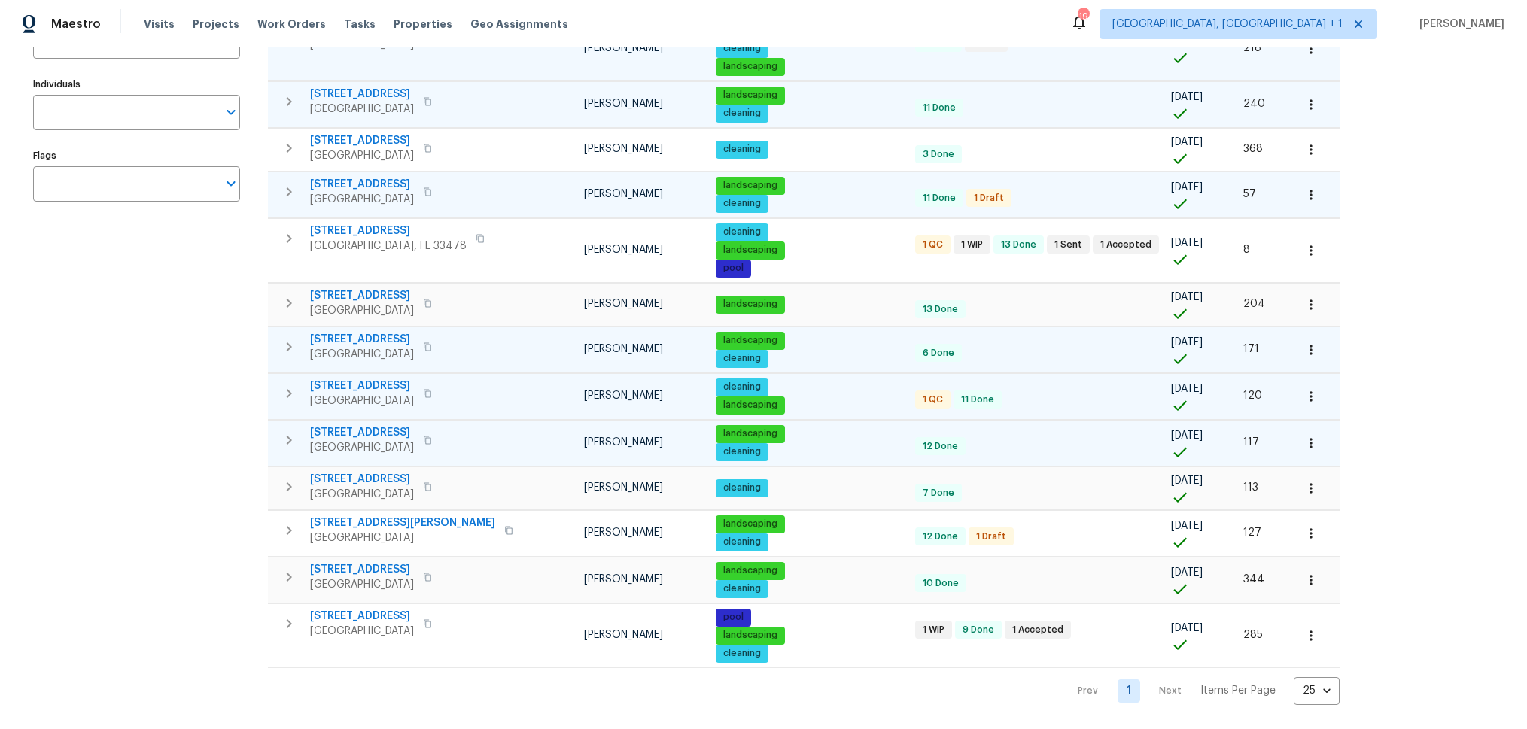
click at [290, 387] on icon "button" at bounding box center [289, 394] width 18 height 18
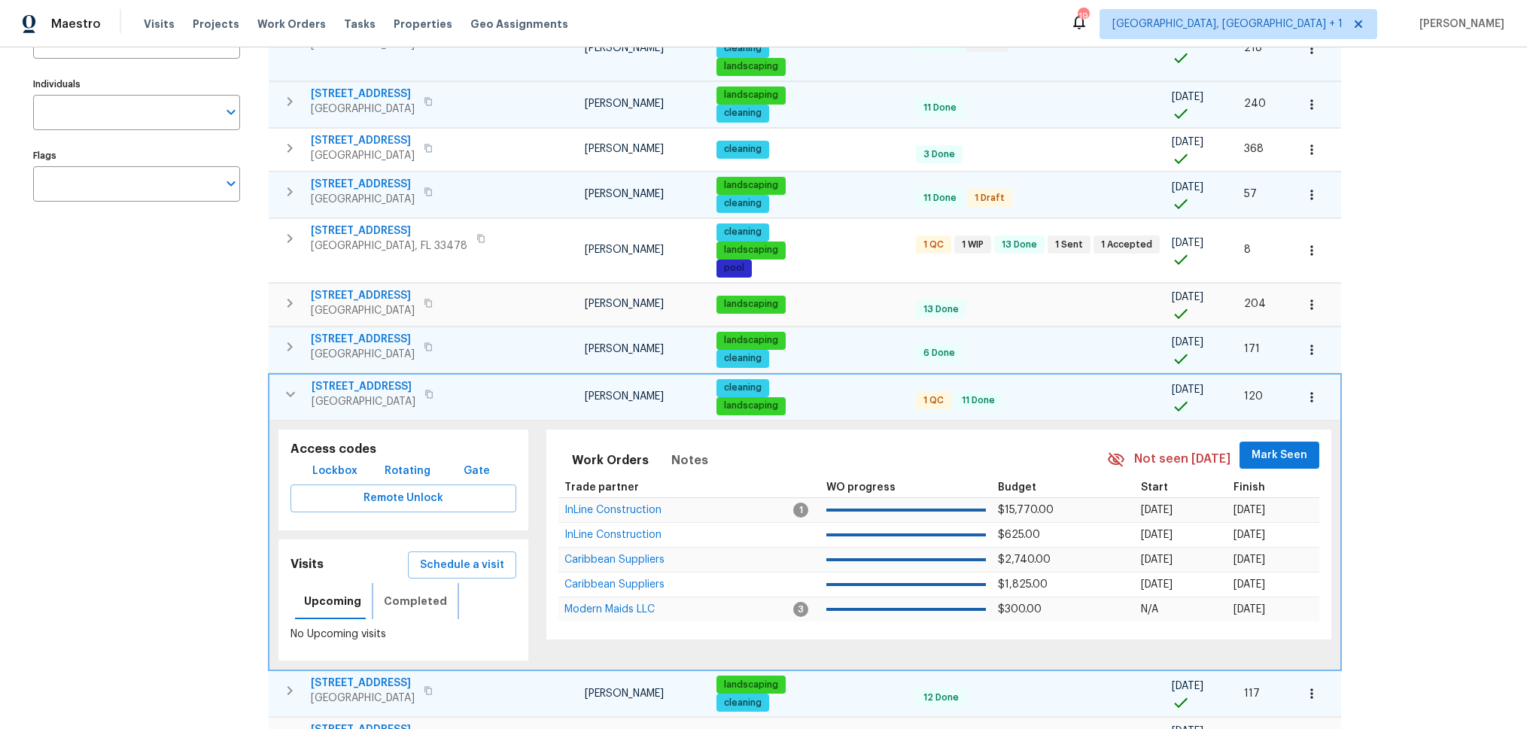
click at [400, 607] on span "Completed" at bounding box center [415, 601] width 63 height 19
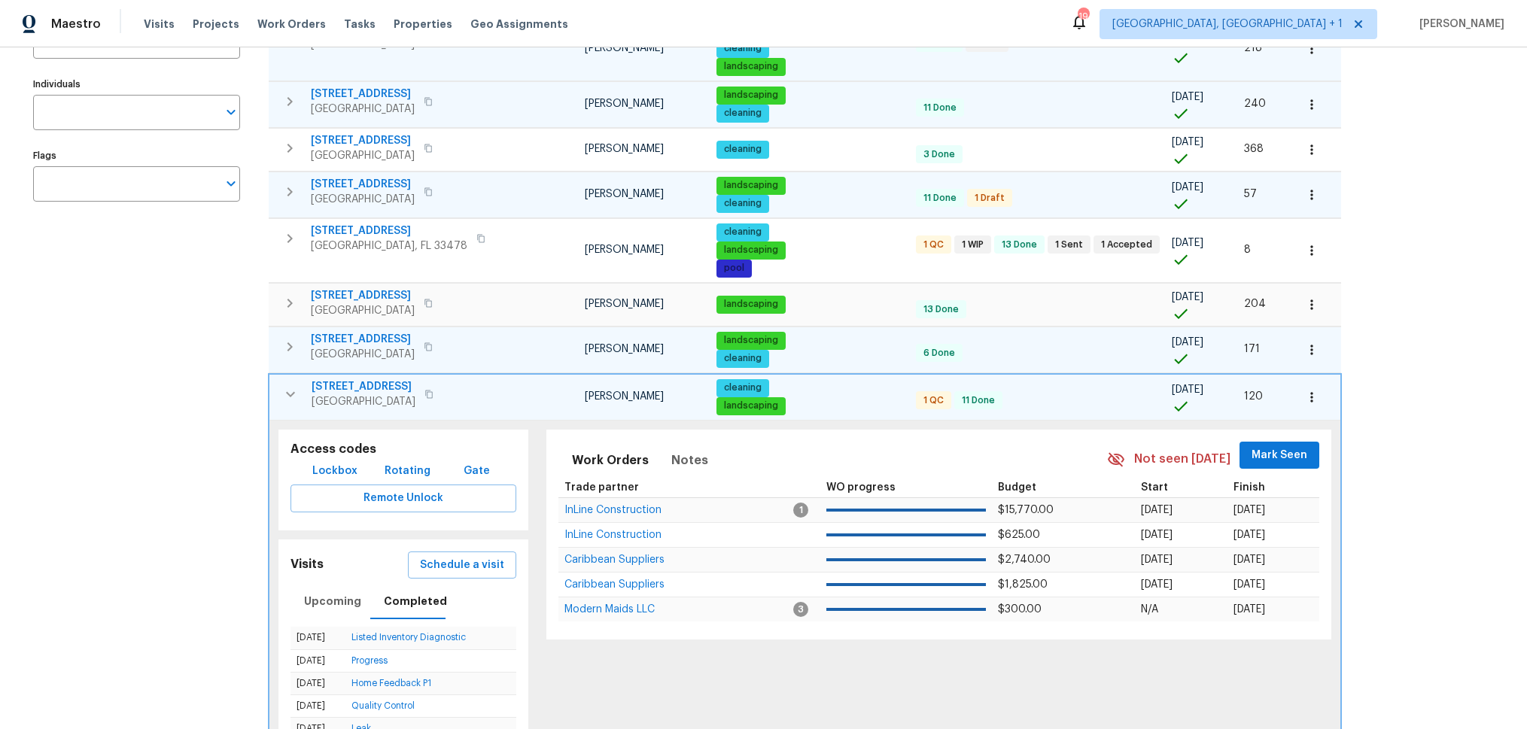
click at [290, 395] on icon "button" at bounding box center [290, 393] width 9 height 5
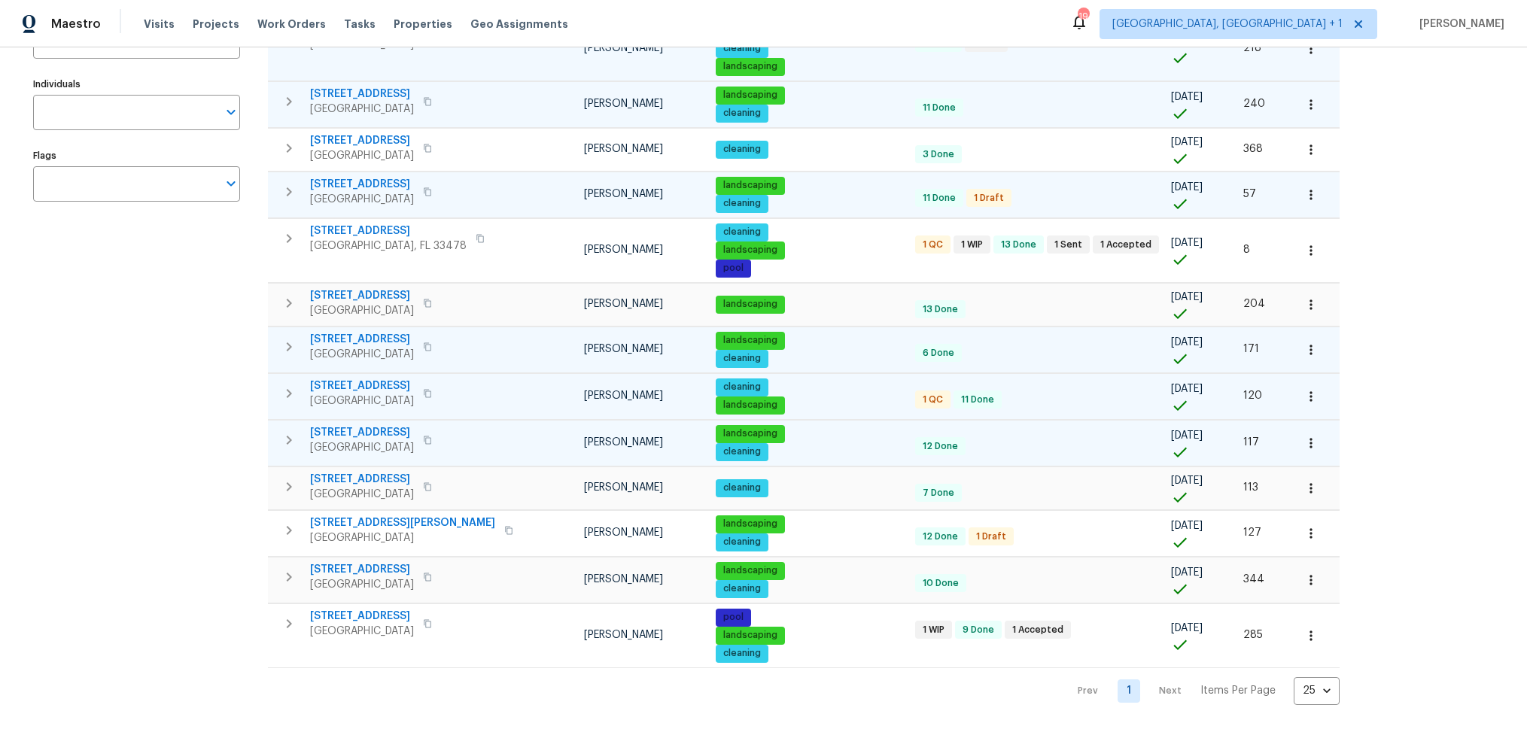
click at [291, 437] on icon "button" at bounding box center [289, 440] width 18 height 18
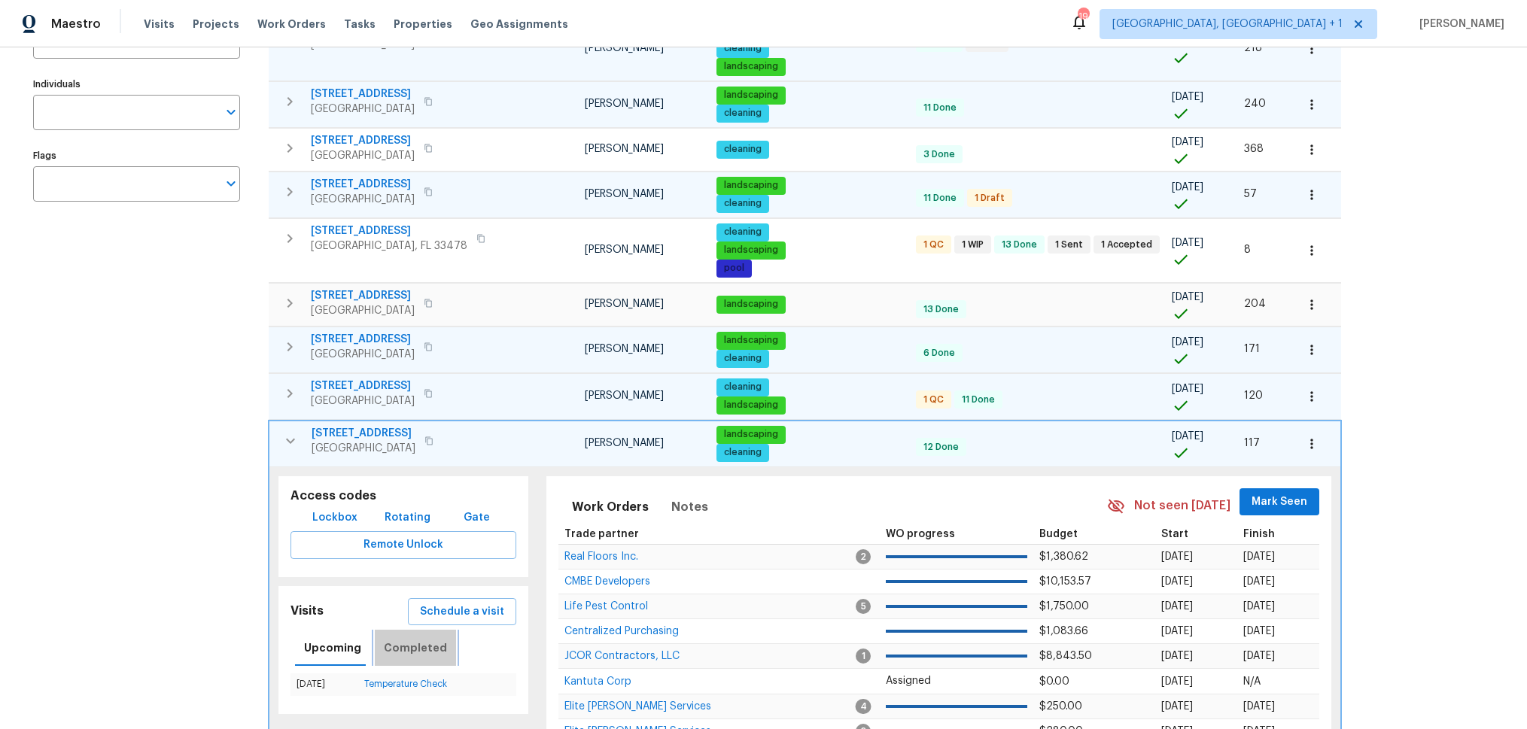
click at [413, 655] on span "Completed" at bounding box center [415, 648] width 63 height 19
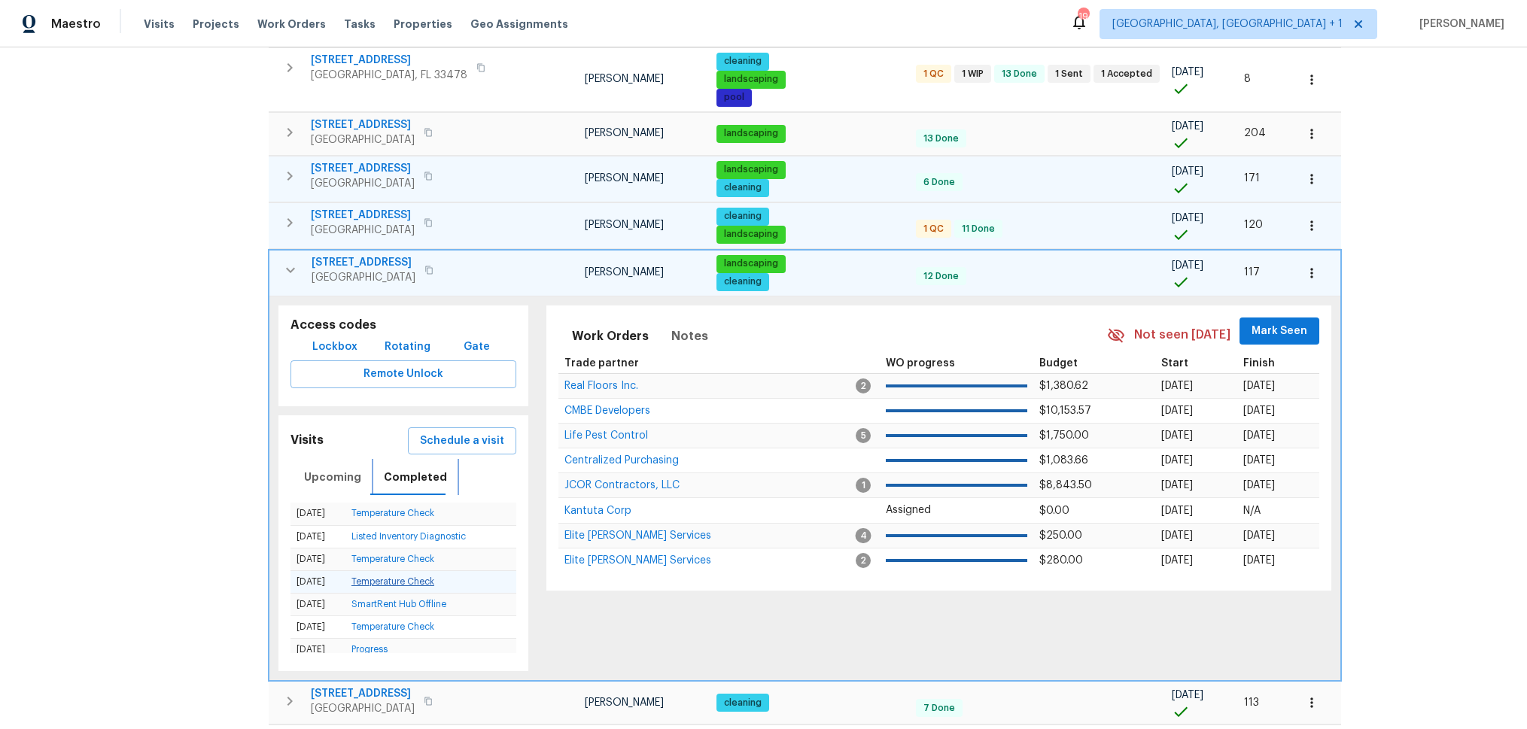
scroll to position [391, 0]
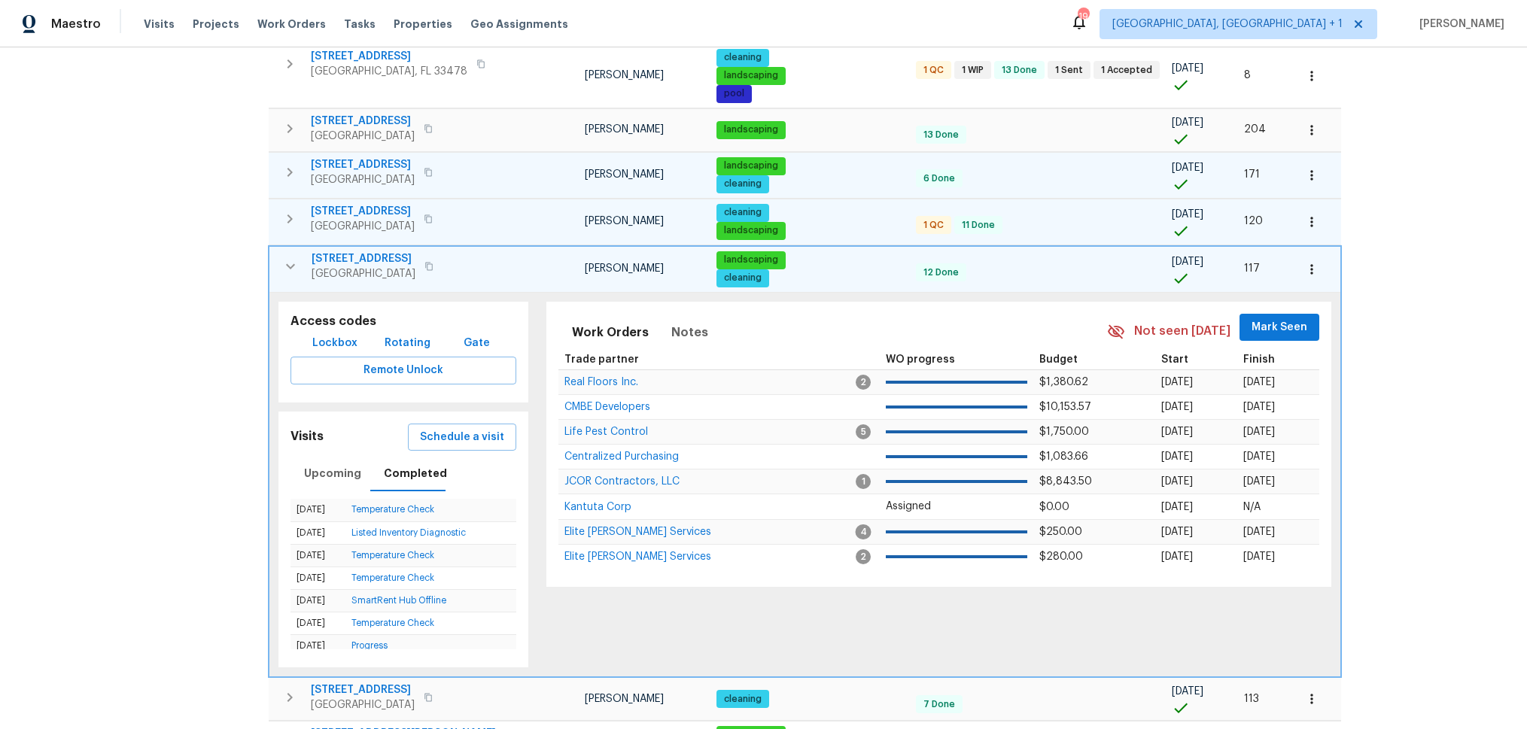
click at [297, 266] on icon "button" at bounding box center [290, 266] width 18 height 18
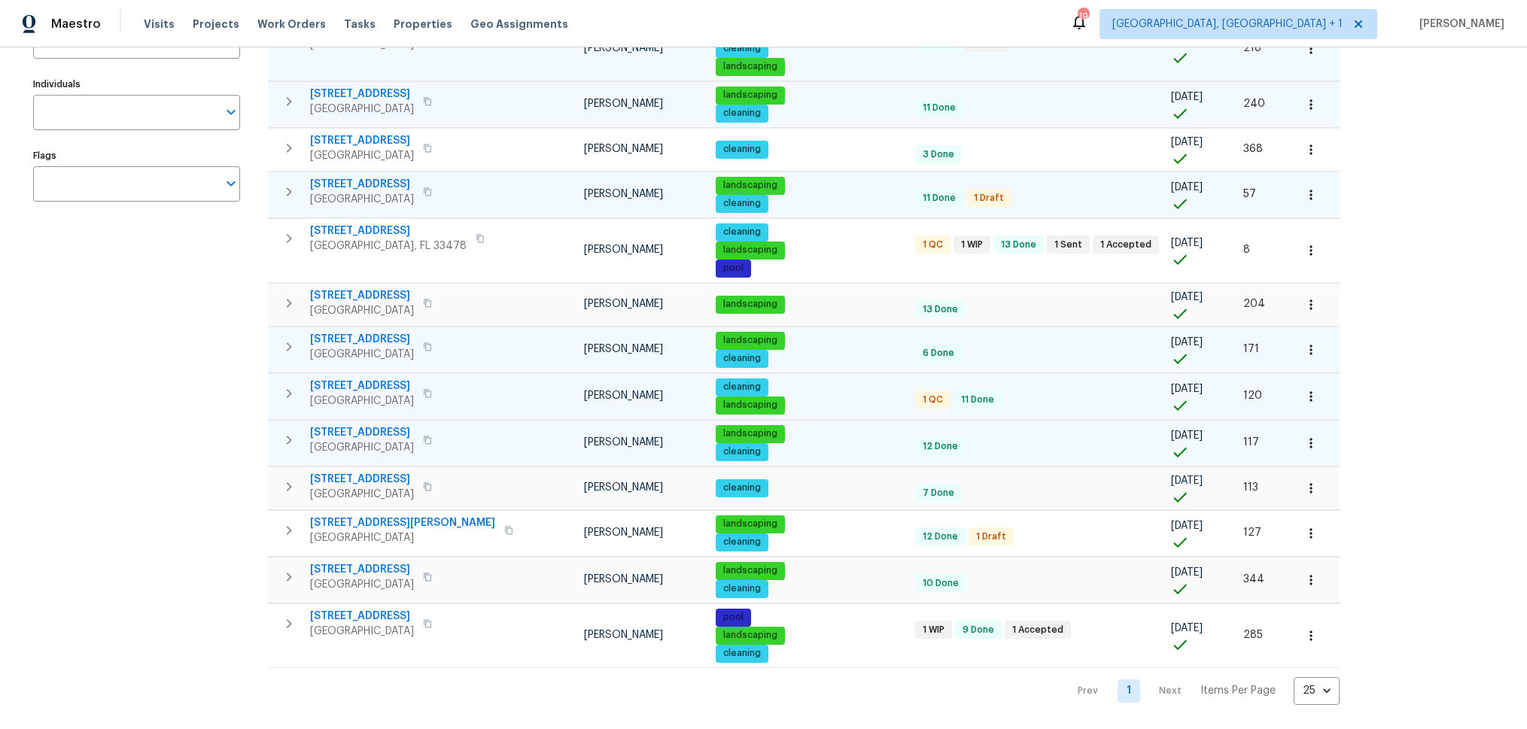
scroll to position [217, 0]
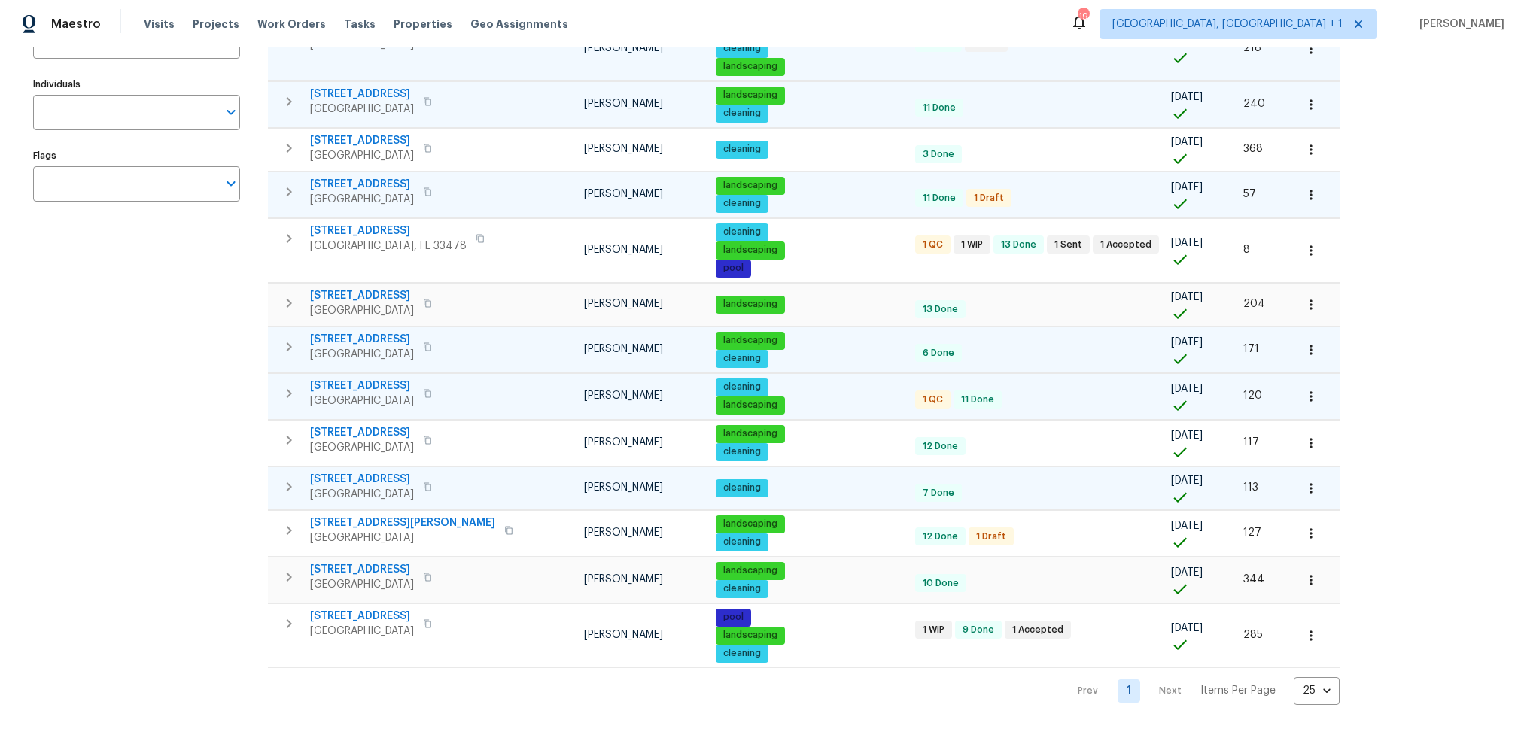
click at [291, 486] on icon "button" at bounding box center [289, 486] width 5 height 9
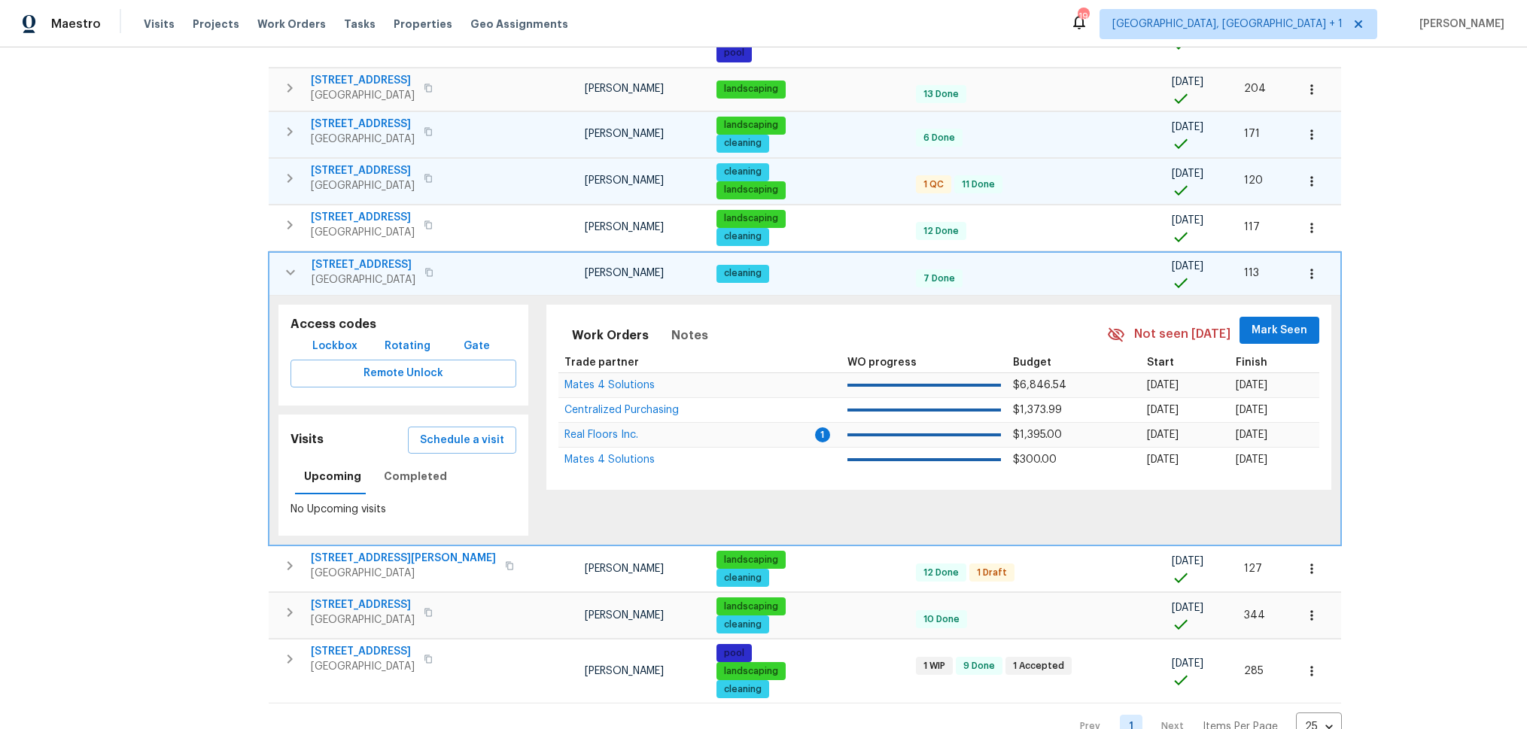
scroll to position [435, 0]
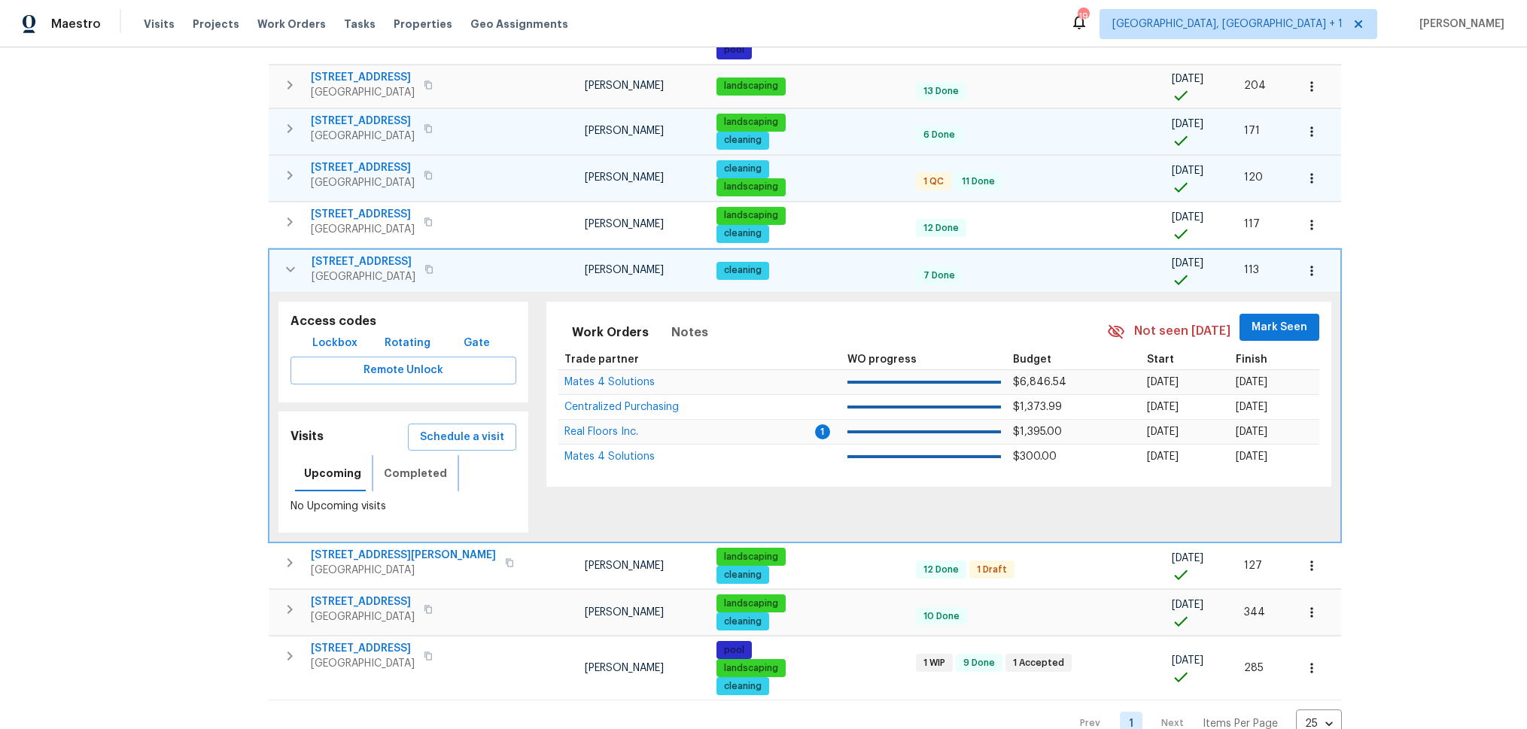
click at [434, 476] on span "Completed" at bounding box center [415, 473] width 63 height 19
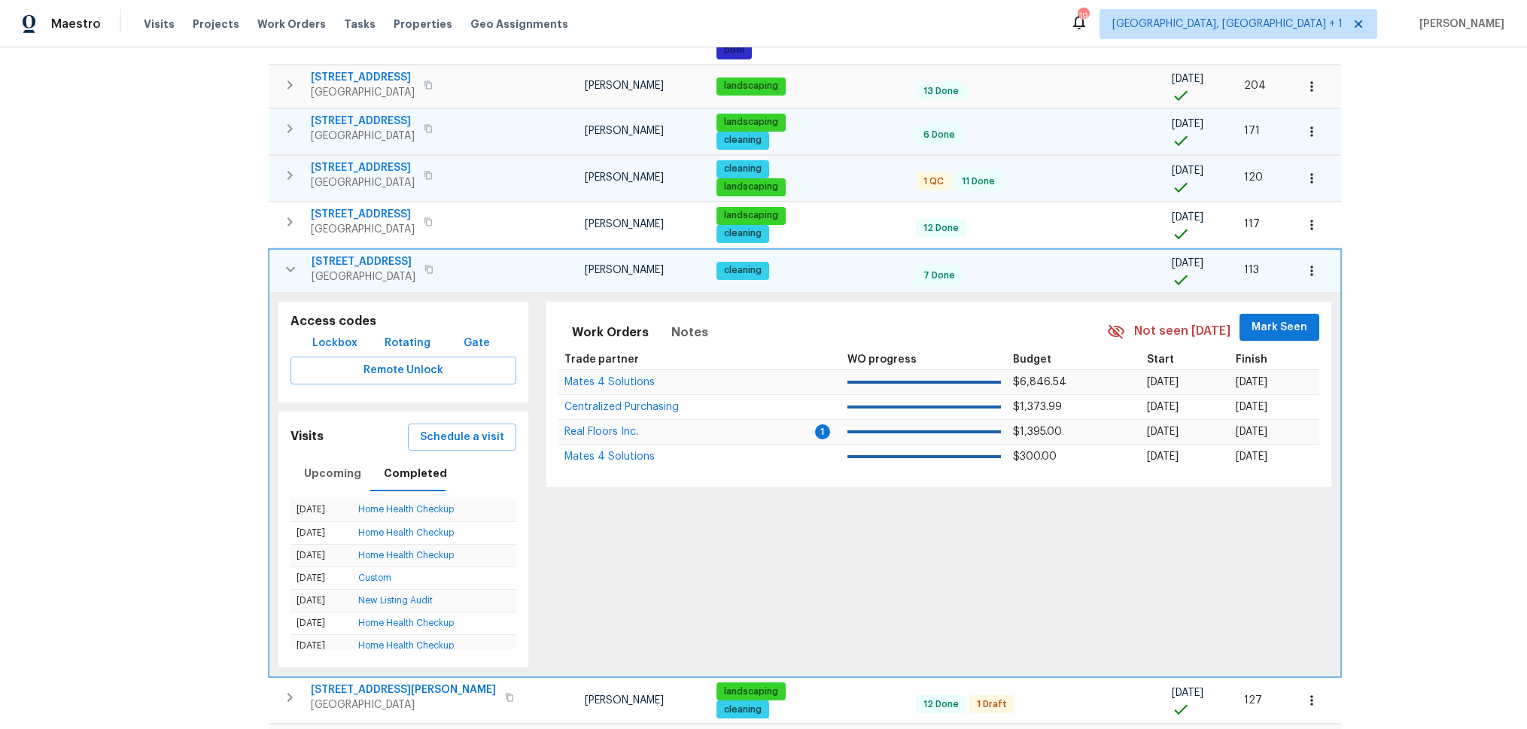
click at [288, 273] on icon "button" at bounding box center [290, 269] width 18 height 18
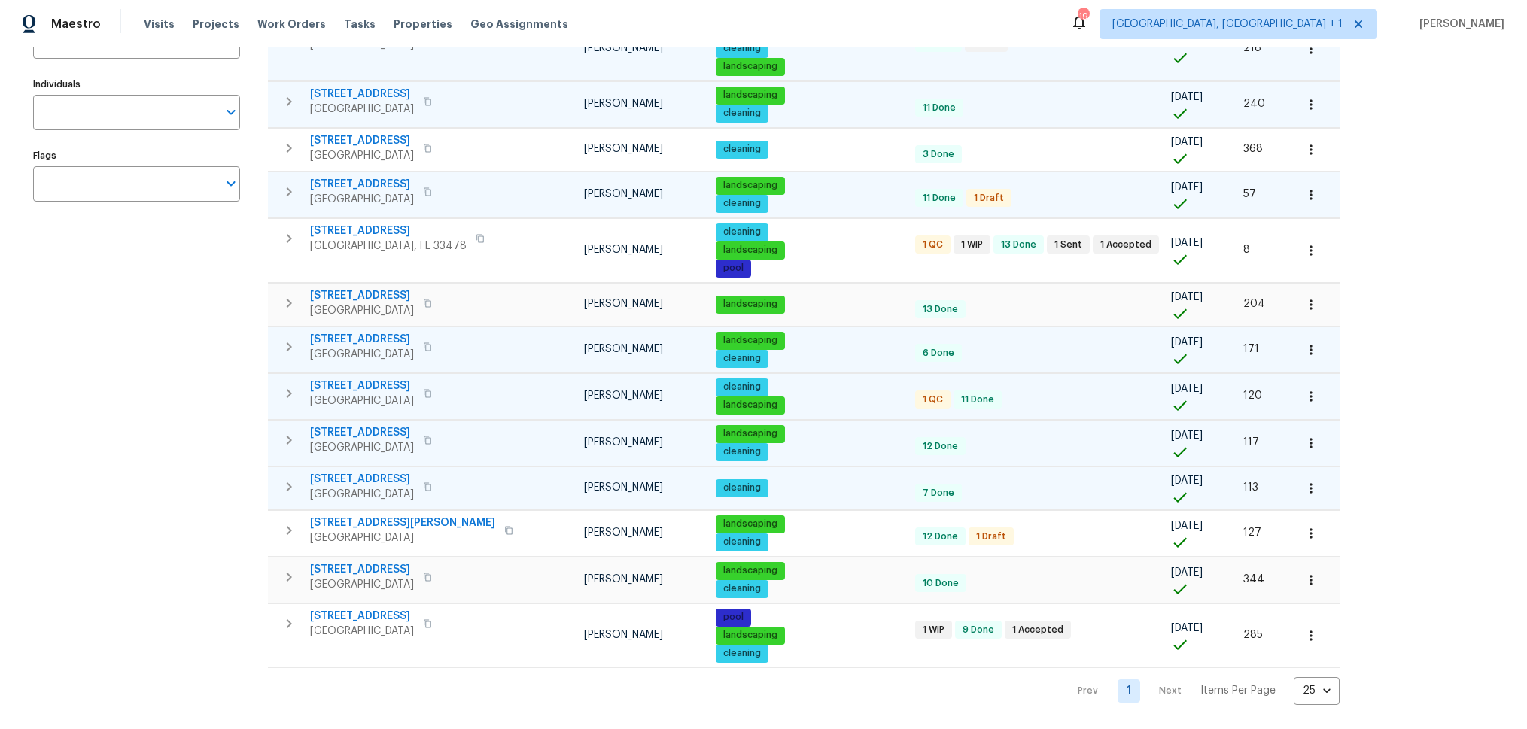
scroll to position [217, 0]
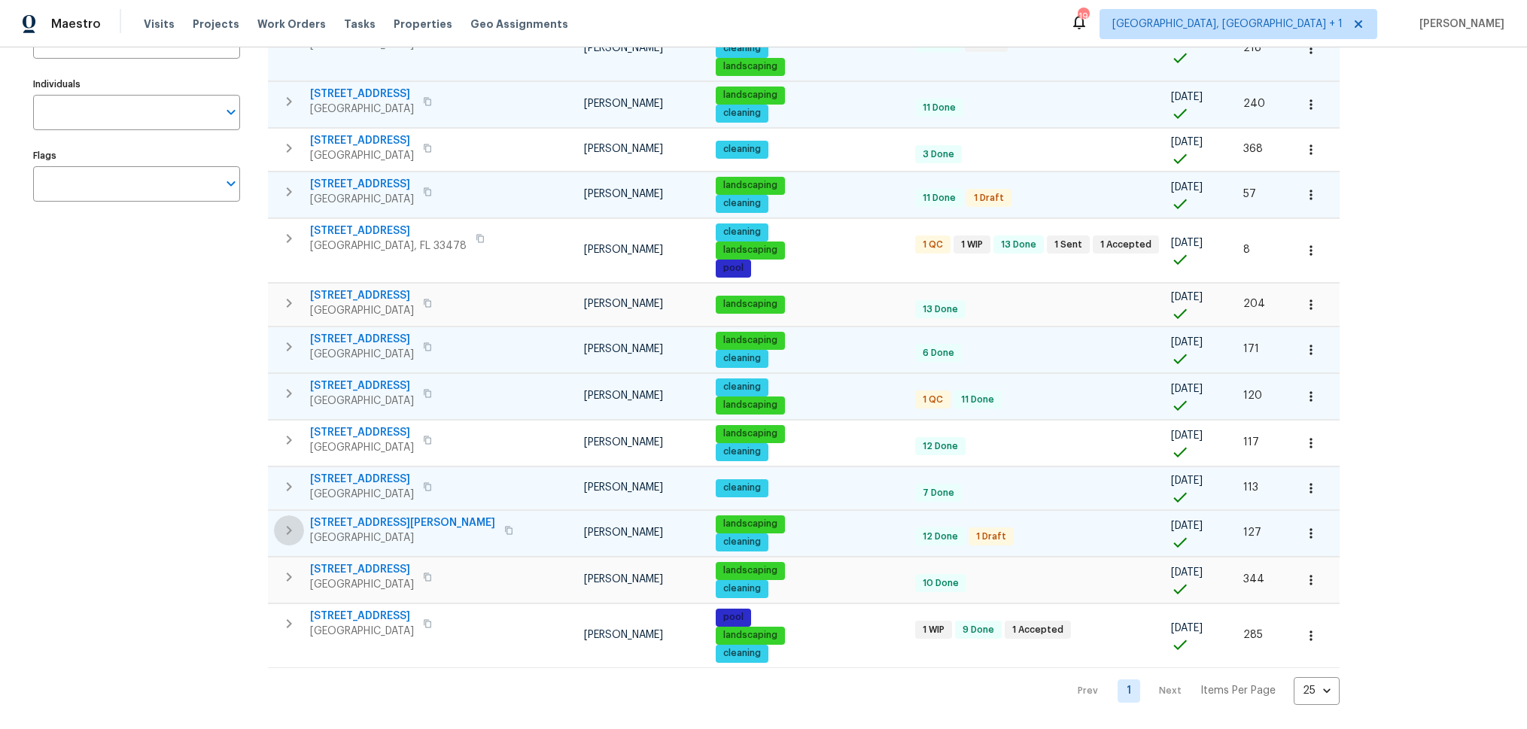
click at [291, 533] on icon "button" at bounding box center [289, 531] width 18 height 18
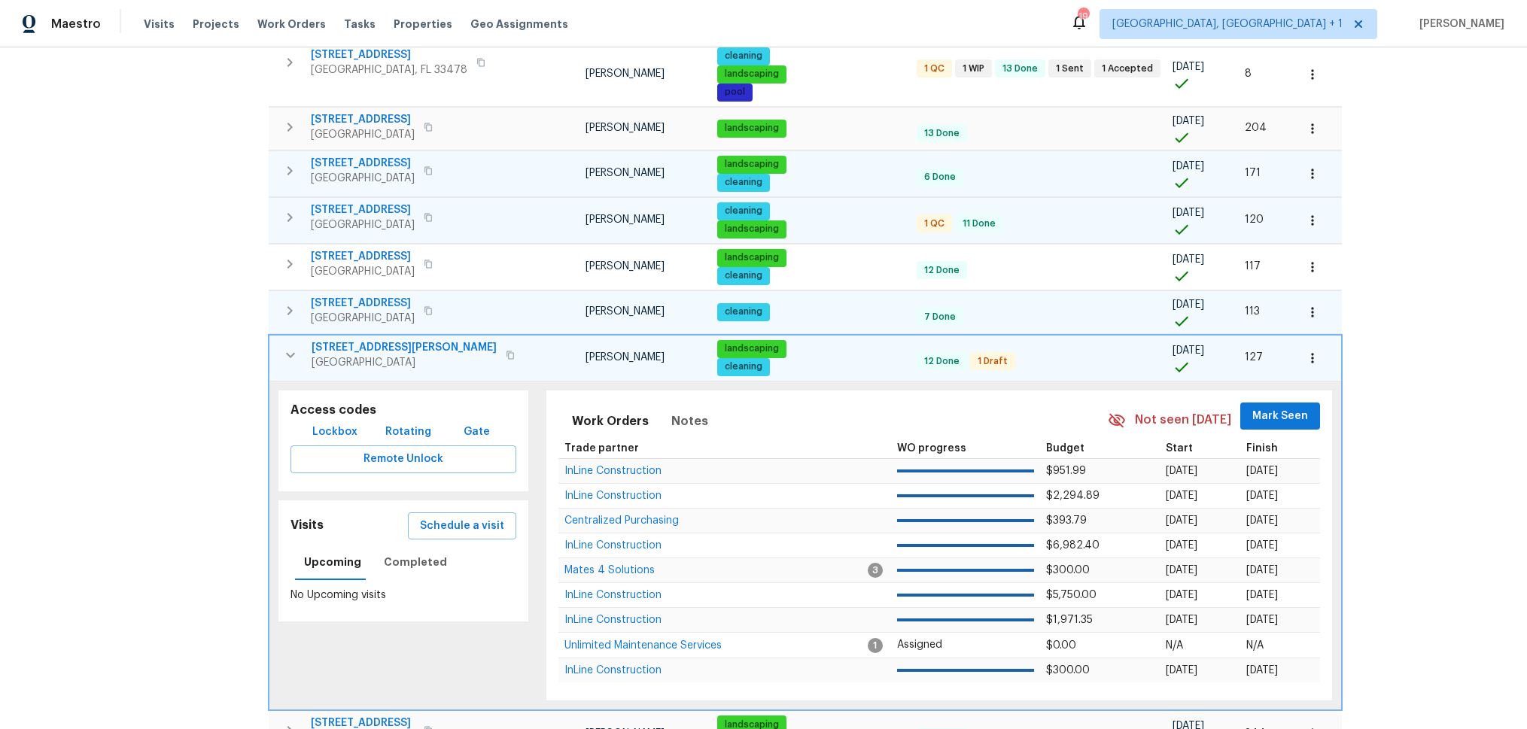
scroll to position [463, 0]
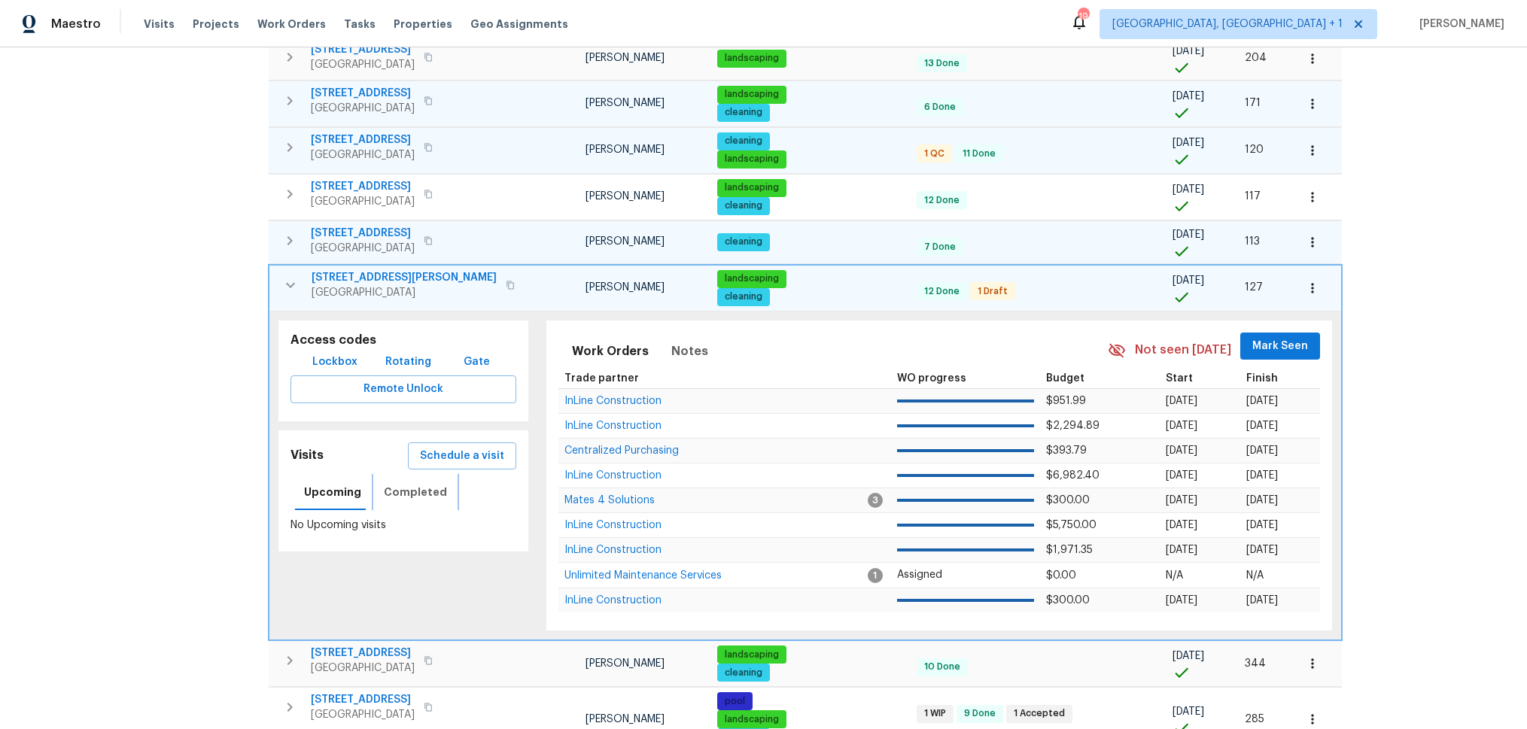
click at [394, 489] on span "Completed" at bounding box center [415, 492] width 63 height 19
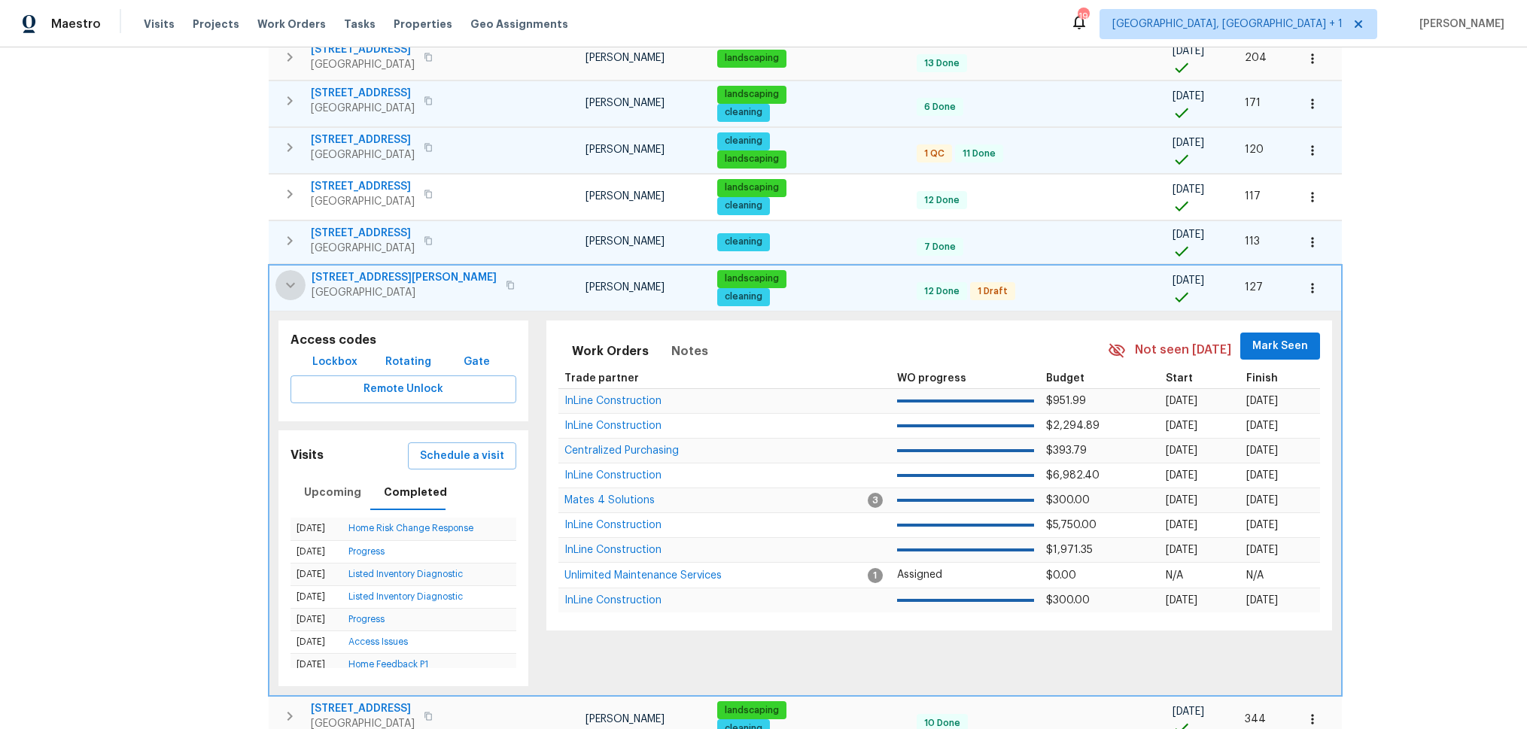
click at [288, 288] on icon "button" at bounding box center [290, 285] width 18 height 18
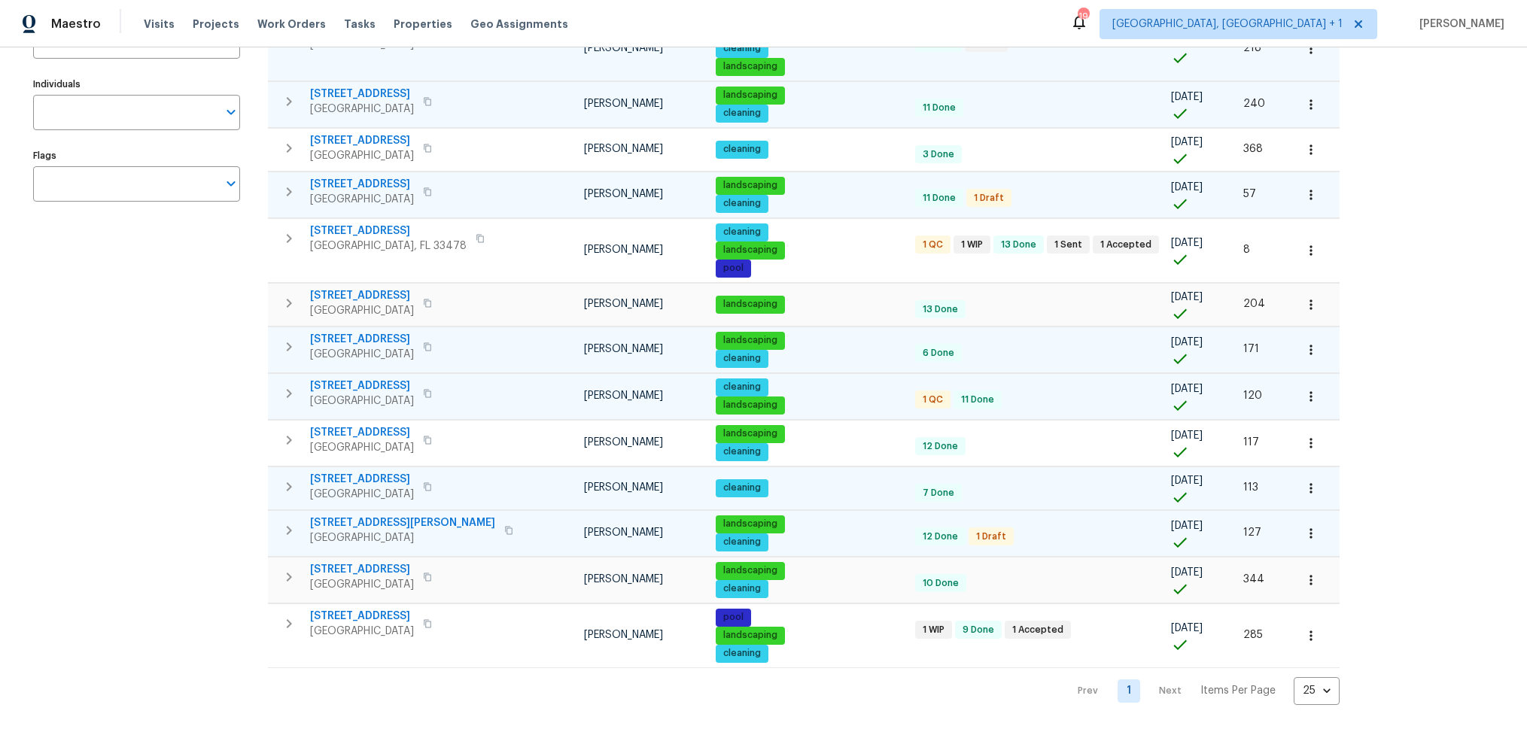
scroll to position [217, 0]
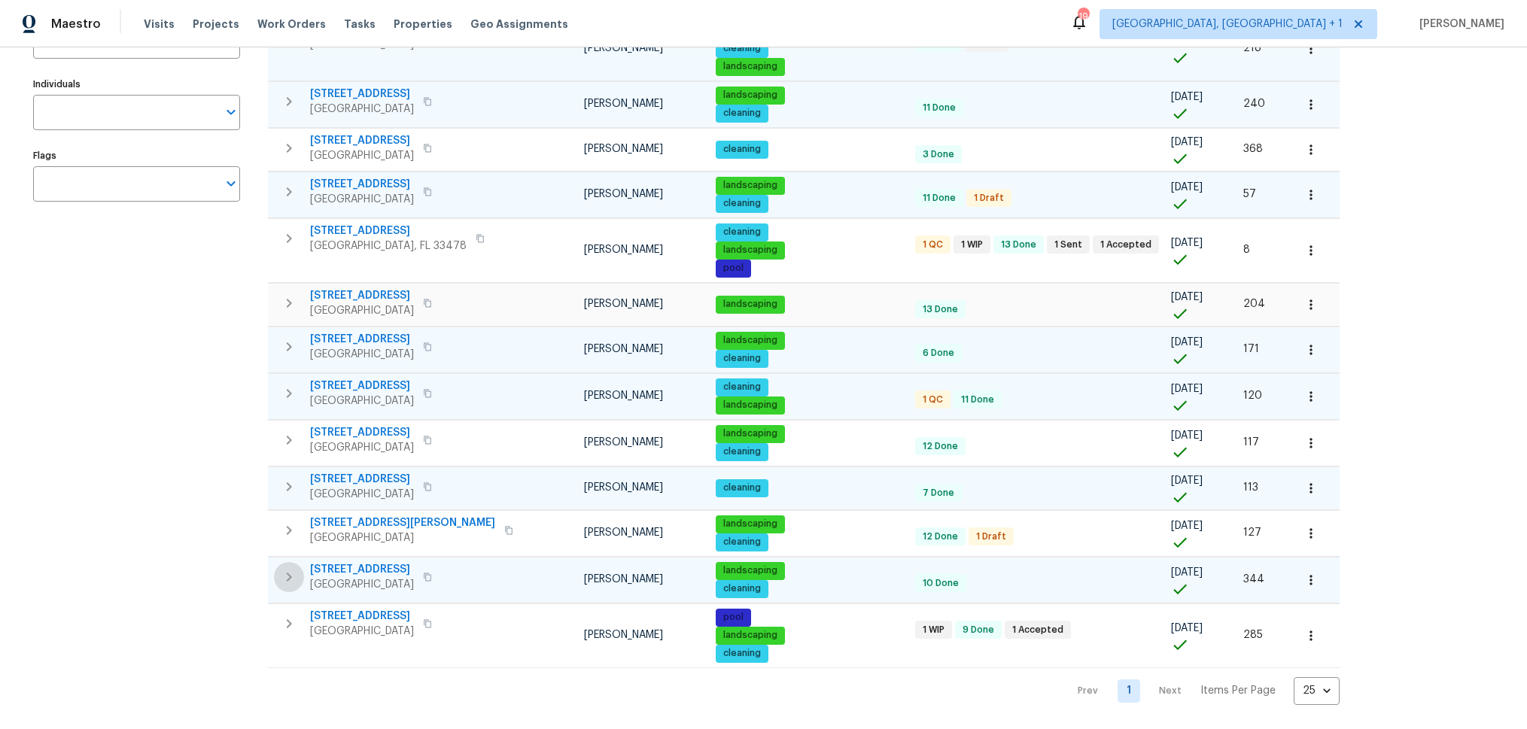
click at [288, 580] on icon "button" at bounding box center [289, 577] width 5 height 9
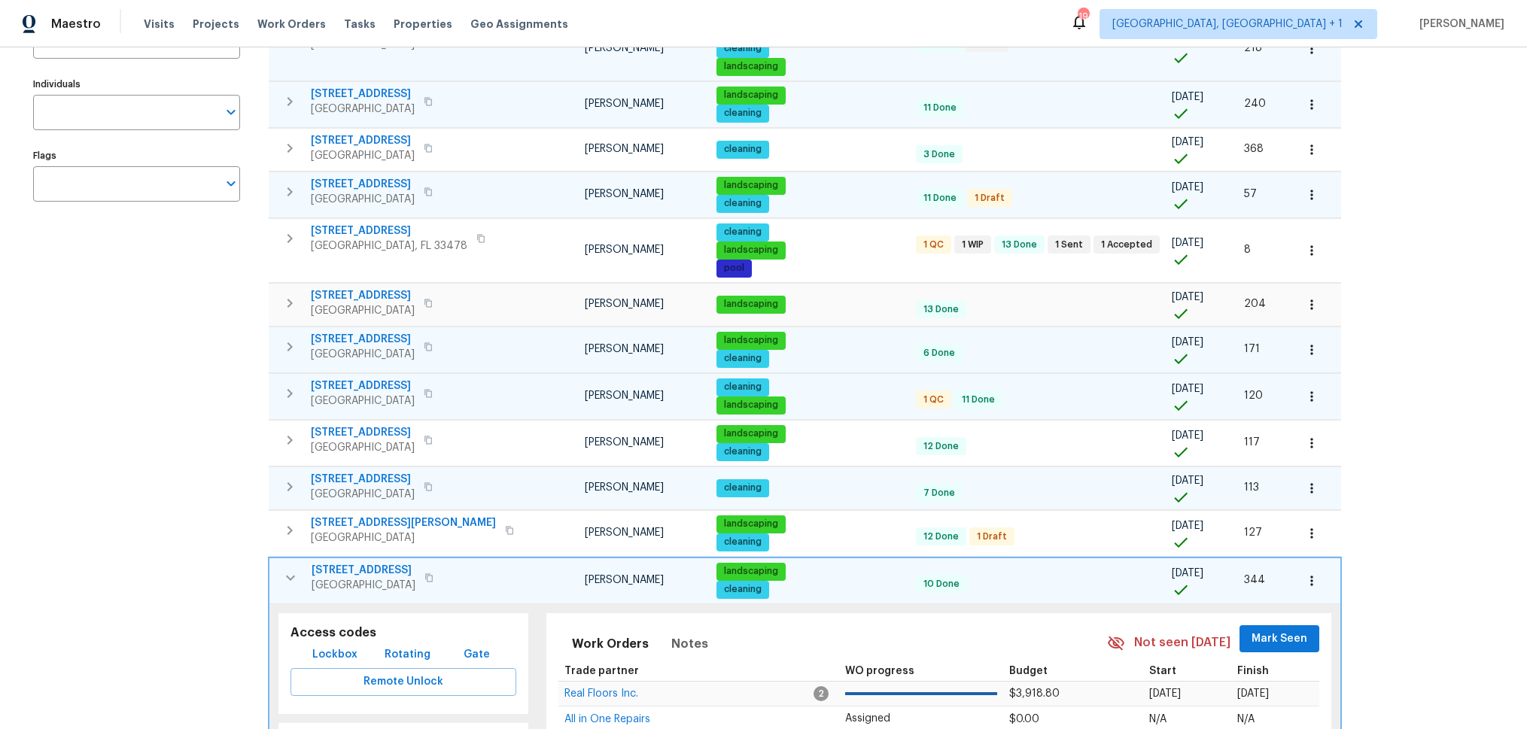
scroll to position [383, 0]
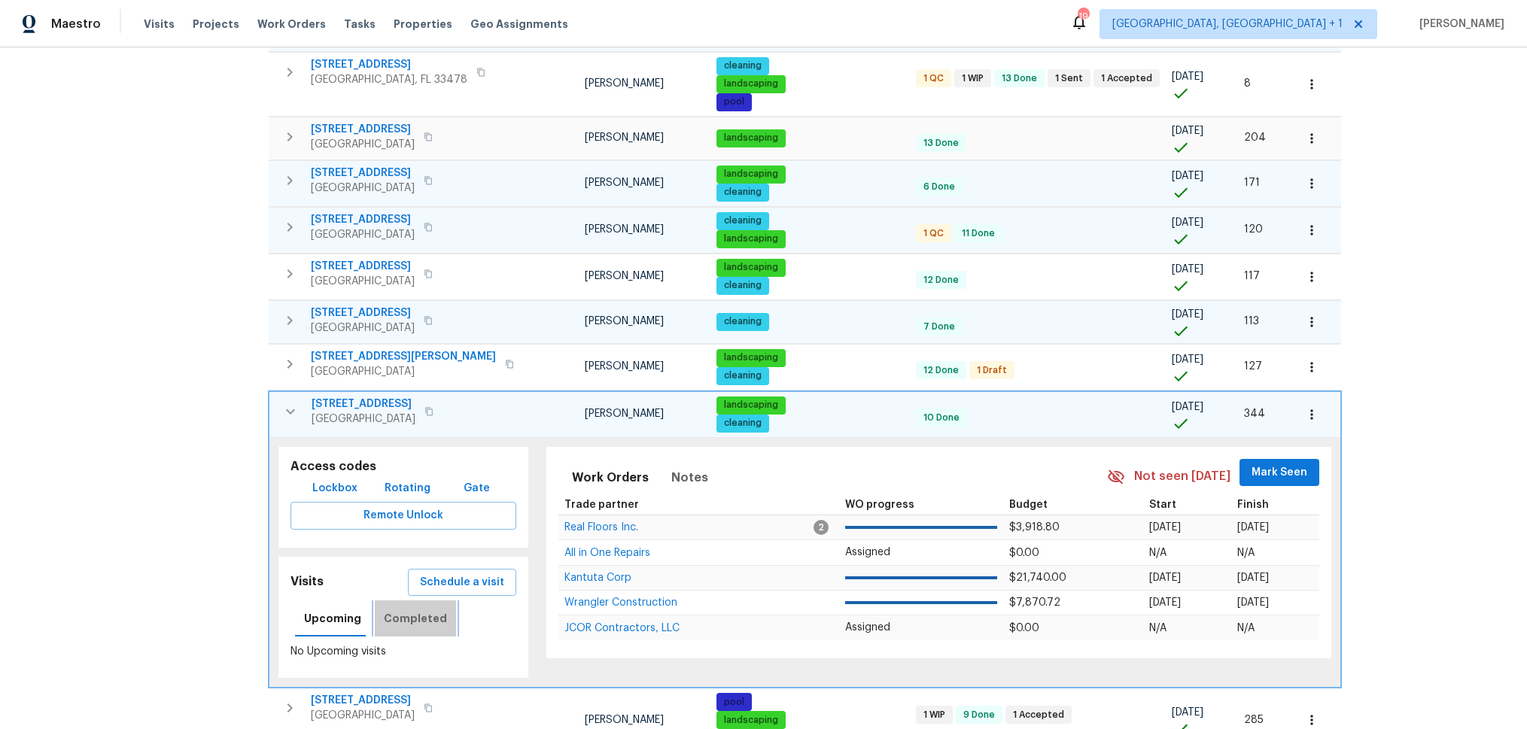
click at [420, 622] on span "Completed" at bounding box center [415, 619] width 63 height 19
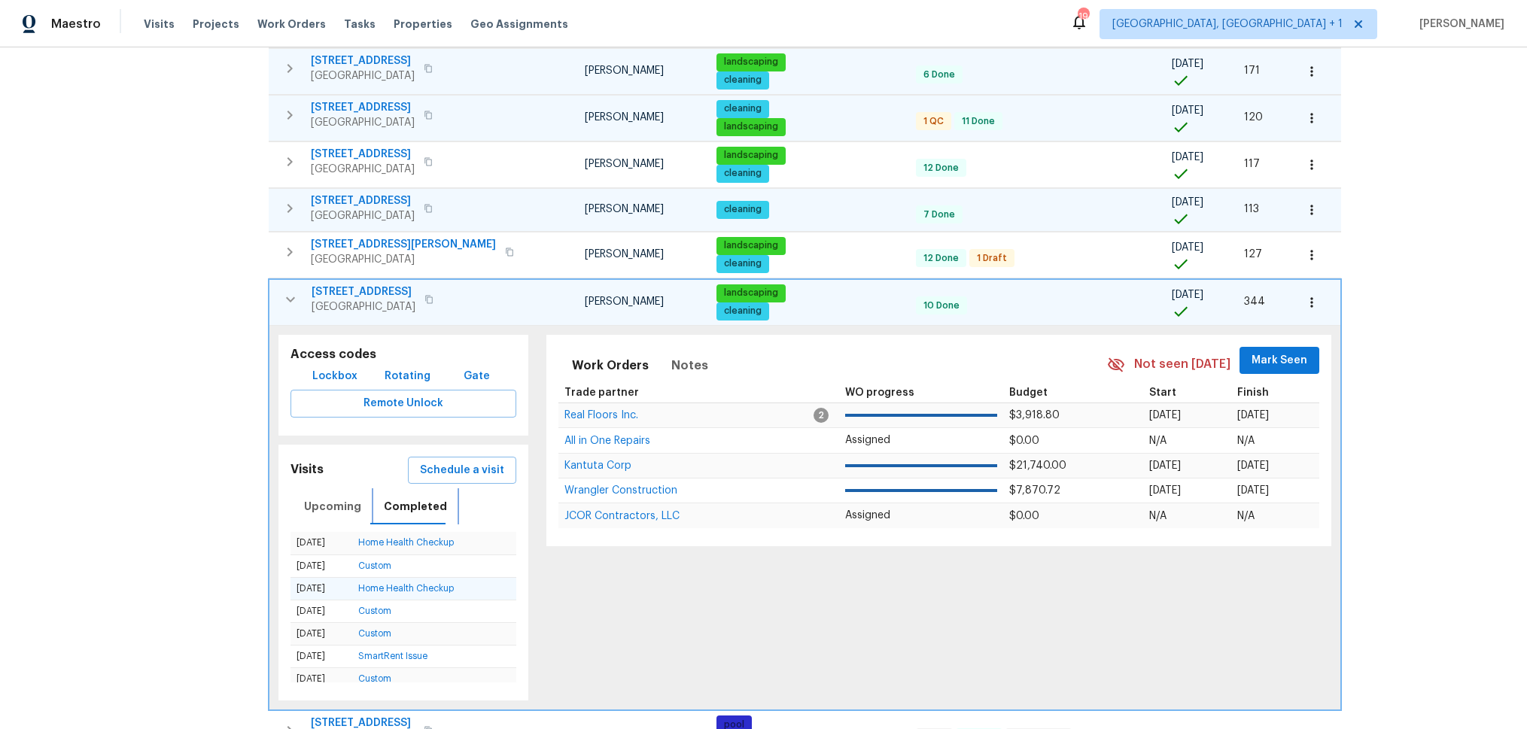
scroll to position [502, 0]
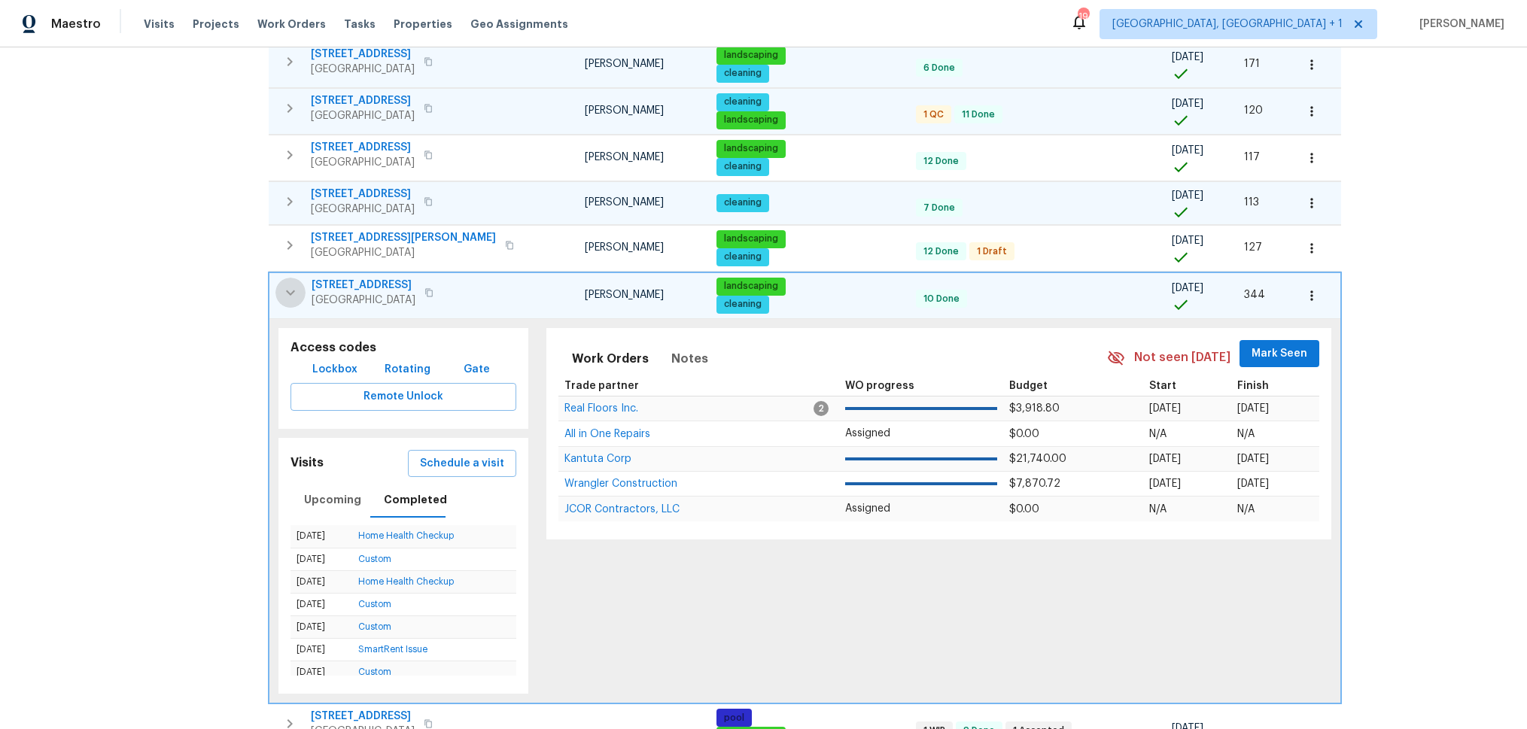
click at [294, 292] on icon "button" at bounding box center [290, 293] width 18 height 18
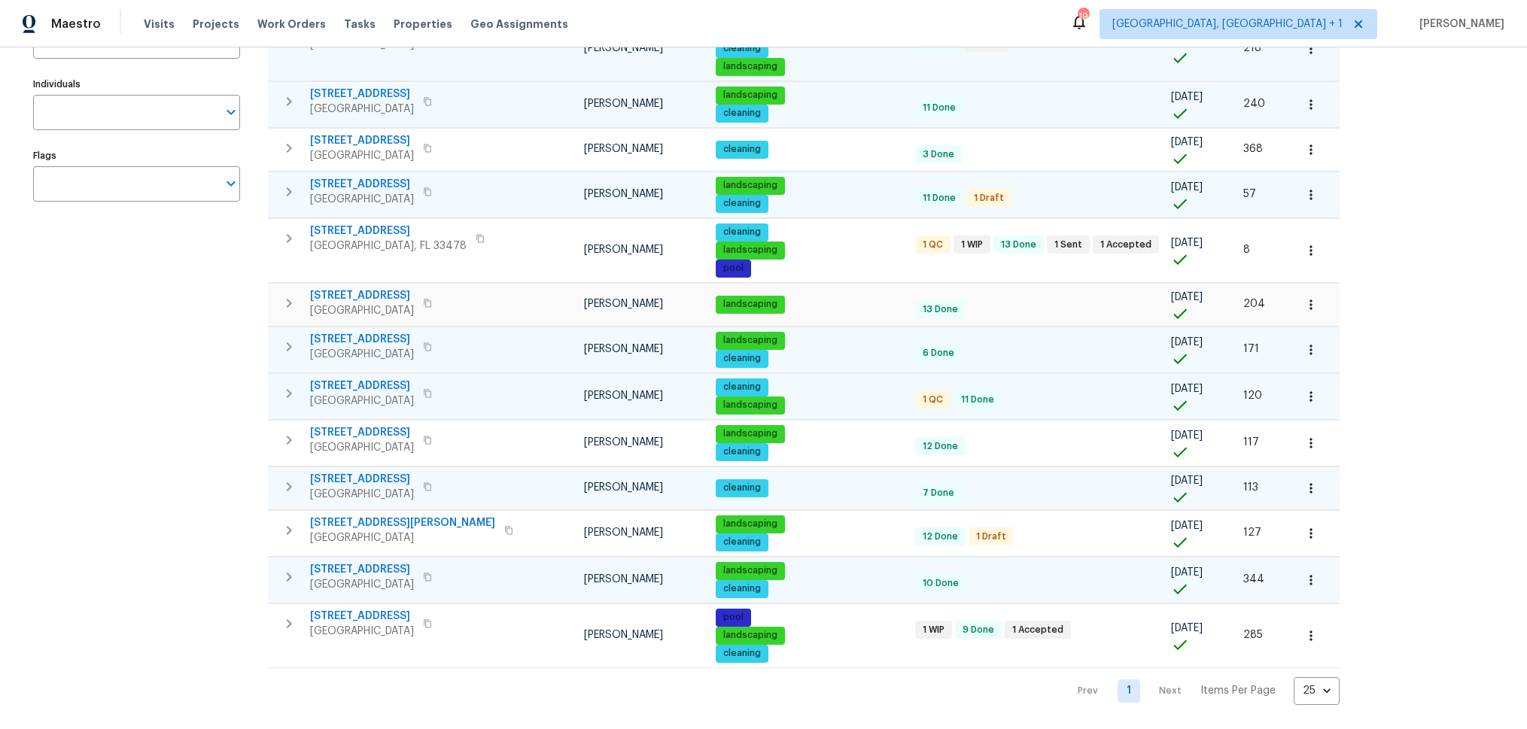
scroll to position [217, 0]
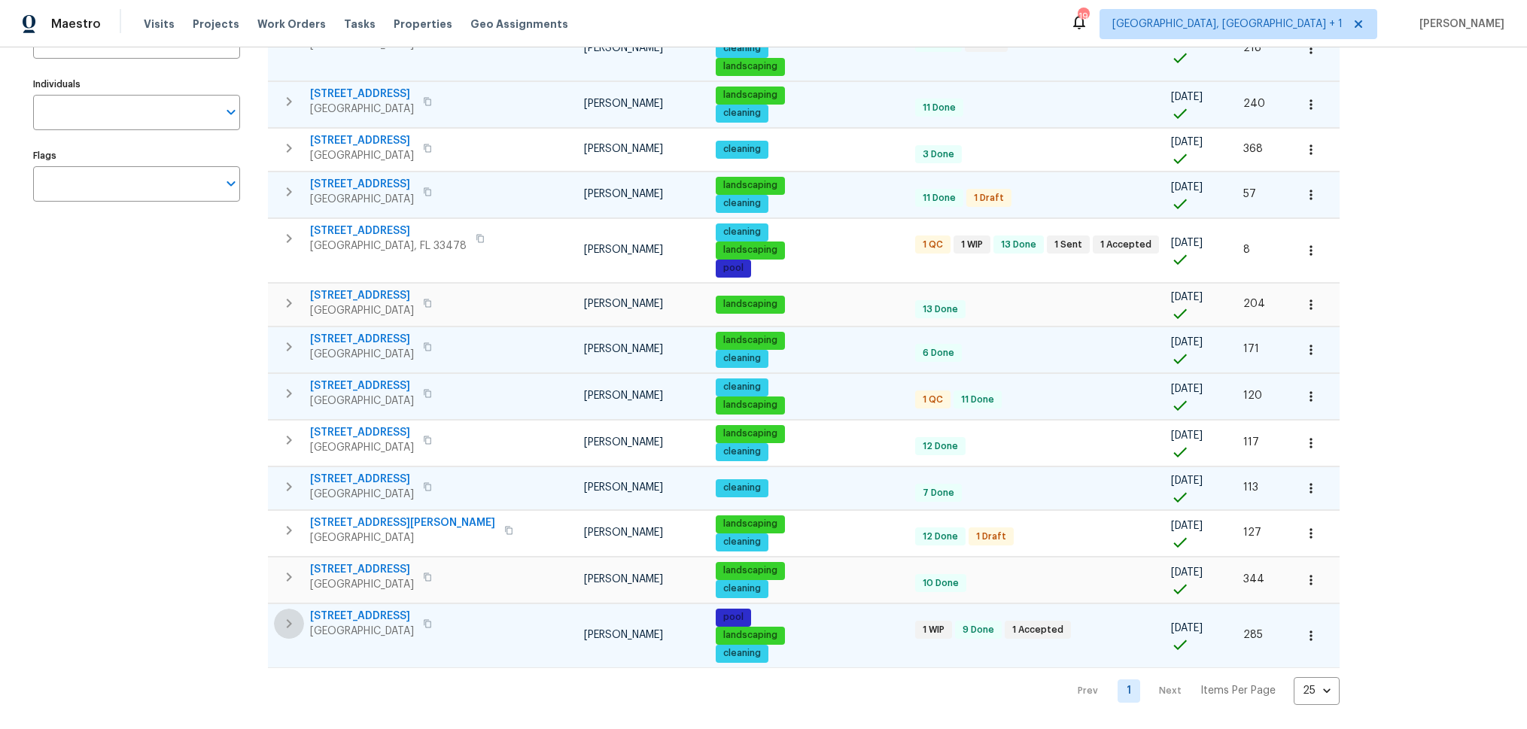
click at [289, 623] on icon "button" at bounding box center [289, 624] width 18 height 18
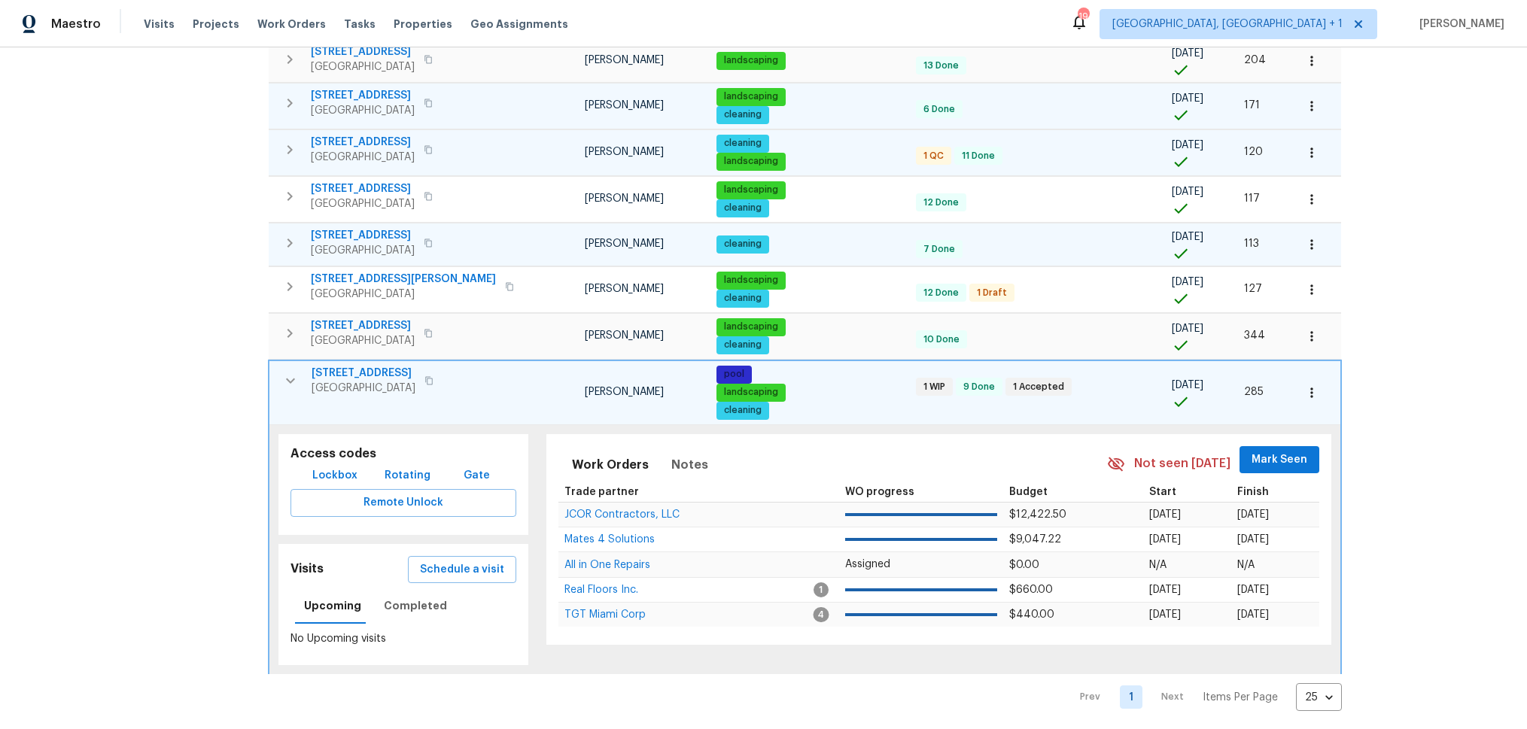
scroll to position [467, 0]
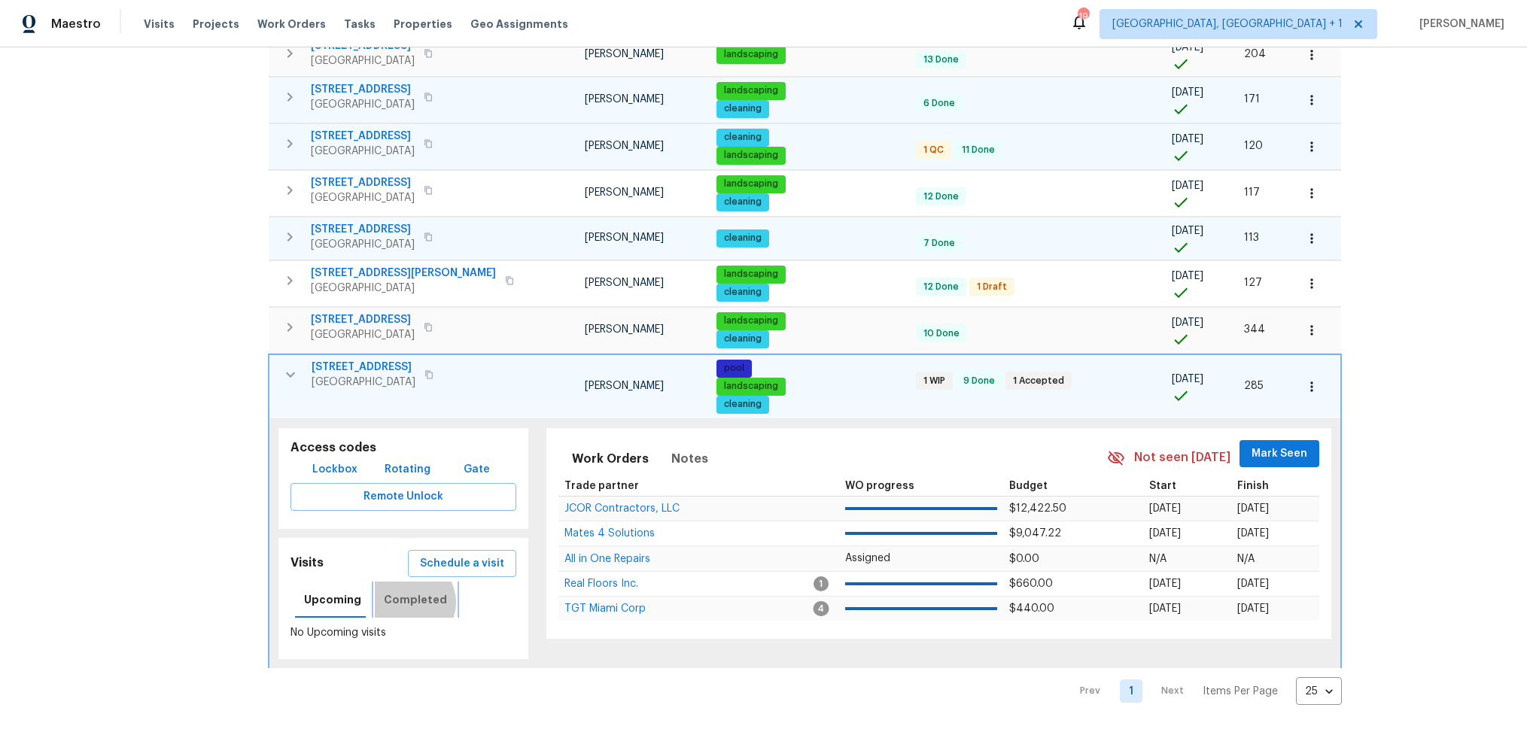
click at [403, 603] on span "Completed" at bounding box center [415, 600] width 63 height 19
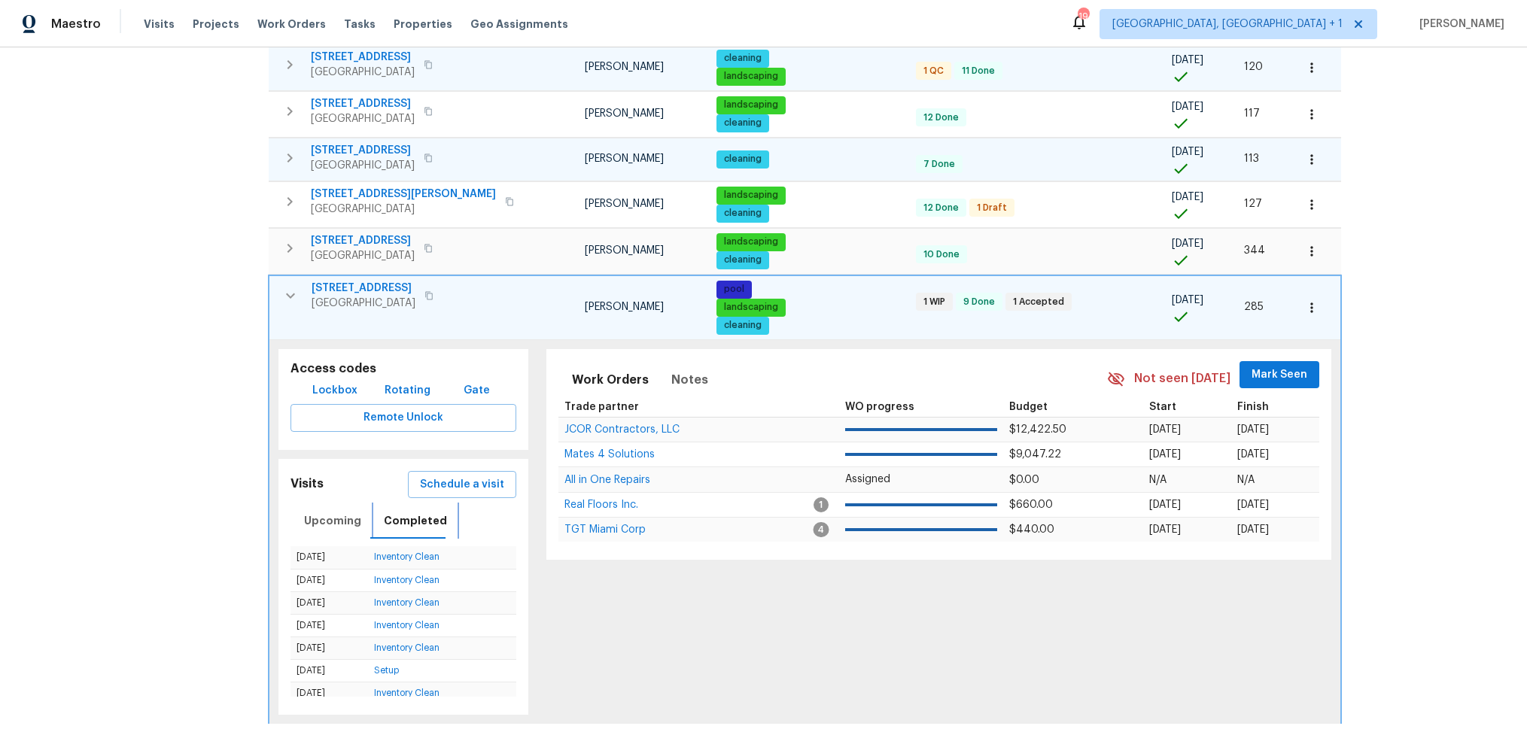
scroll to position [601, 0]
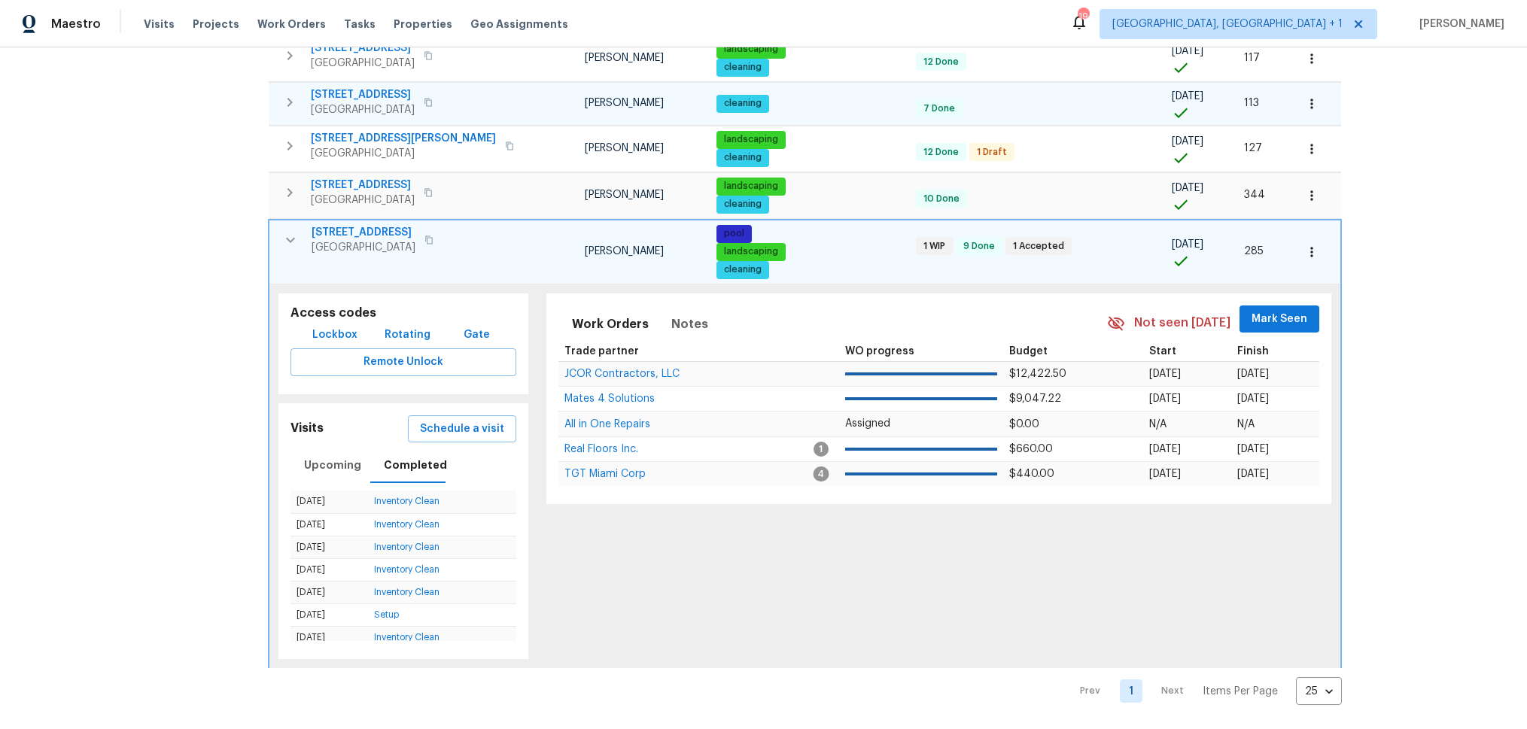
click at [291, 245] on icon "button" at bounding box center [290, 240] width 18 height 18
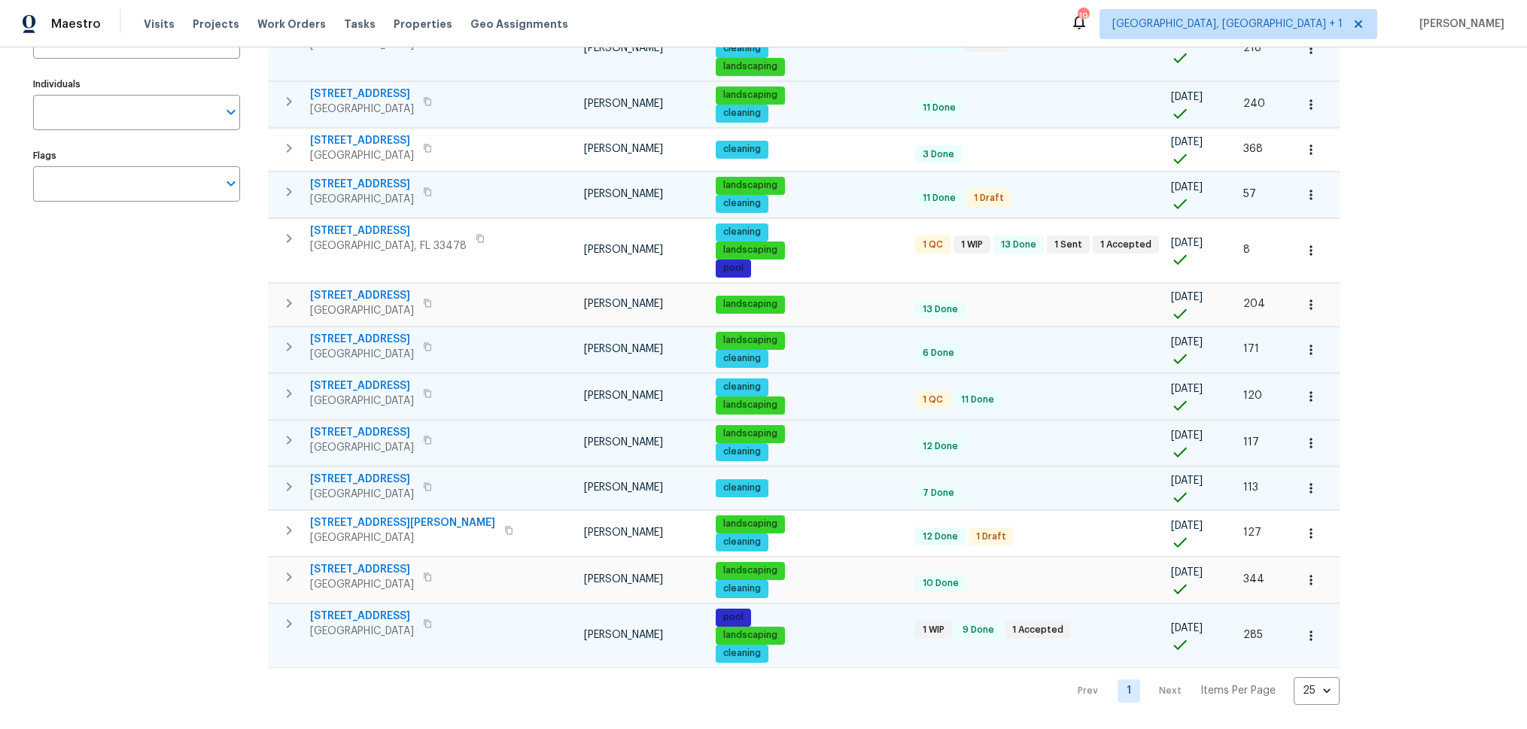
scroll to position [217, 0]
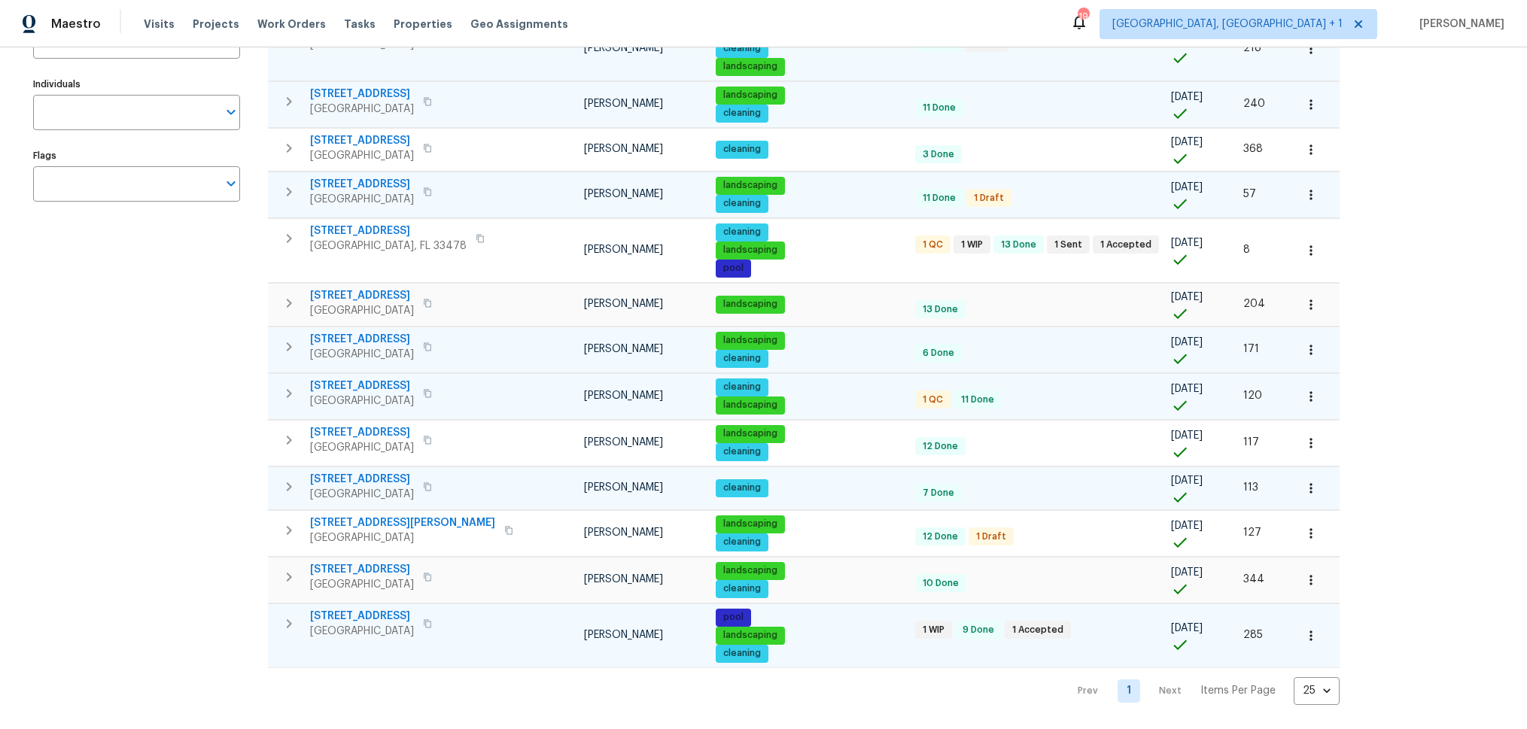
click at [292, 625] on icon "button" at bounding box center [289, 624] width 18 height 18
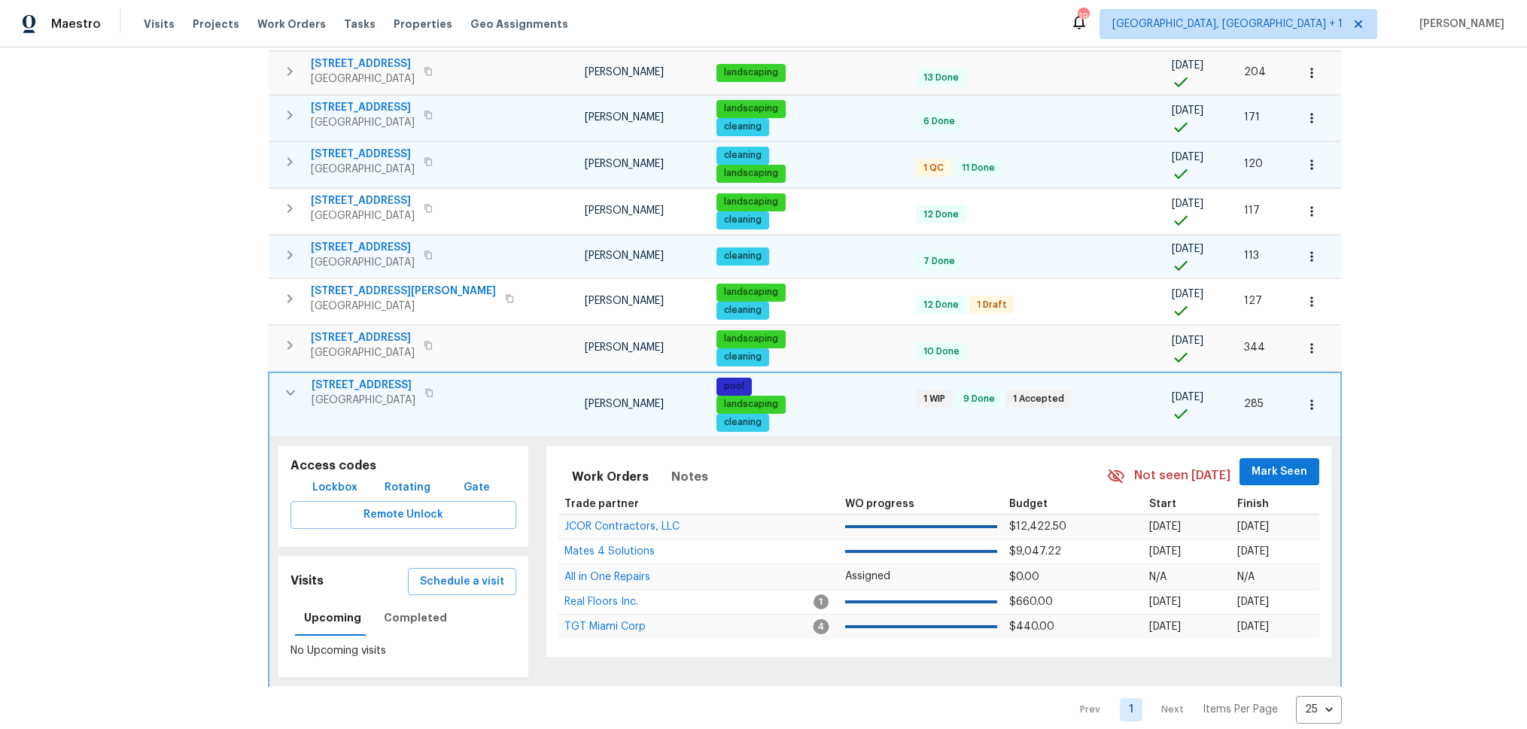
scroll to position [467, 0]
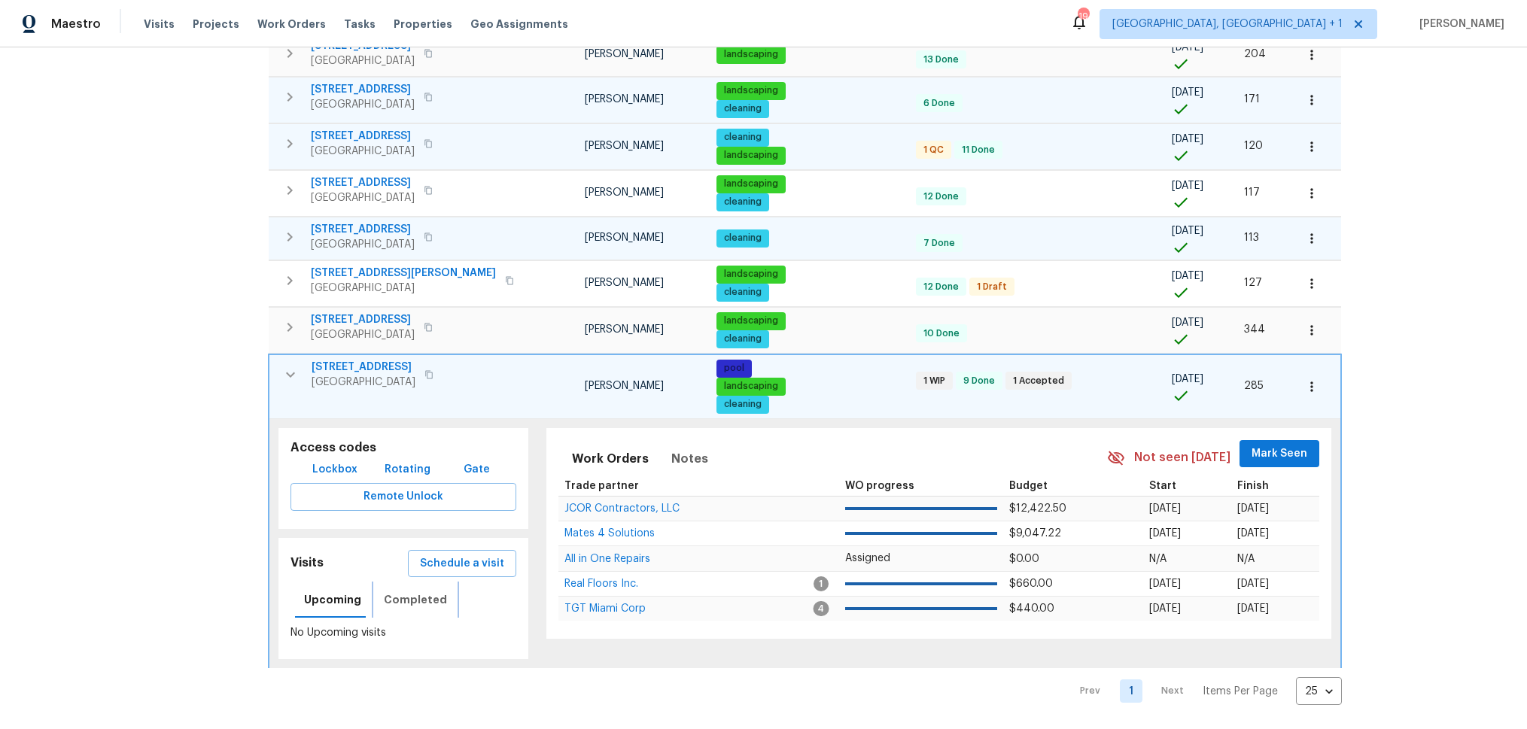
click at [412, 602] on span "Completed" at bounding box center [415, 600] width 63 height 19
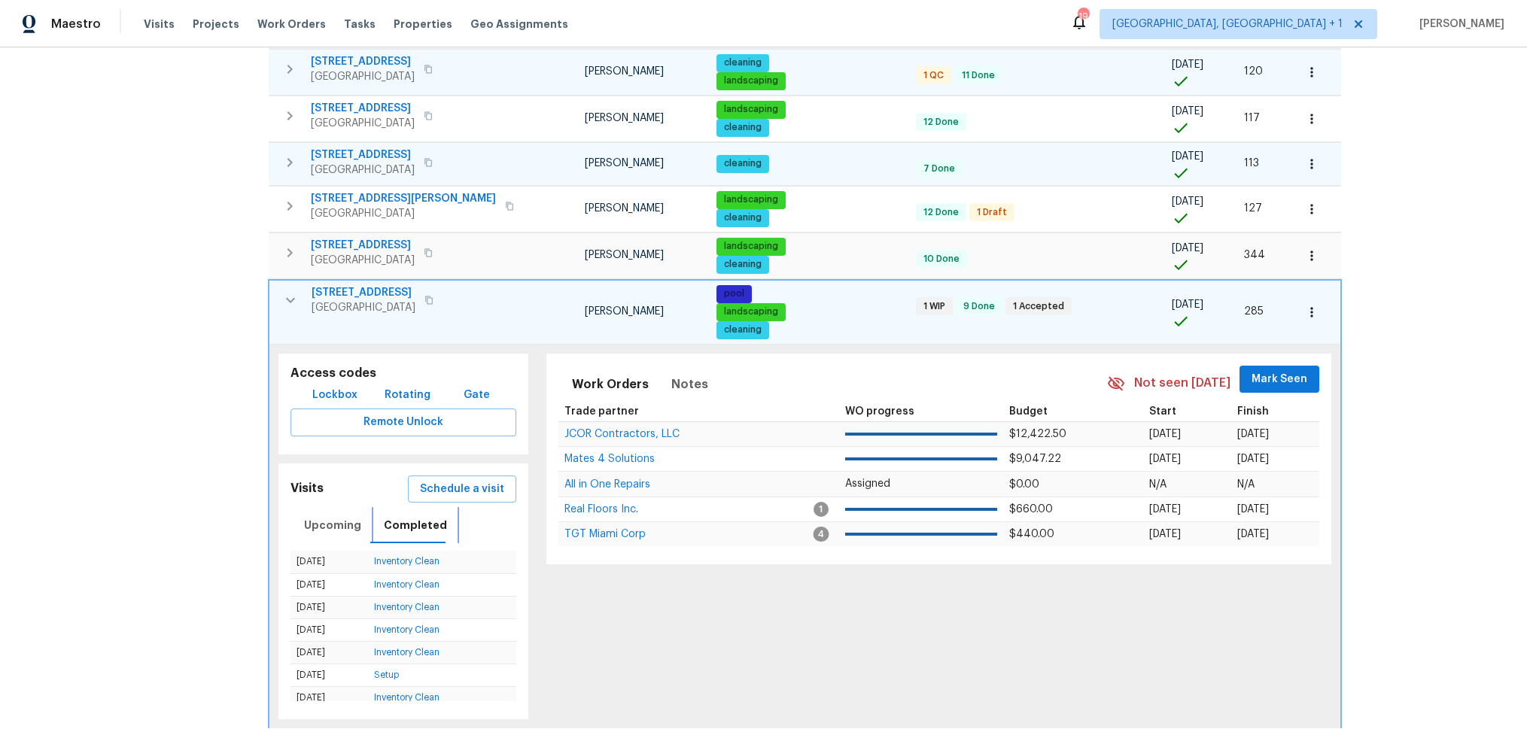
scroll to position [601, 0]
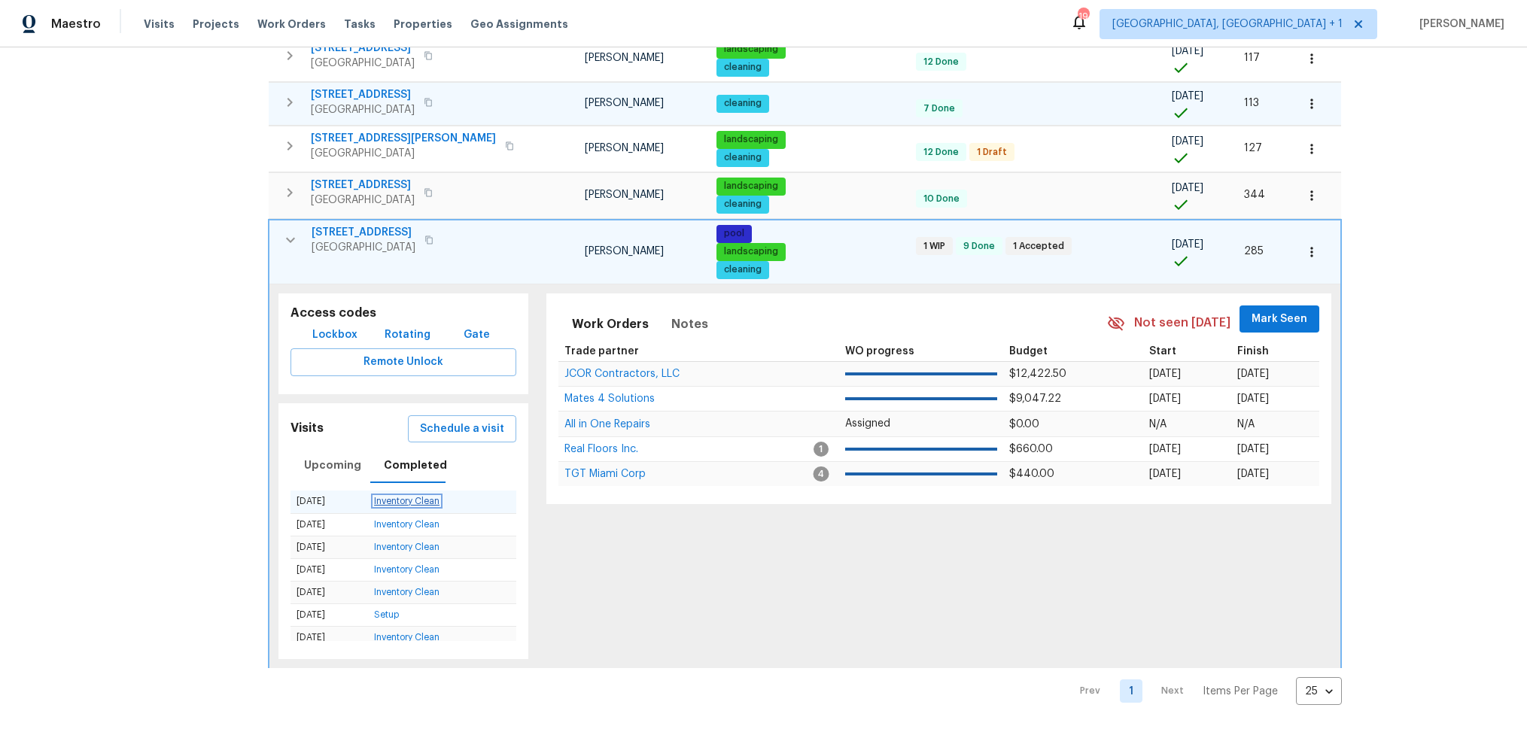
click at [415, 503] on link "Inventory Clean" at bounding box center [406, 501] width 65 height 9
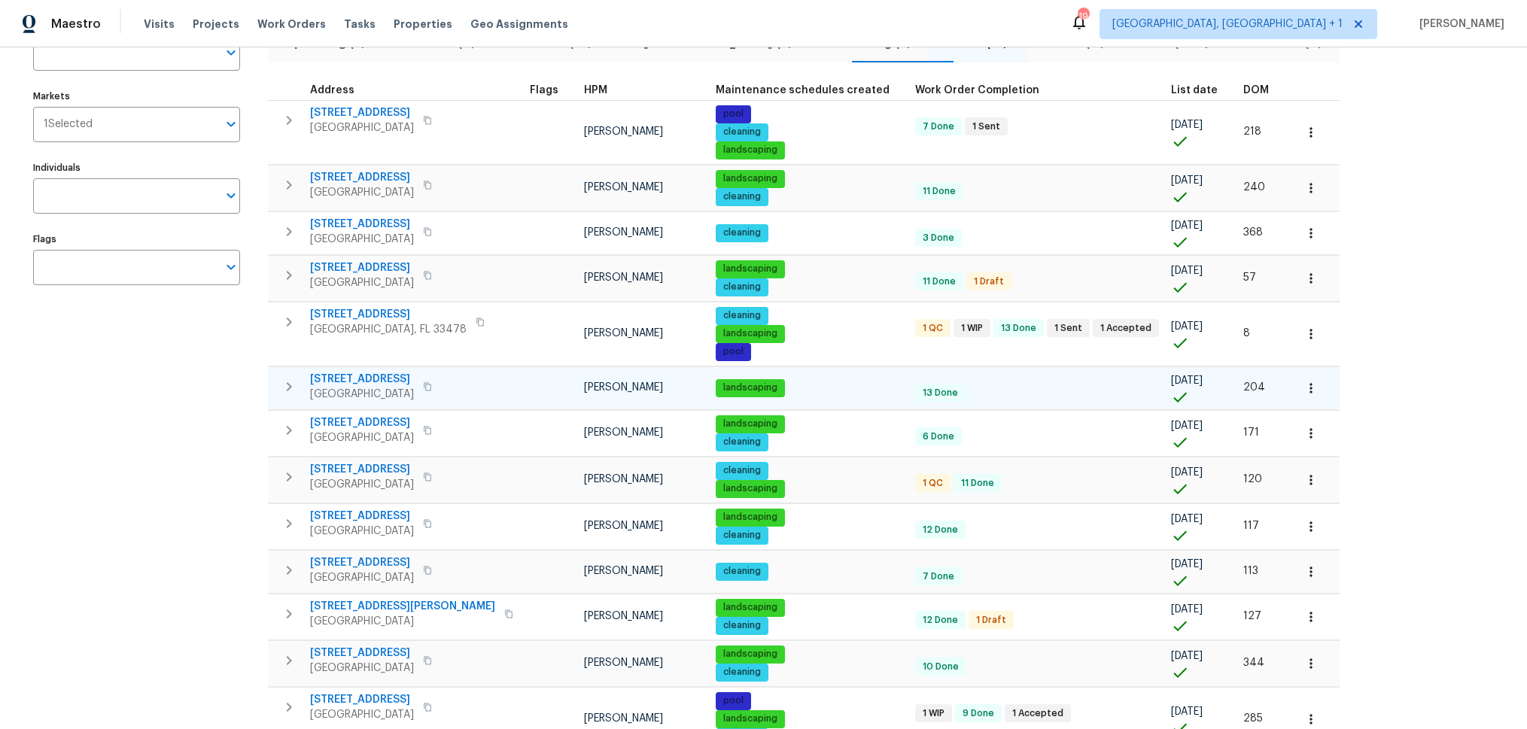
scroll to position [217, 0]
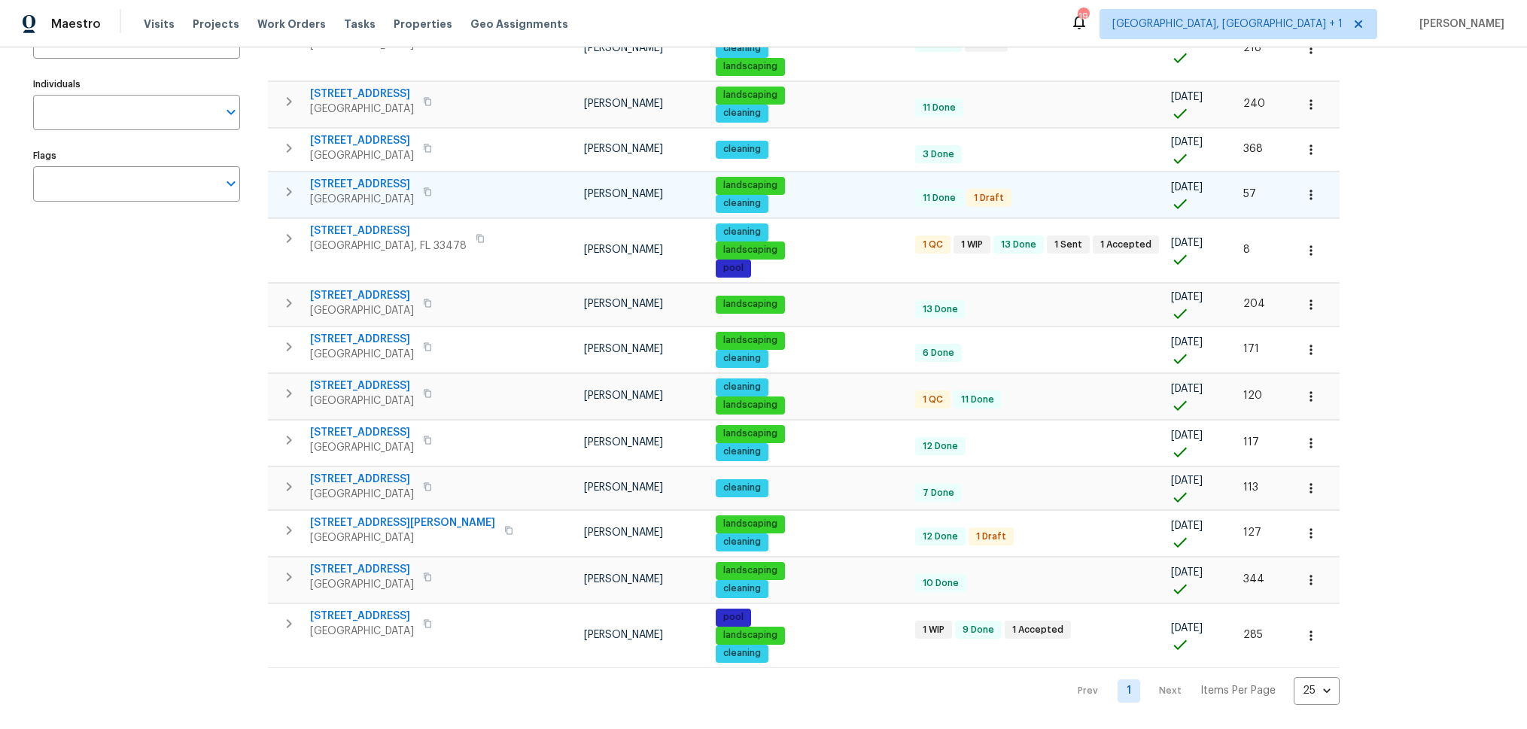
click at [290, 188] on icon "button" at bounding box center [289, 192] width 18 height 18
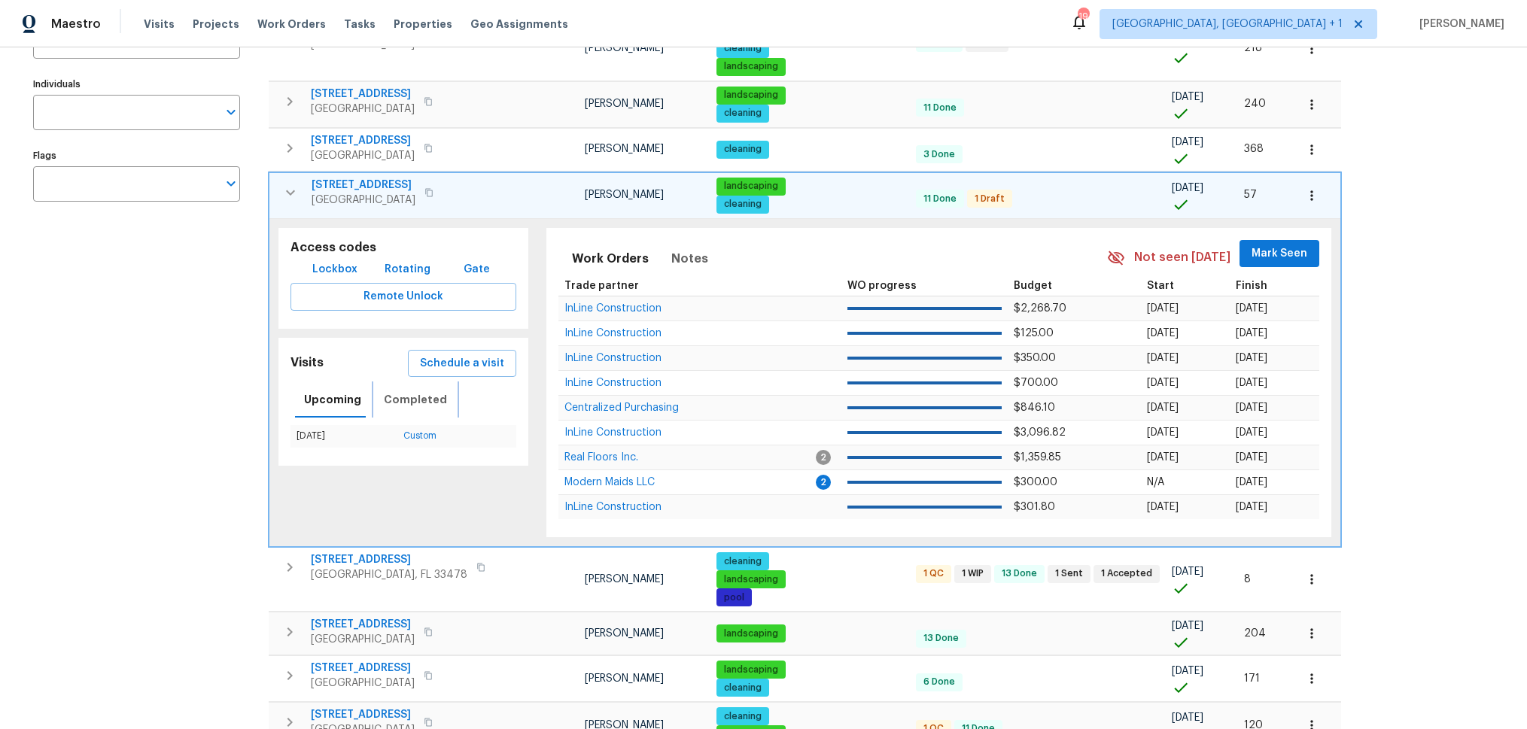
click at [395, 403] on span "Completed" at bounding box center [415, 400] width 63 height 19
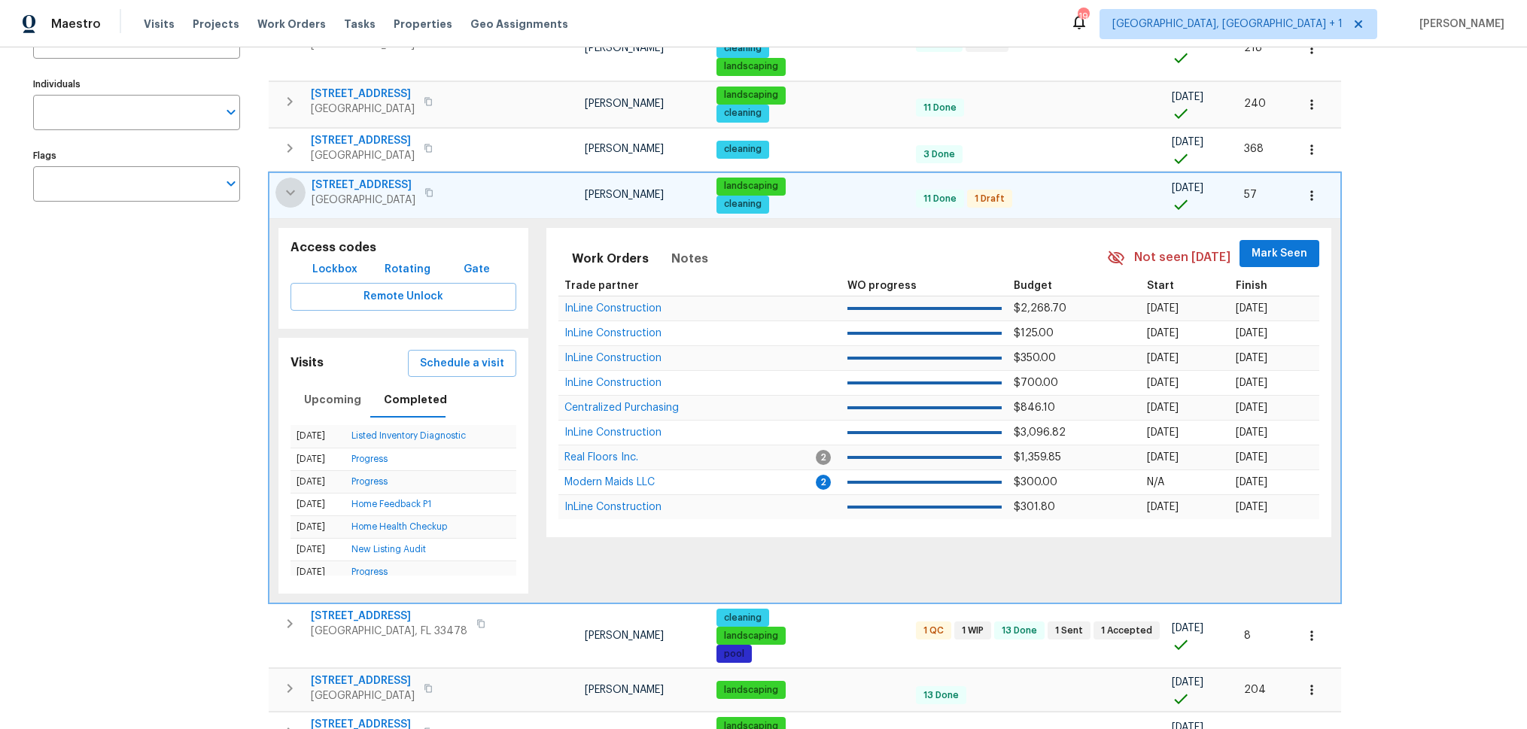
click at [290, 191] on icon "button" at bounding box center [290, 193] width 18 height 18
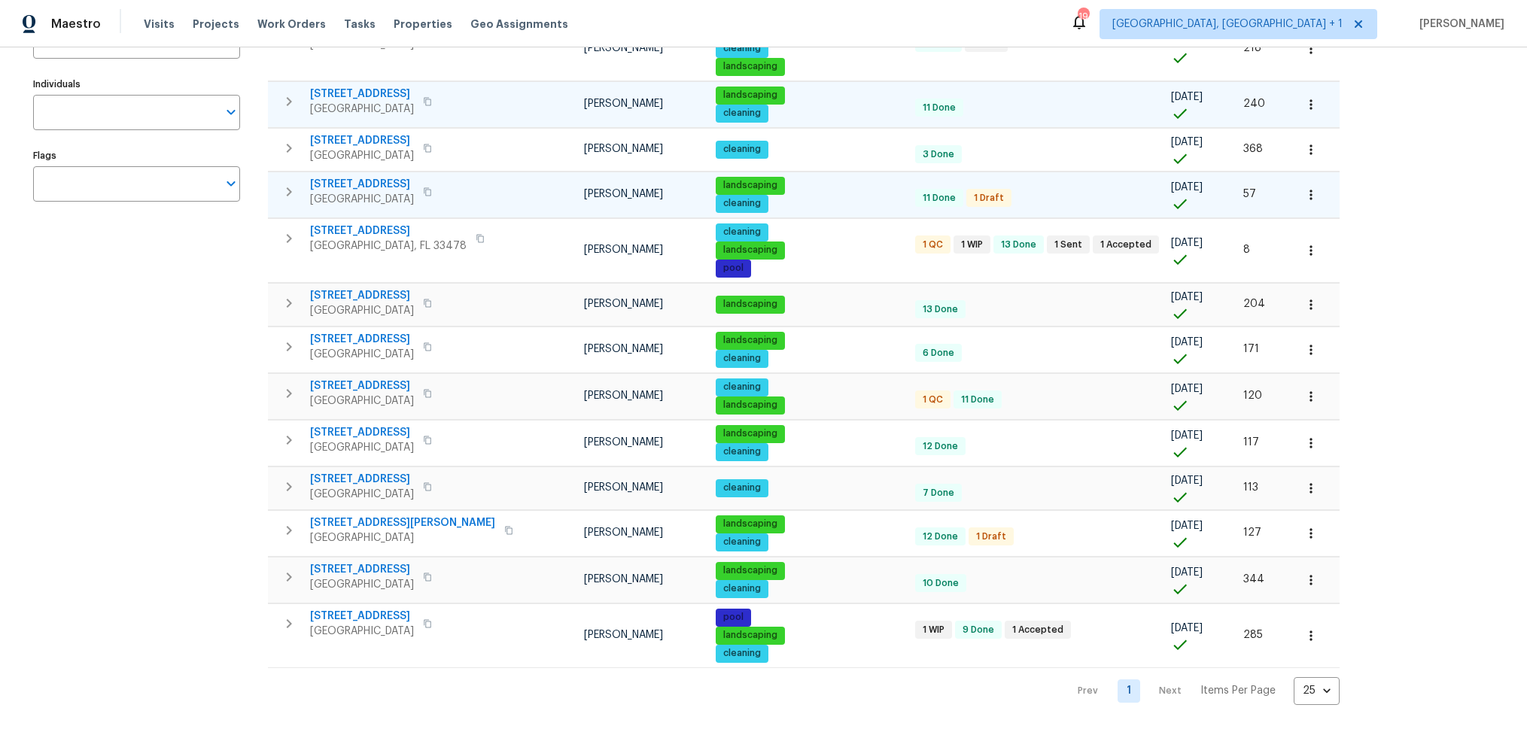
scroll to position [0, 0]
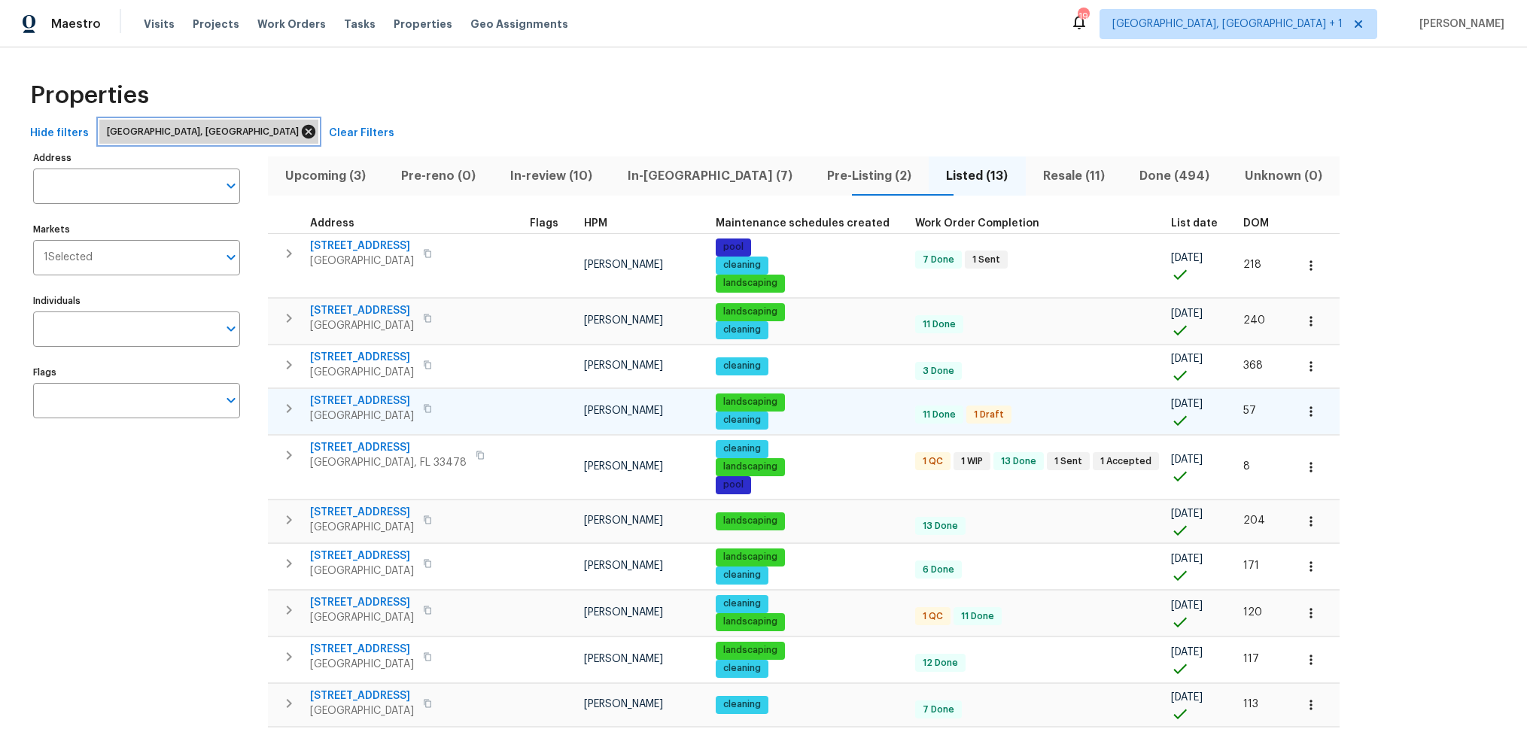
click at [300, 133] on icon at bounding box center [308, 131] width 17 height 17
